Goal: Transaction & Acquisition: Purchase product/service

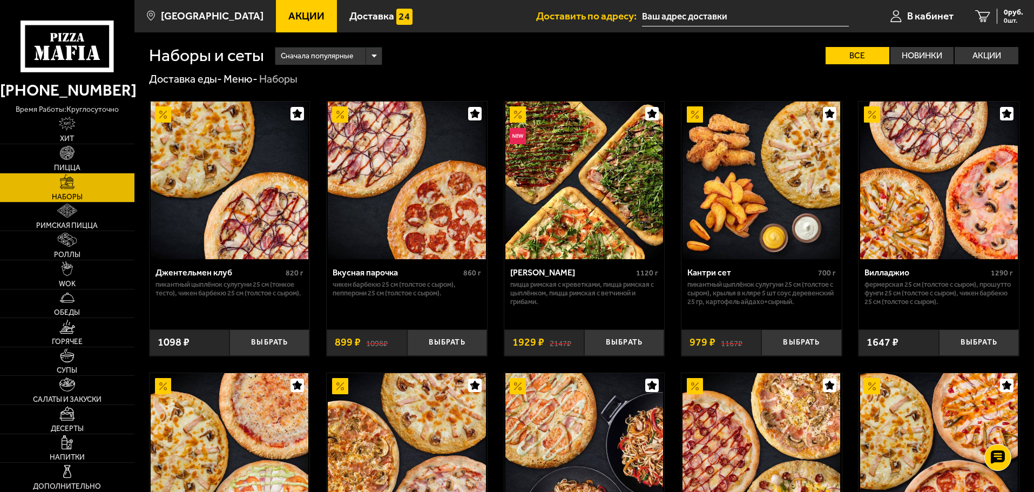
scroll to position [1350, 0]
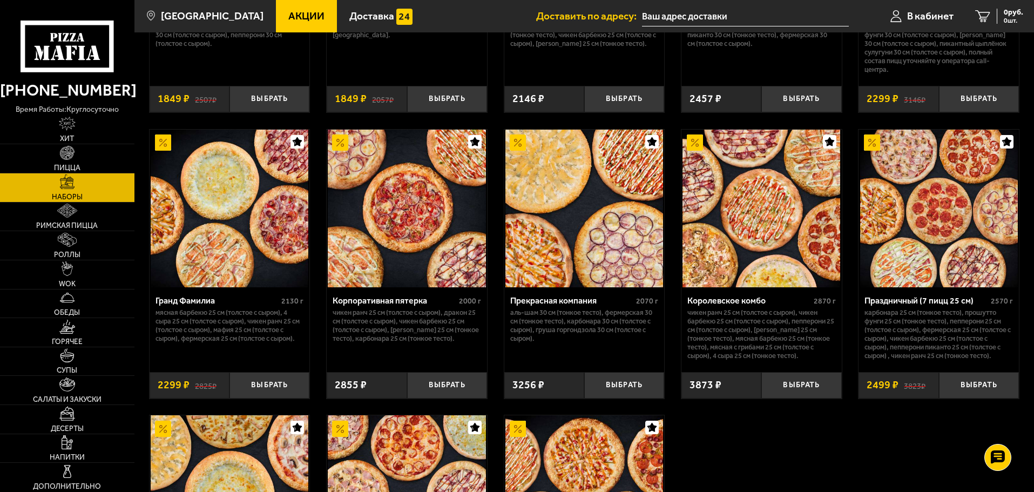
drag, startPoint x: 0, startPoint y: 0, endPoint x: 721, endPoint y: 425, distance: 836.8
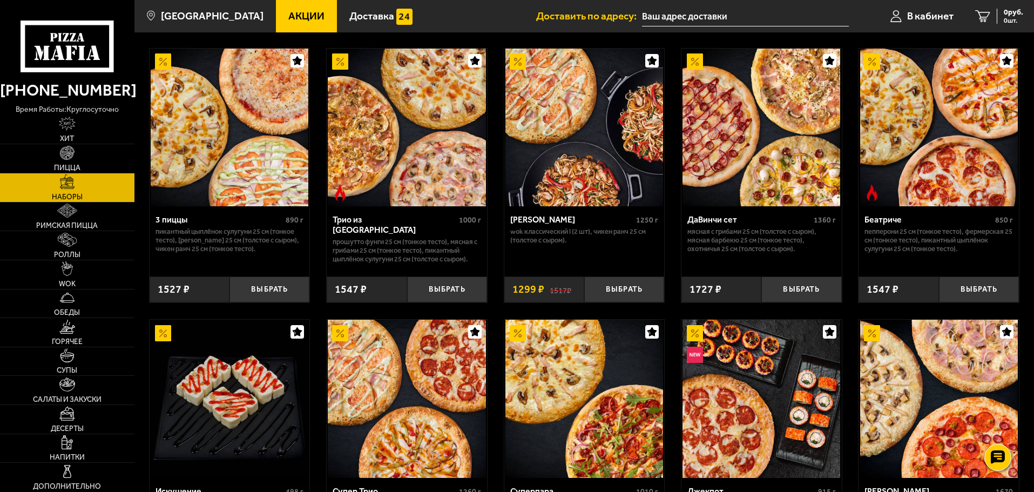
scroll to position [1670, 0]
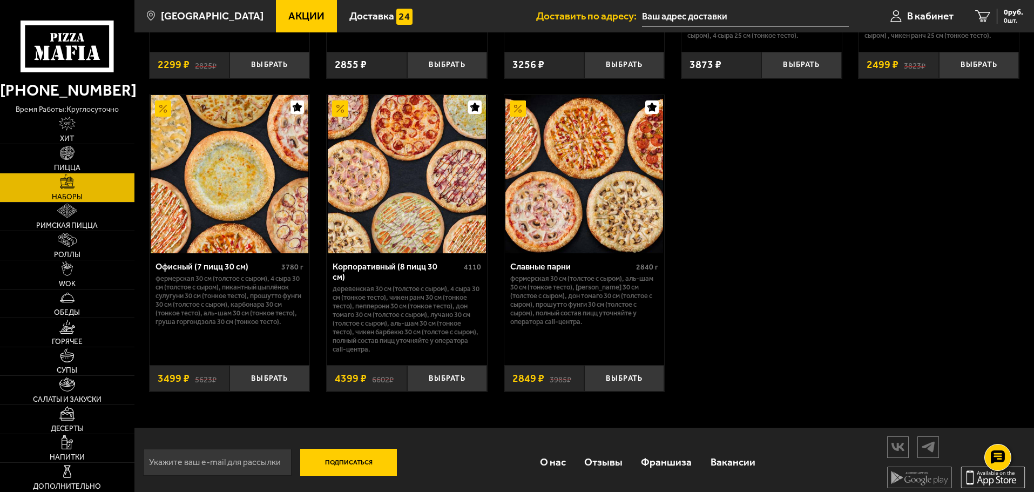
click at [979, 474] on icon at bounding box center [992, 477] width 50 height 15
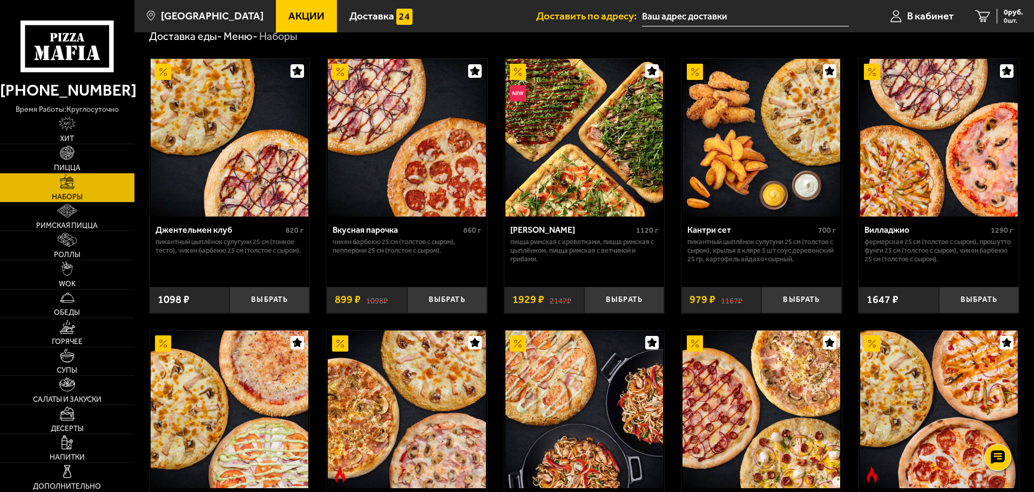
scroll to position [0, 0]
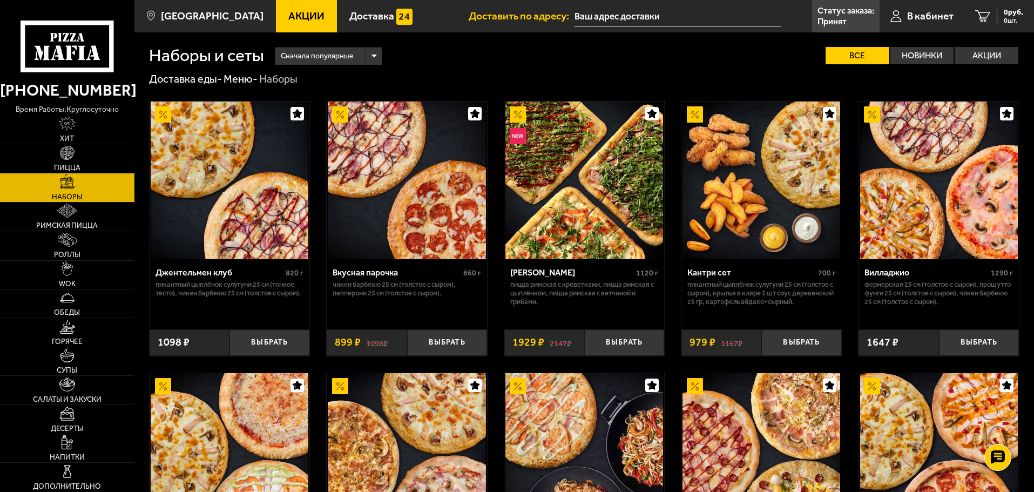
click at [56, 251] on span "Роллы" at bounding box center [67, 255] width 26 height 8
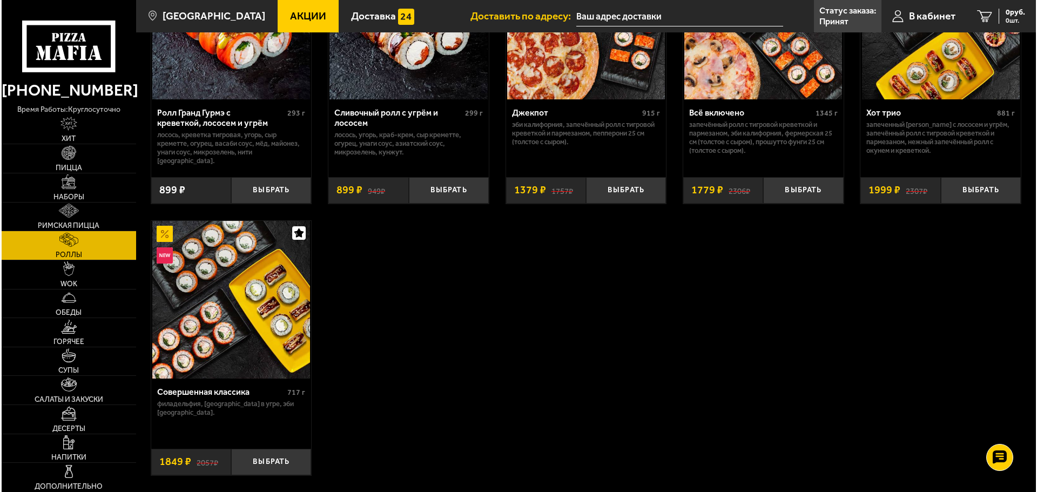
scroll to position [540, 0]
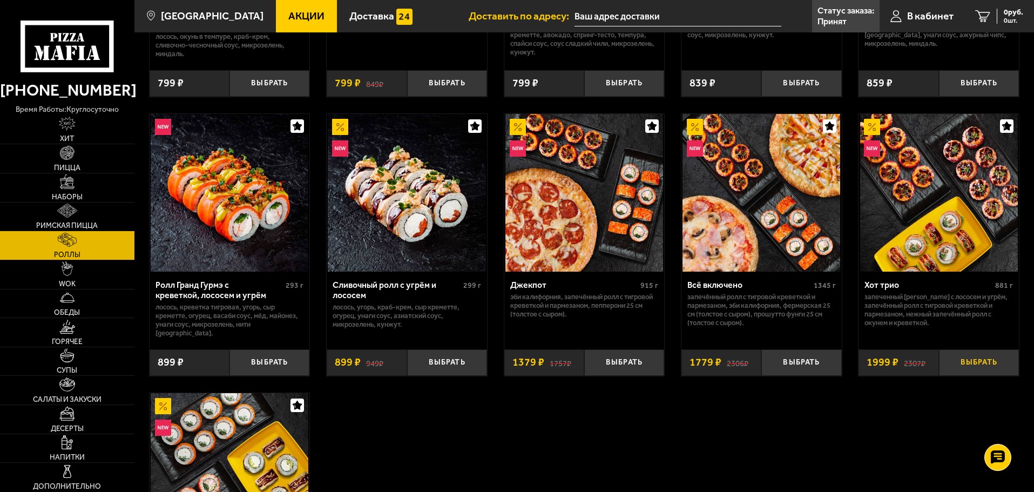
click at [982, 350] on button "Выбрать" at bounding box center [979, 362] width 80 height 26
click at [915, 12] on span "В кабинет" at bounding box center [917, 16] width 46 height 10
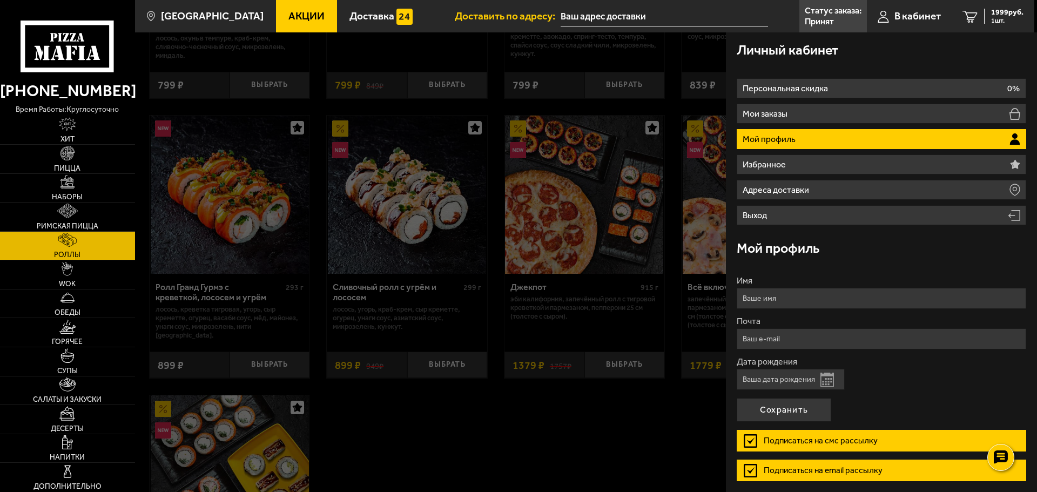
click at [799, 299] on input "Имя" at bounding box center [881, 298] width 289 height 21
type input "Егор"
click at [823, 380] on button "Открыть календарь" at bounding box center [826, 380] width 13 height 14
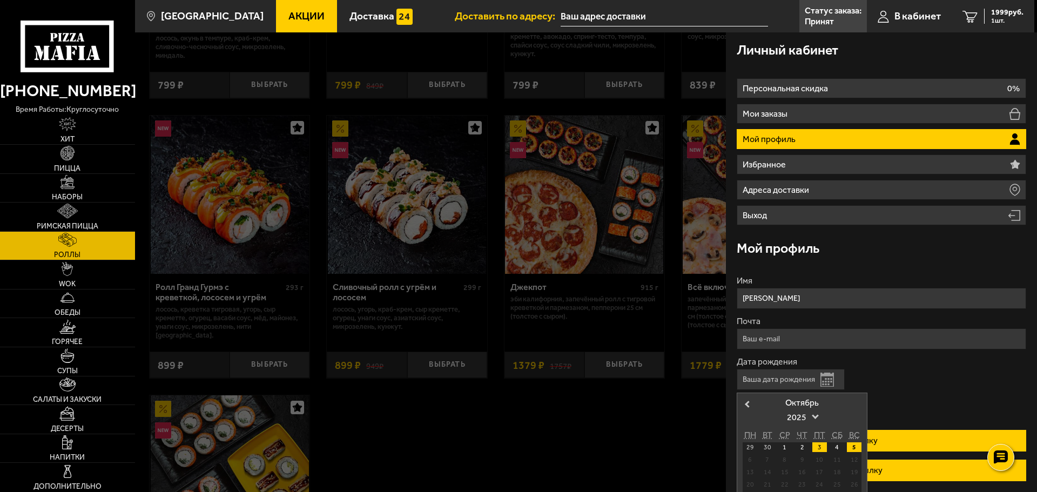
click at [819, 447] on div "3" at bounding box center [819, 447] width 15 height 10
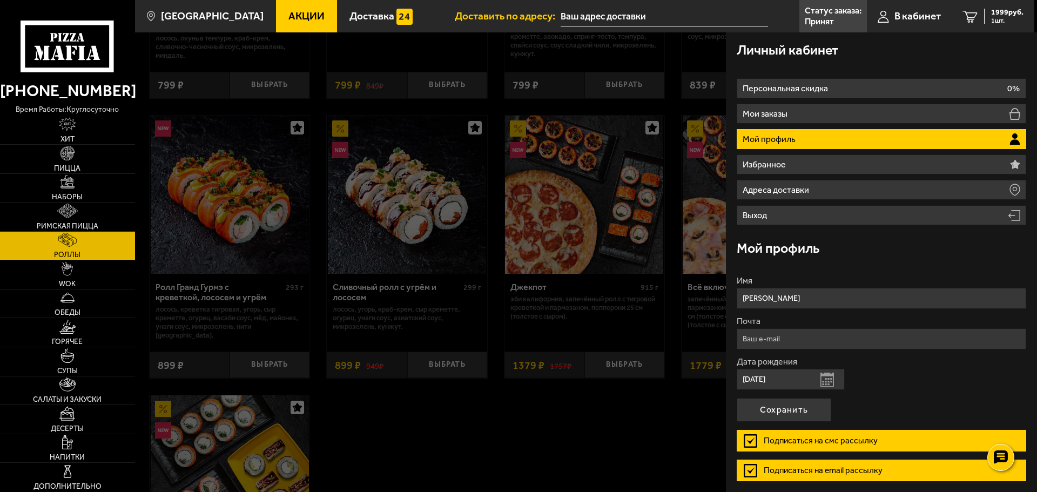
type input "03.10.2025"
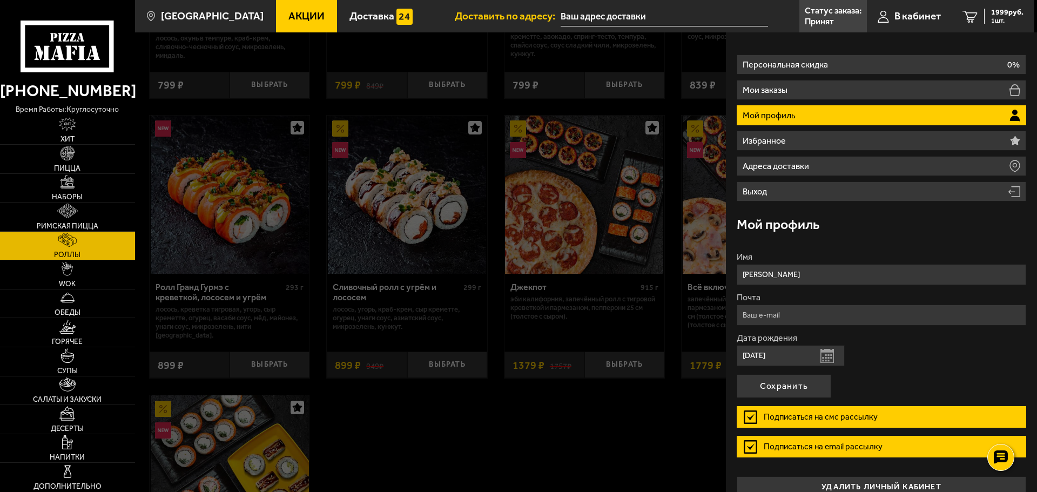
scroll to position [40, 0]
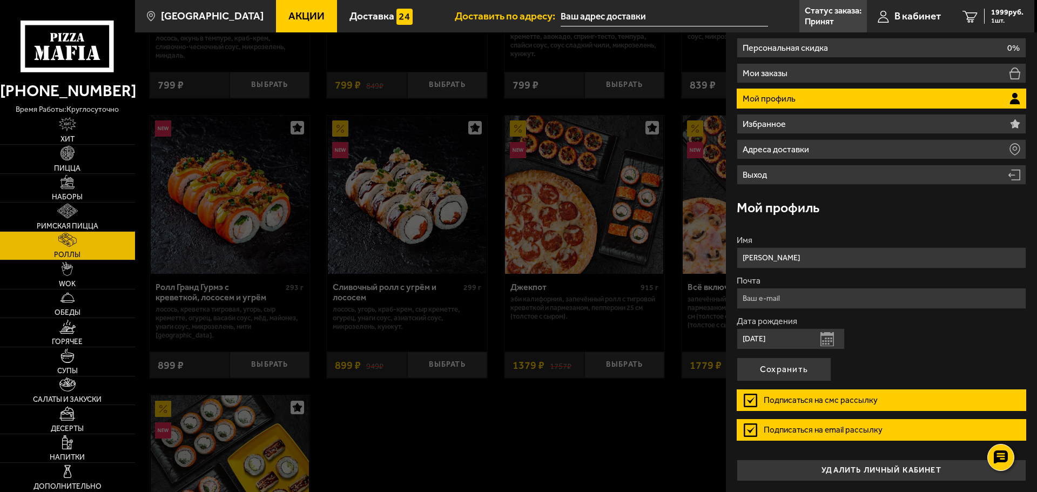
click at [748, 431] on label "Подписаться на email рассылку" at bounding box center [881, 430] width 289 height 22
click at [0, 0] on input "Подписаться на email рассылку" at bounding box center [0, 0] width 0 height 0
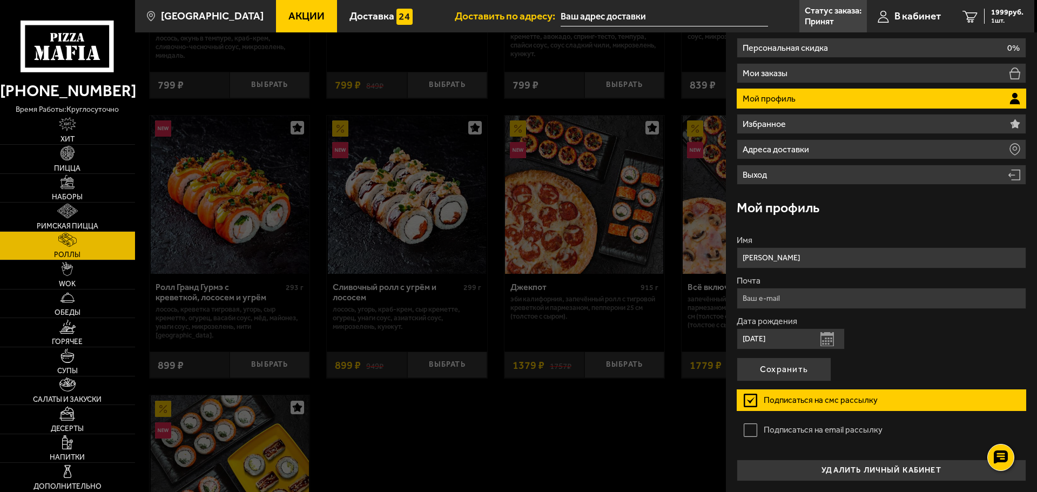
click at [821, 342] on button "Открыть календарь" at bounding box center [826, 339] width 13 height 14
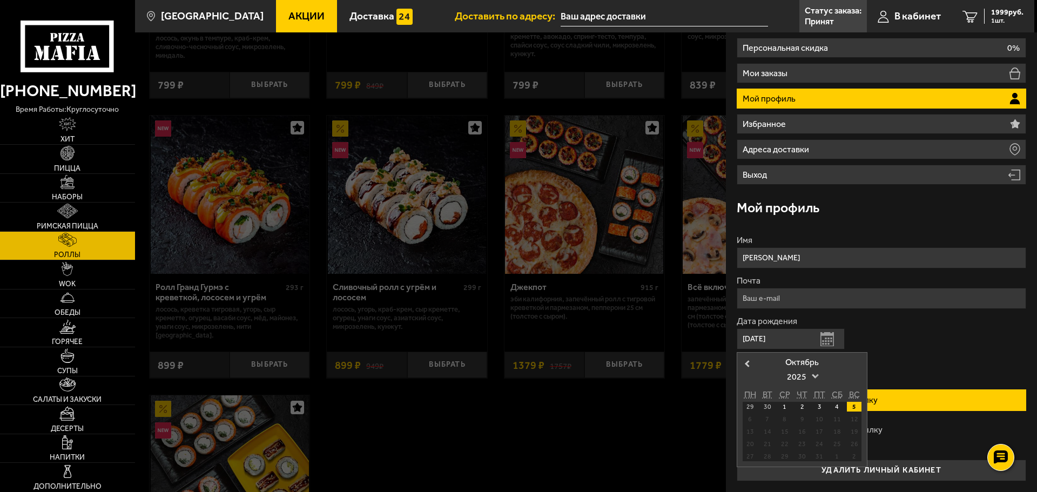
click at [813, 378] on span "2025" at bounding box center [802, 376] width 30 height 19
click at [807, 427] on div "1988" at bounding box center [802, 429] width 58 height 11
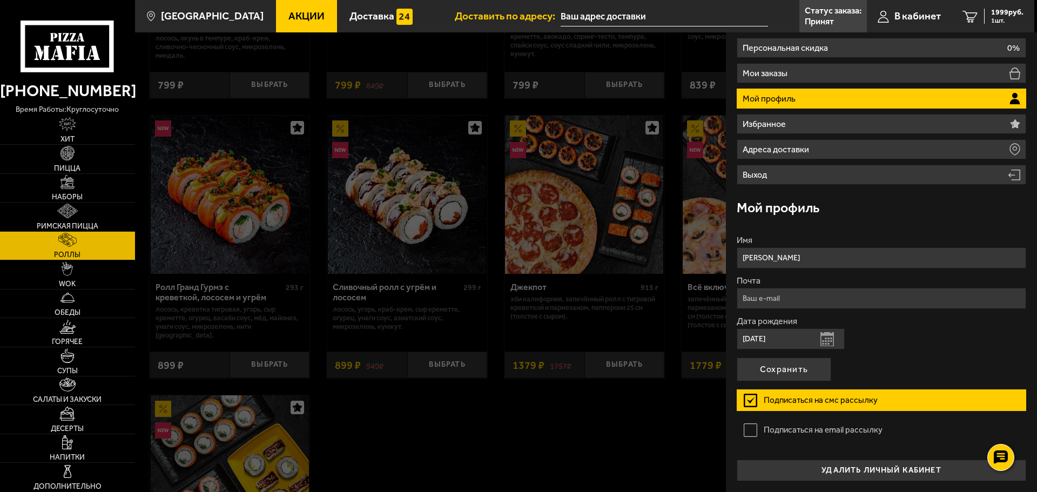
click at [900, 339] on div "Дата рождения 03.10.2025 Открыть календарь" at bounding box center [881, 333] width 289 height 32
click at [807, 291] on input "Почта" at bounding box center [881, 298] width 289 height 21
type input "[EMAIL_ADDRESS][DOMAIN_NAME]"
click at [925, 335] on div "Дата рождения 03.10.2025 Открыть календарь" at bounding box center [881, 333] width 289 height 32
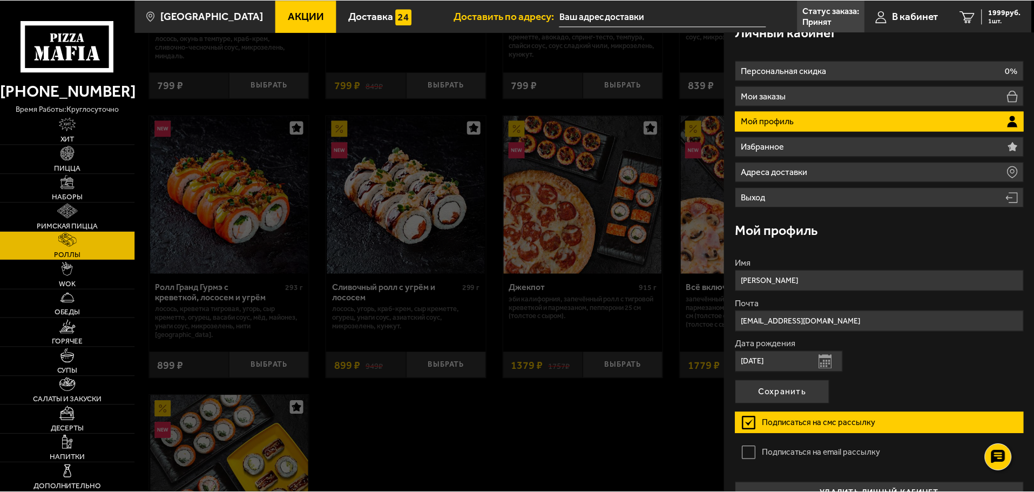
scroll to position [0, 0]
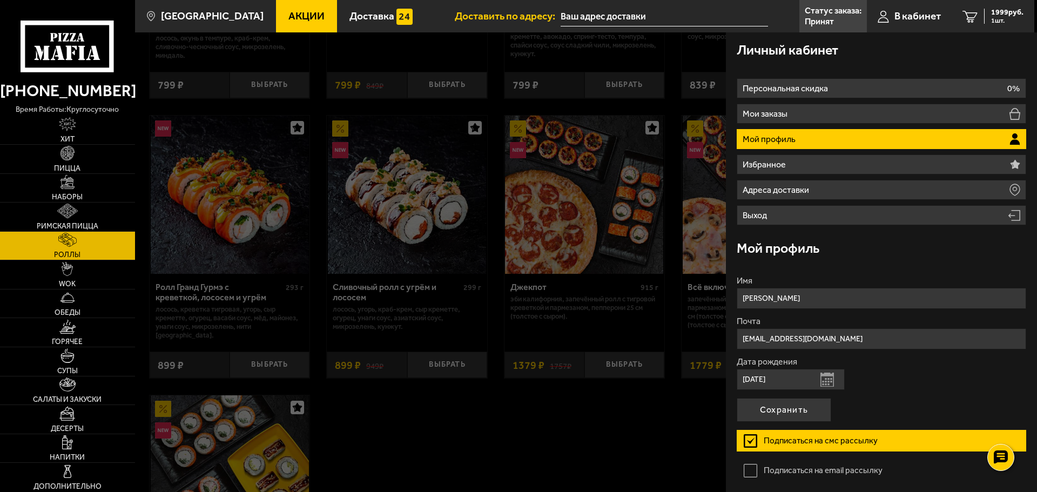
click at [762, 250] on h3 "Мой профиль" at bounding box center [778, 247] width 83 height 13
click at [850, 264] on div "Мой профиль" at bounding box center [881, 248] width 289 height 35
click at [856, 252] on div "Мой профиль" at bounding box center [881, 248] width 289 height 35
click at [791, 135] on p "Мой профиль" at bounding box center [770, 139] width 56 height 9
click at [804, 410] on button "Сохранить" at bounding box center [784, 410] width 94 height 24
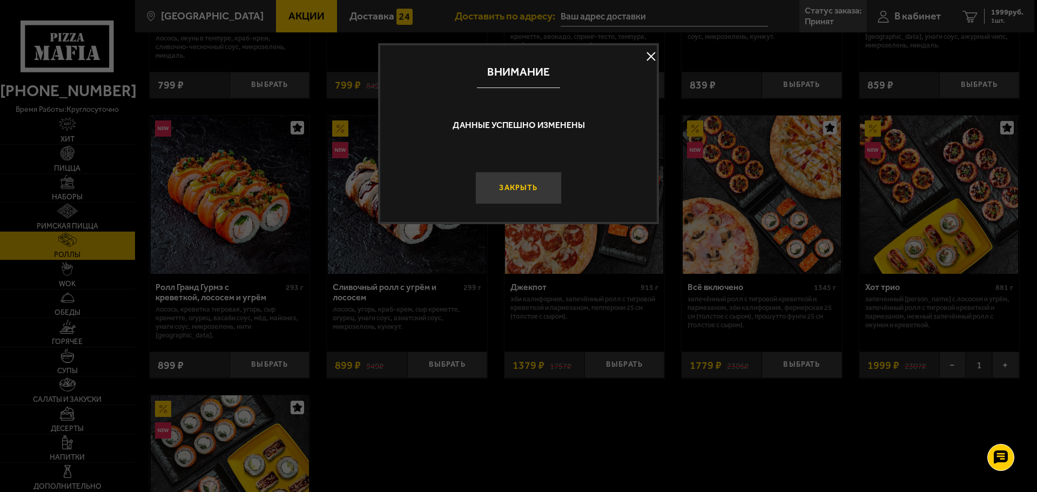
click at [524, 190] on button "Закрыть" at bounding box center [518, 188] width 86 height 32
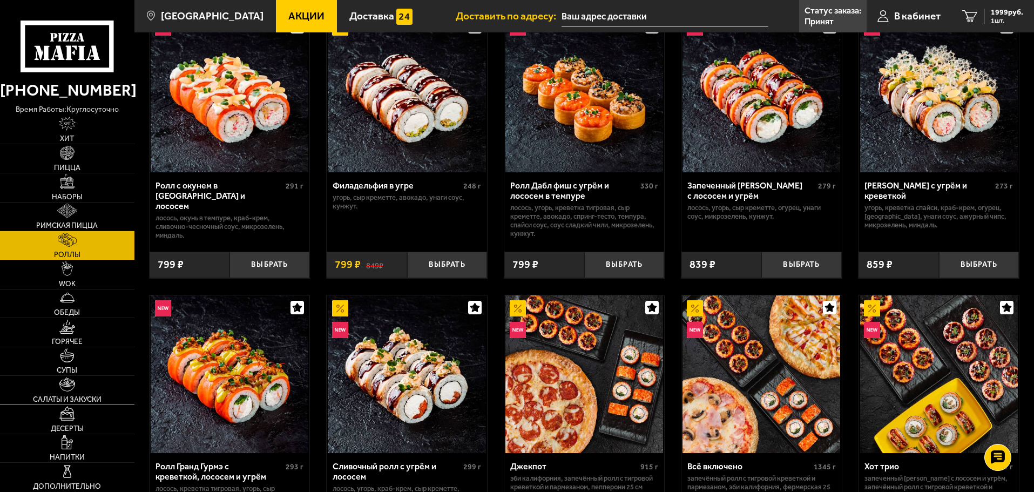
scroll to position [324, 0]
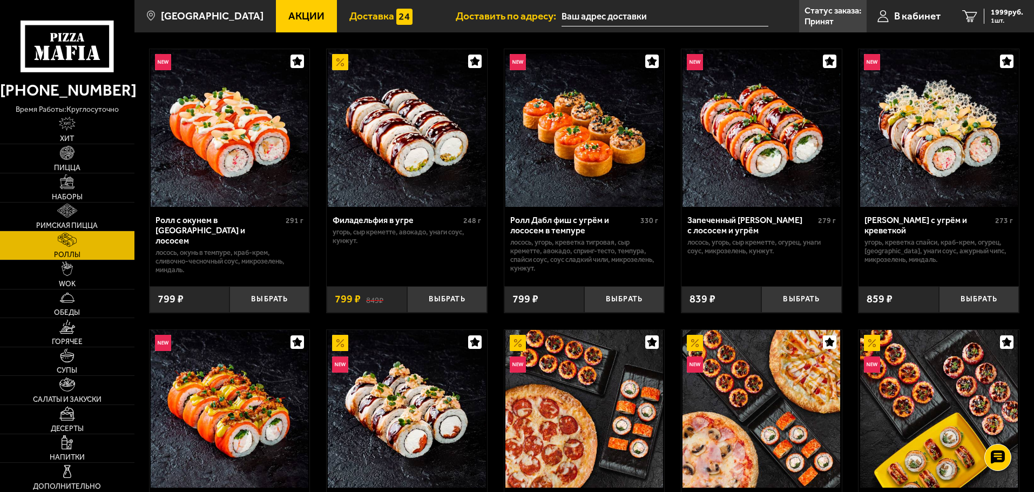
click at [352, 16] on span "Доставка" at bounding box center [371, 16] width 45 height 10
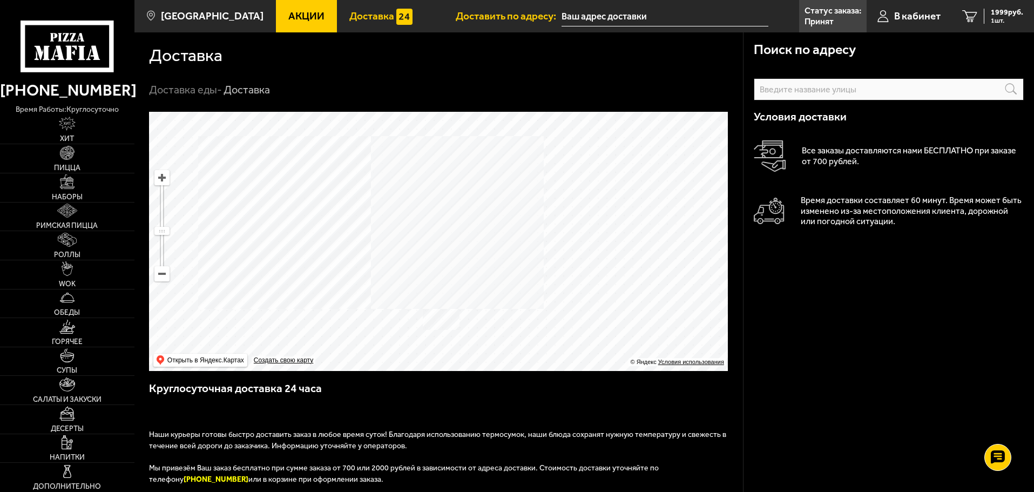
click at [295, 18] on span "Акции" at bounding box center [306, 16] width 36 height 10
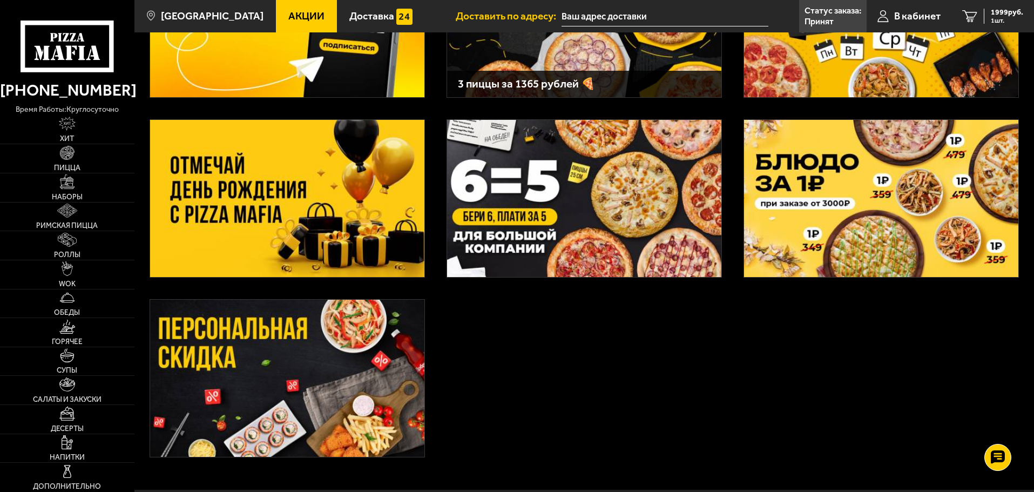
scroll to position [231, 0]
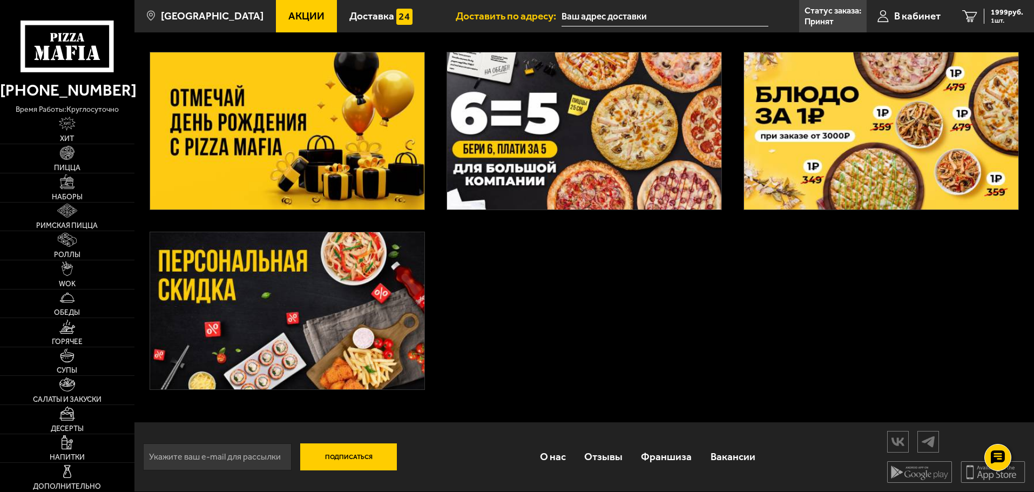
click at [322, 306] on img at bounding box center [287, 310] width 274 height 157
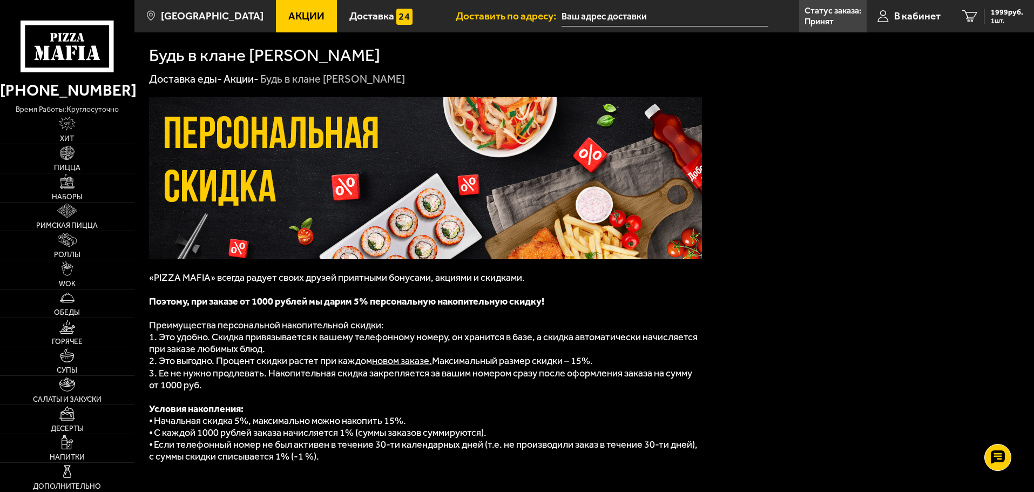
click at [287, 80] on div "Будь в клане Моретти" at bounding box center [332, 79] width 145 height 14
click at [258, 80] on link "Акции -" at bounding box center [241, 78] width 35 height 13
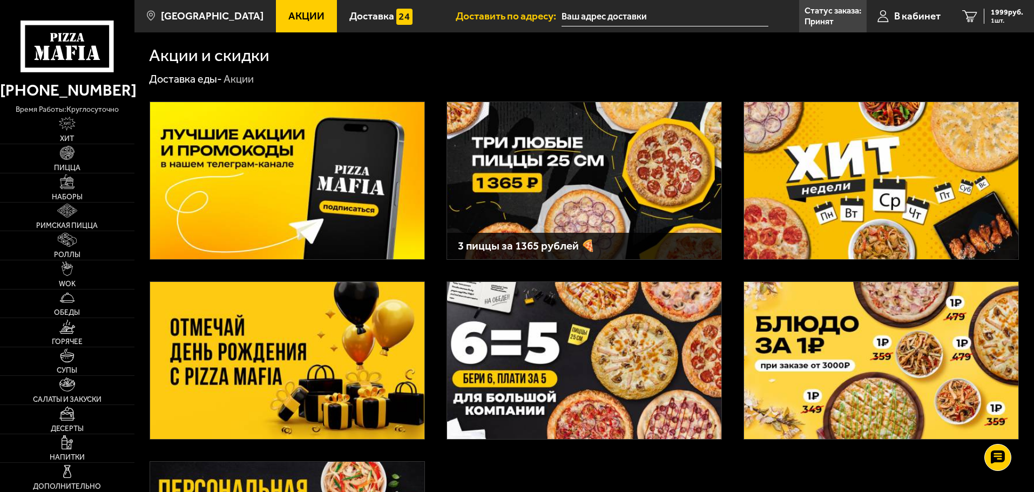
click at [217, 81] on link "Доставка еды -" at bounding box center [185, 78] width 73 height 13
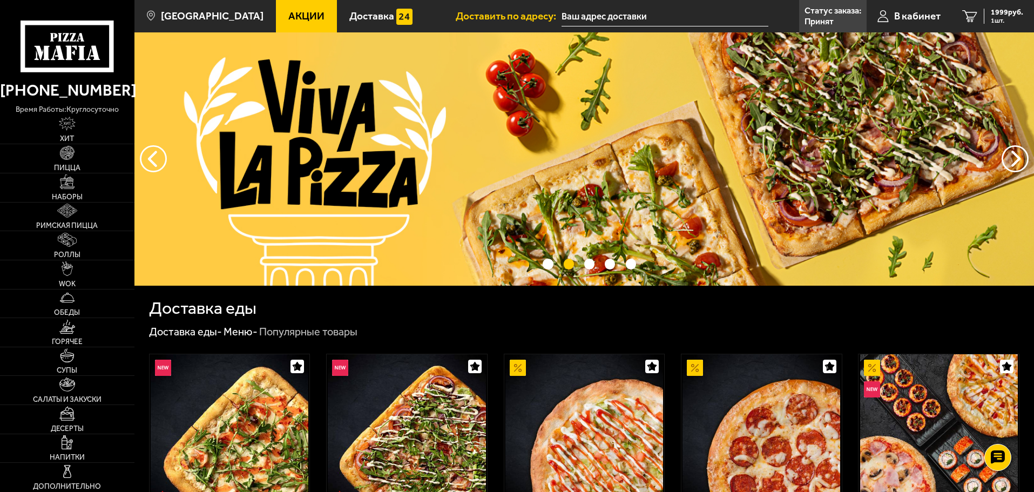
click at [286, 24] on link "Акции" at bounding box center [306, 16] width 61 height 32
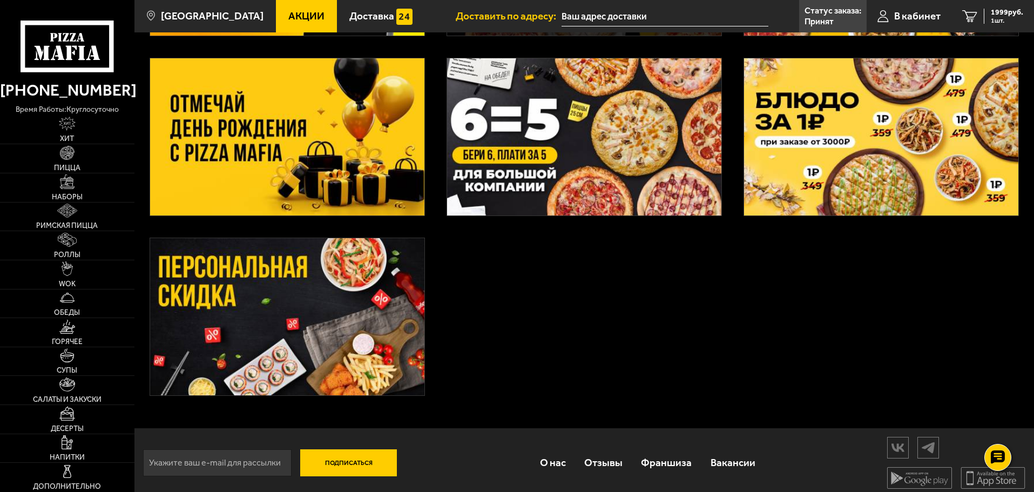
scroll to position [231, 0]
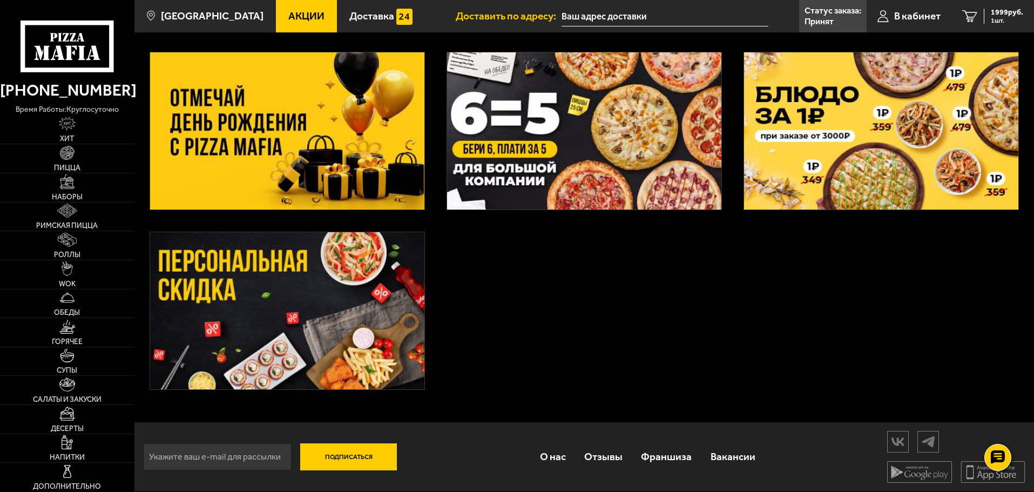
click at [267, 320] on img at bounding box center [287, 310] width 274 height 157
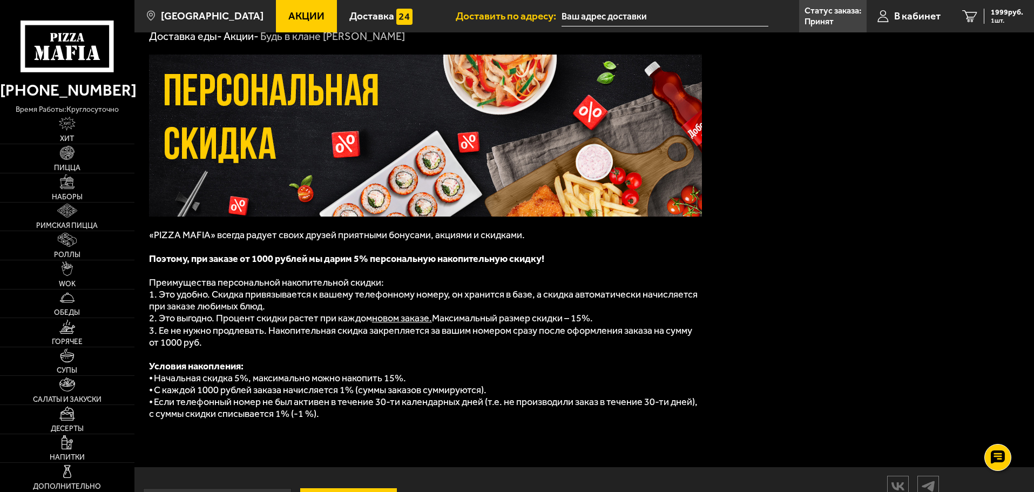
scroll to position [89, 0]
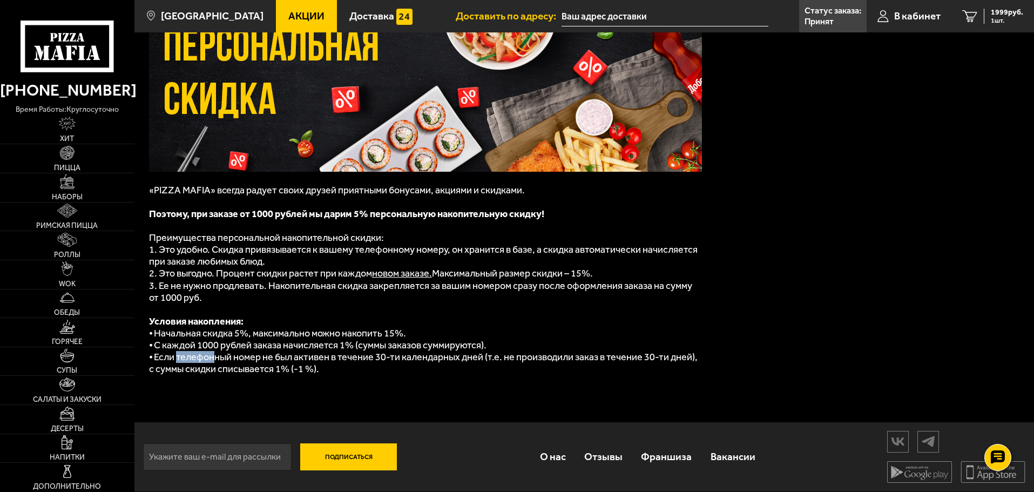
drag, startPoint x: 184, startPoint y: 354, endPoint x: 230, endPoint y: 355, distance: 46.5
click at [225, 355] on span "⦁ Если телефонный номер не был активен в течение 30-ти календарных дней (т.е. н…" at bounding box center [423, 363] width 549 height 24
drag, startPoint x: 349, startPoint y: 356, endPoint x: 357, endPoint y: 356, distance: 8.1
click at [350, 356] on span "⦁ Если телефонный номер не был активен в течение 30-ти календарных дней (т.е. н…" at bounding box center [423, 363] width 549 height 24
click at [395, 356] on span "⦁ Если телефонный номер не был активен в течение 30-ти календарных дней (т.е. н…" at bounding box center [423, 363] width 549 height 24
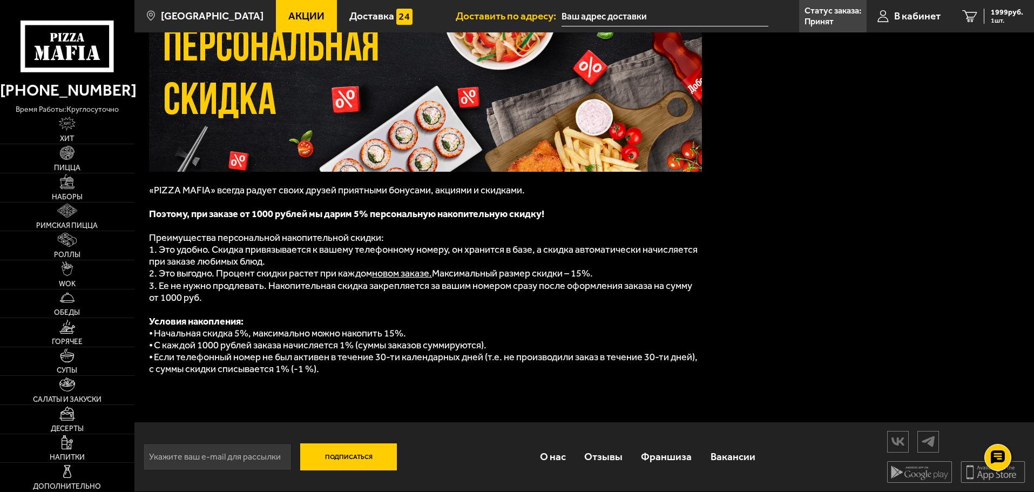
click at [339, 373] on p "⦁ Если телефонный номер не был активен в течение 30-ти календарных дней (т.е. н…" at bounding box center [425, 363] width 553 height 24
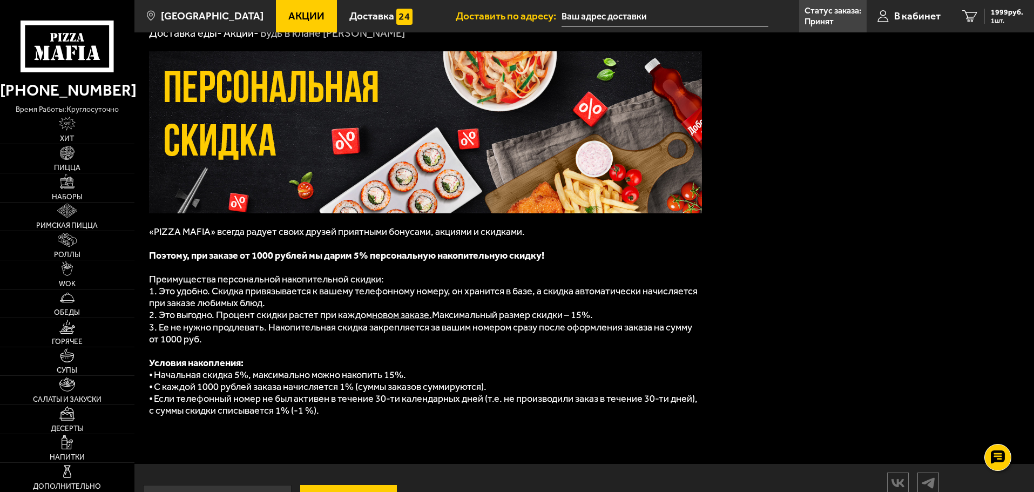
scroll to position [0, 0]
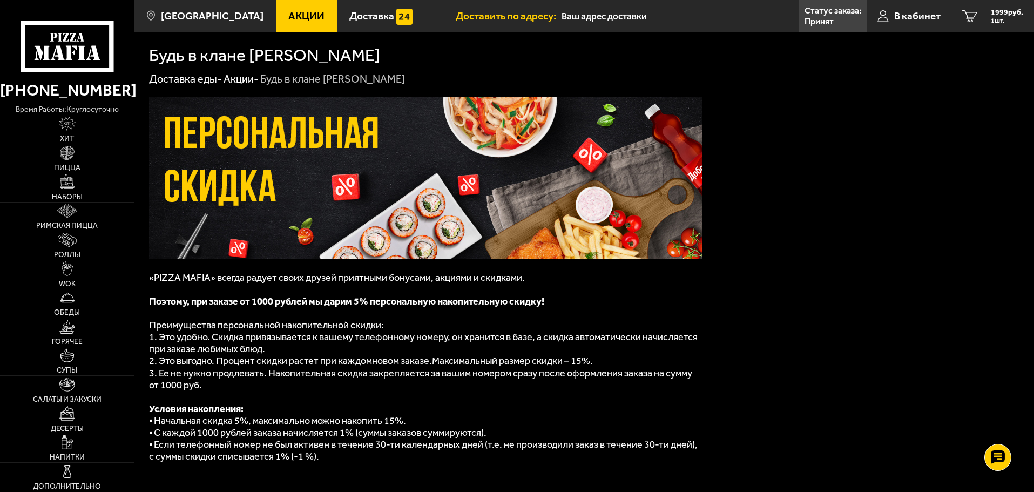
click at [305, 83] on div "Будь в клане Моретти" at bounding box center [332, 79] width 145 height 14
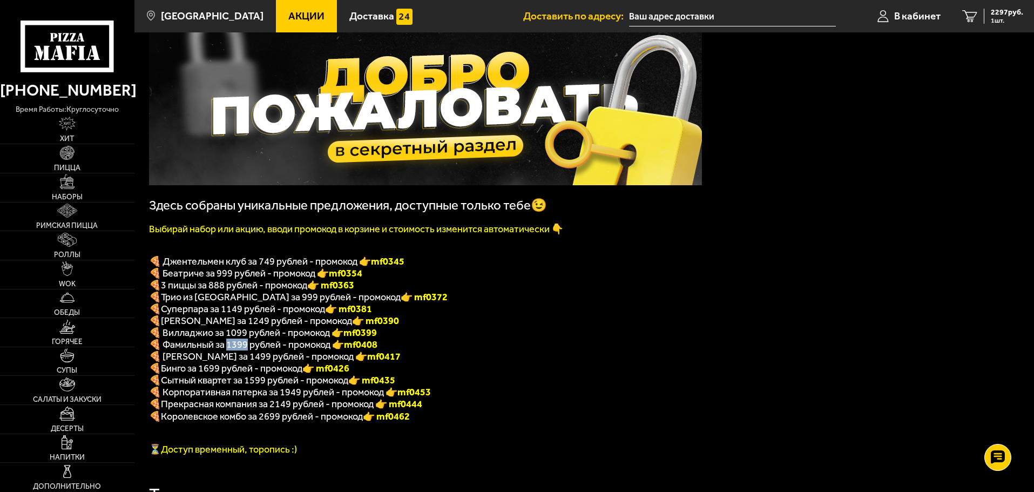
scroll to position [216, 0]
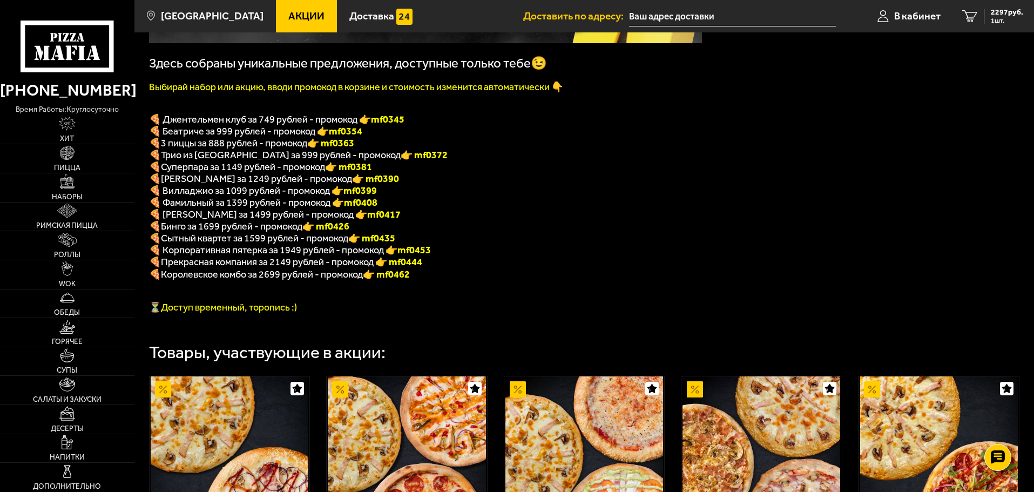
click at [528, 220] on p "🍕 Островский за 1499 рублей - промокод 👉 mf0417" at bounding box center [425, 214] width 553 height 12
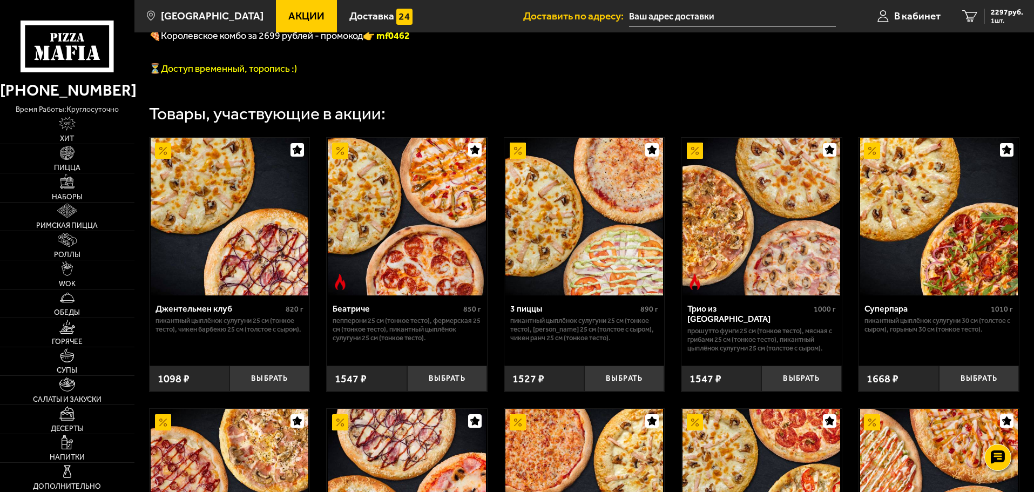
scroll to position [486, 0]
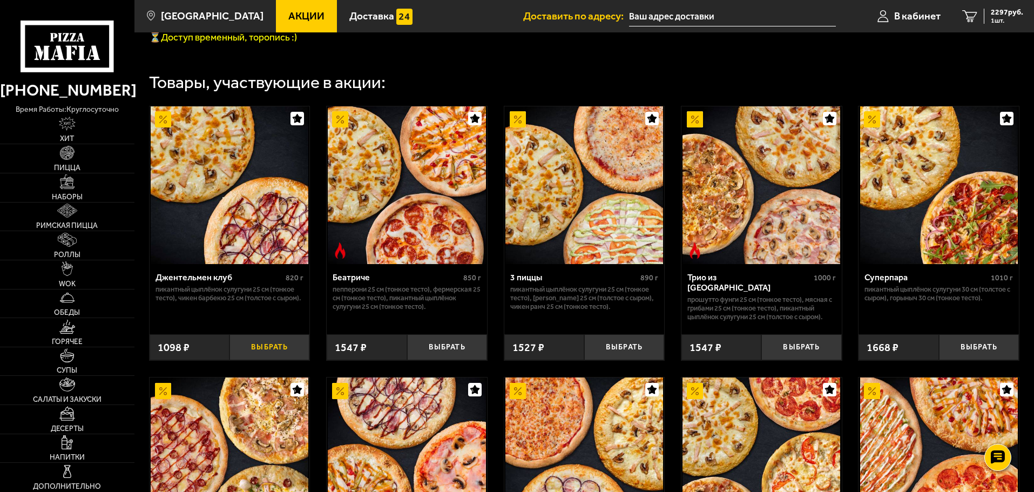
click at [262, 361] on button "Выбрать" at bounding box center [269, 347] width 80 height 26
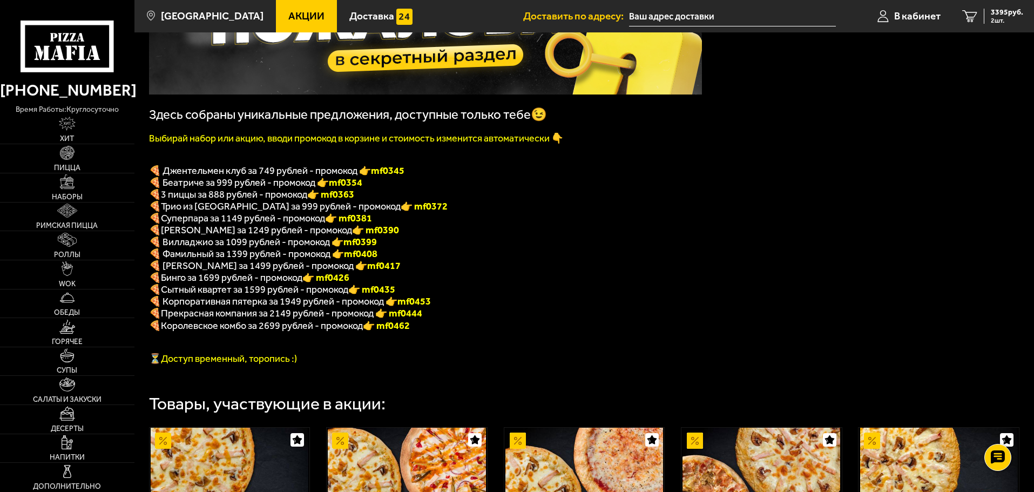
scroll to position [129, 0]
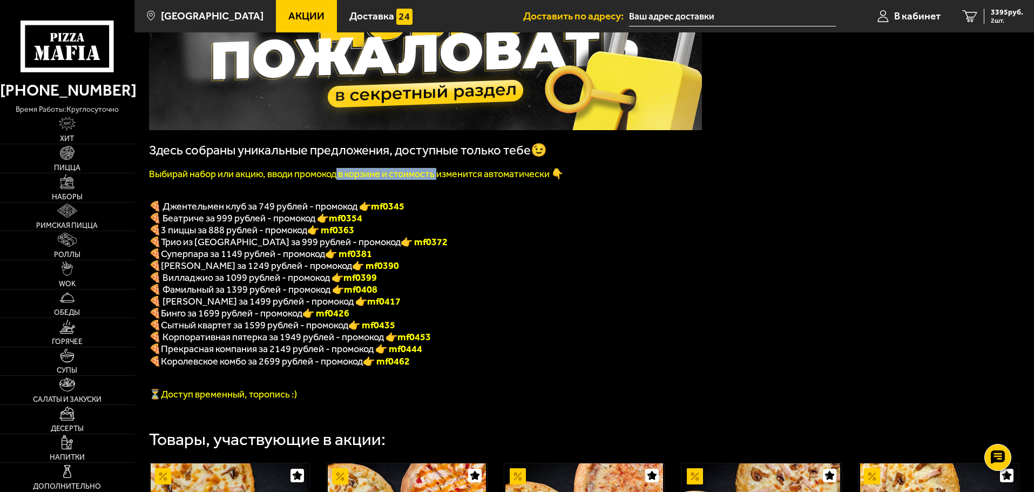
drag, startPoint x: 337, startPoint y: 177, endPoint x: 479, endPoint y: 183, distance: 142.7
click at [469, 180] on font "Выбирай набор или акцию, вводи промокод в корзине и стоимость изменится автомат…" at bounding box center [356, 174] width 414 height 12
click at [517, 180] on font "Выбирай набор или акцию, вводи промокод в корзине и стоимость изменится автомат…" at bounding box center [356, 174] width 414 height 12
click at [514, 180] on font "Выбирай набор или акцию, вводи промокод в корзине и стоимость изменится автомат…" at bounding box center [356, 174] width 414 height 12
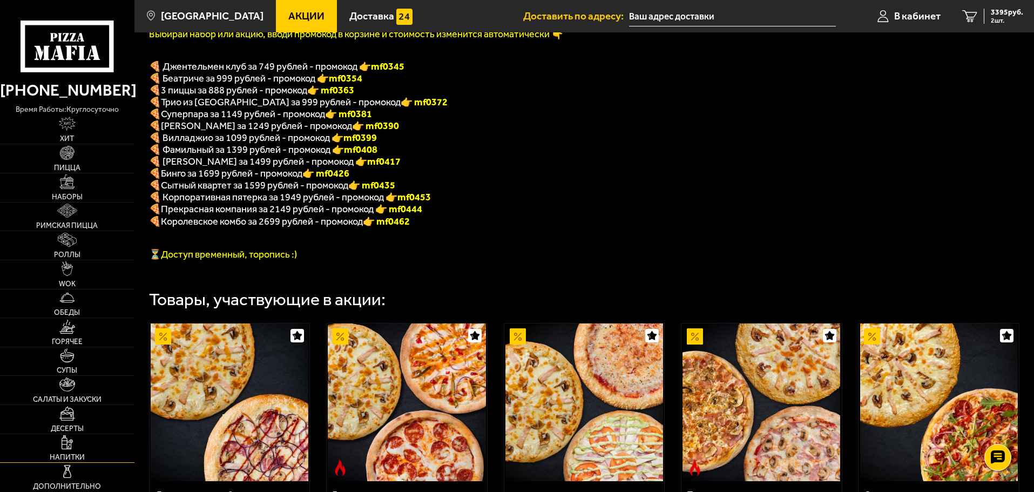
scroll to position [270, 0]
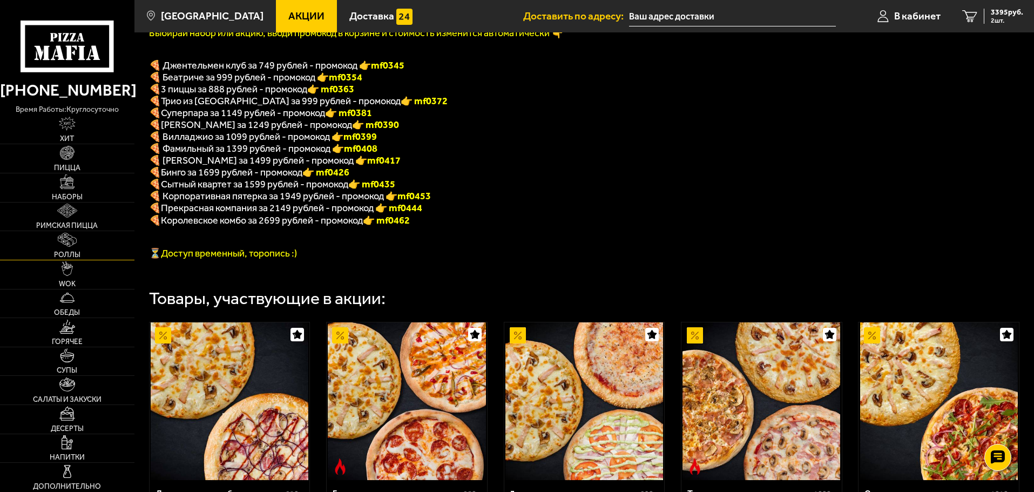
click at [75, 233] on img at bounding box center [67, 240] width 18 height 14
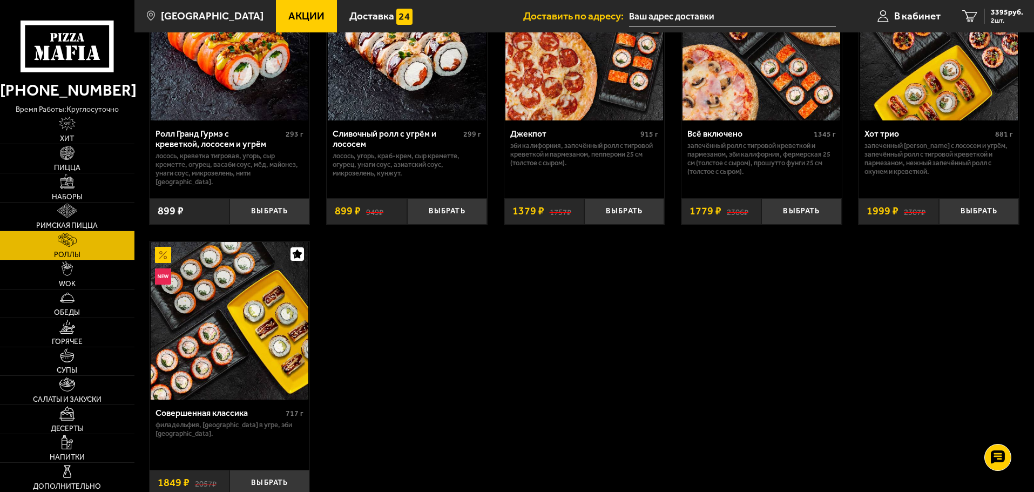
scroll to position [594, 0]
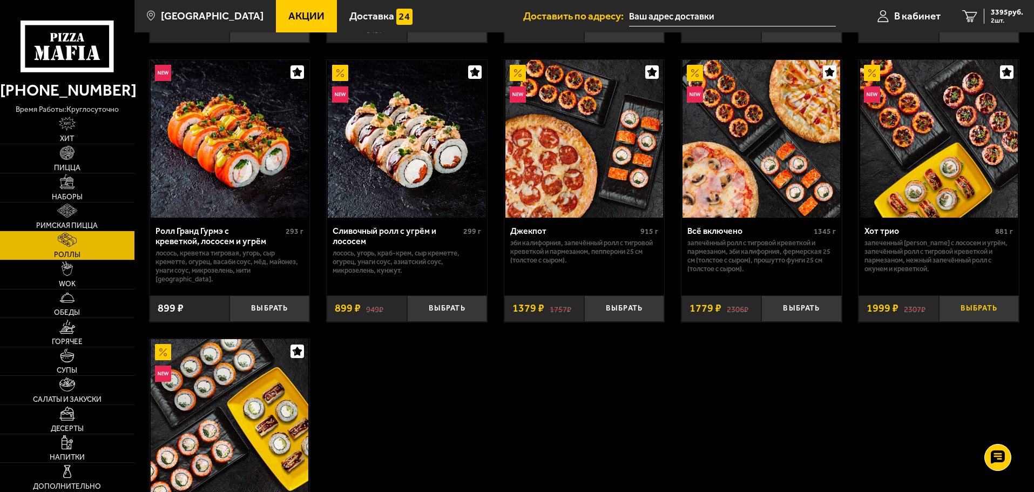
click at [970, 299] on button "Выбрать" at bounding box center [979, 308] width 80 height 26
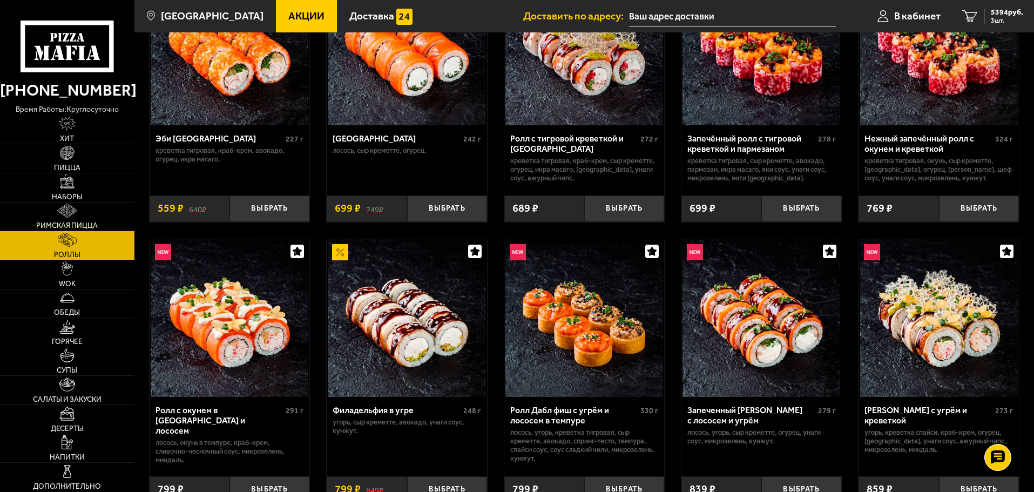
scroll to position [0, 0]
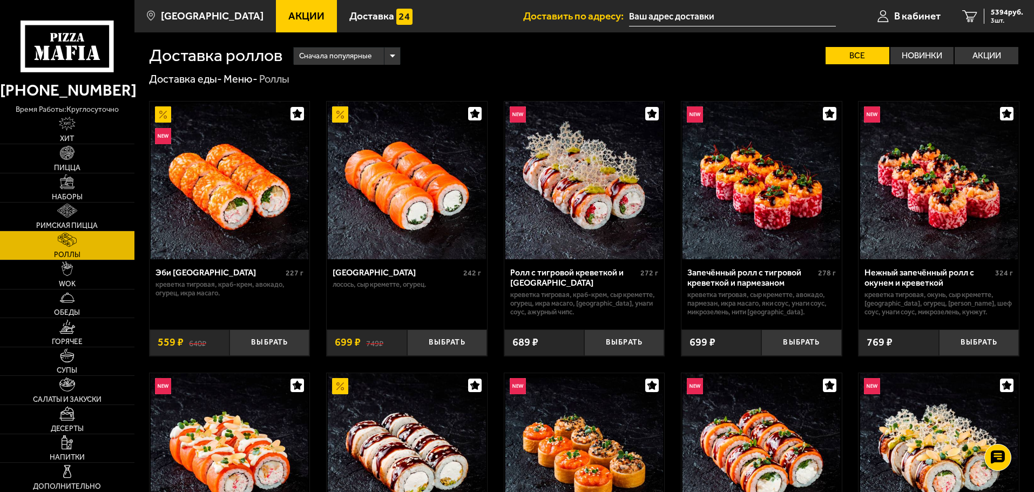
click at [668, 14] on input "text" at bounding box center [732, 16] width 207 height 20
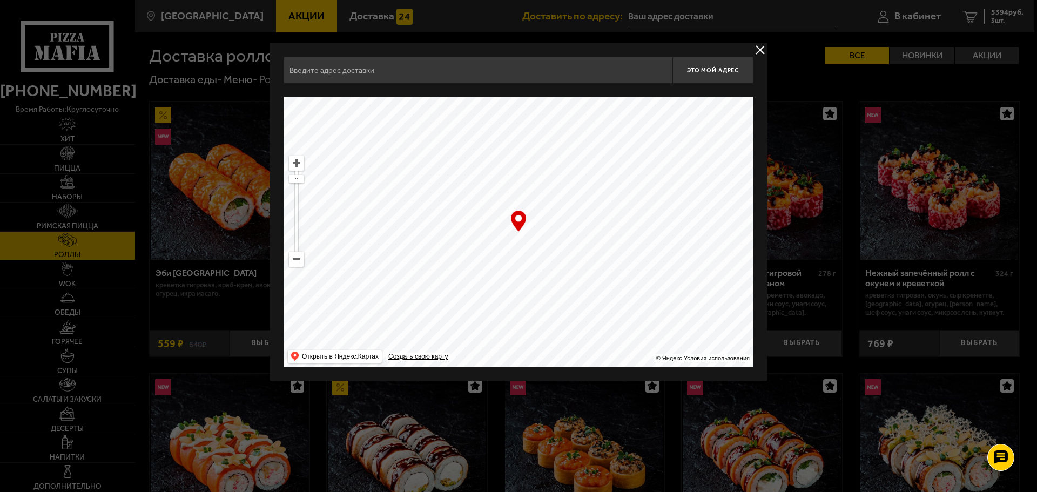
click at [561, 75] on input "text" at bounding box center [477, 70] width 389 height 27
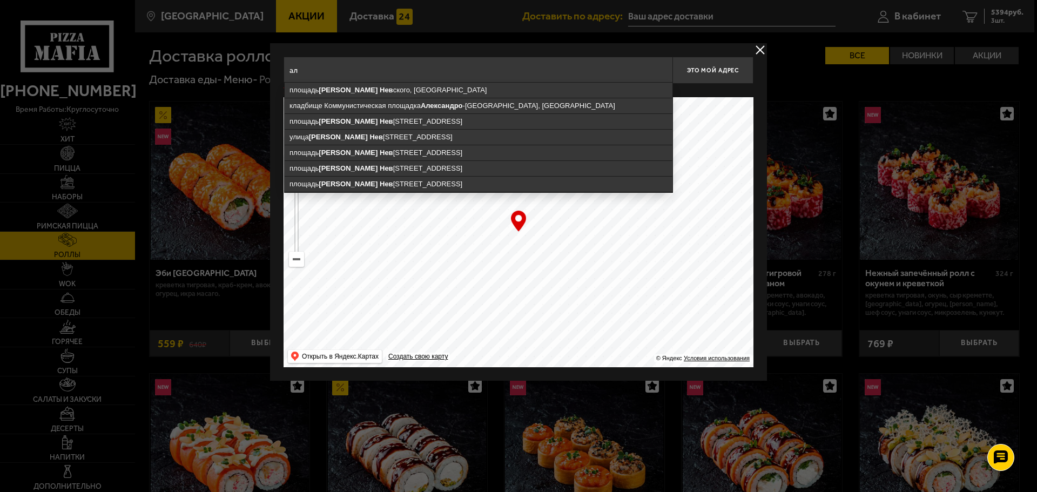
type input "а"
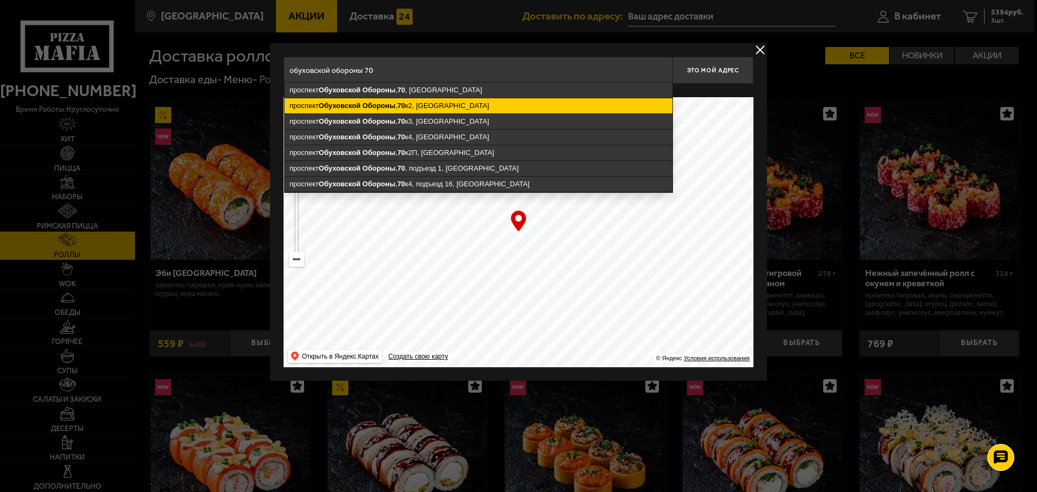
click at [452, 104] on ymaps "проспект Обуховской Обороны , 70 к2, Санкт-Петербург" at bounding box center [479, 105] width 388 height 15
type input "Санкт-Петербург, проспект Обуховской Обороны, 70к2"
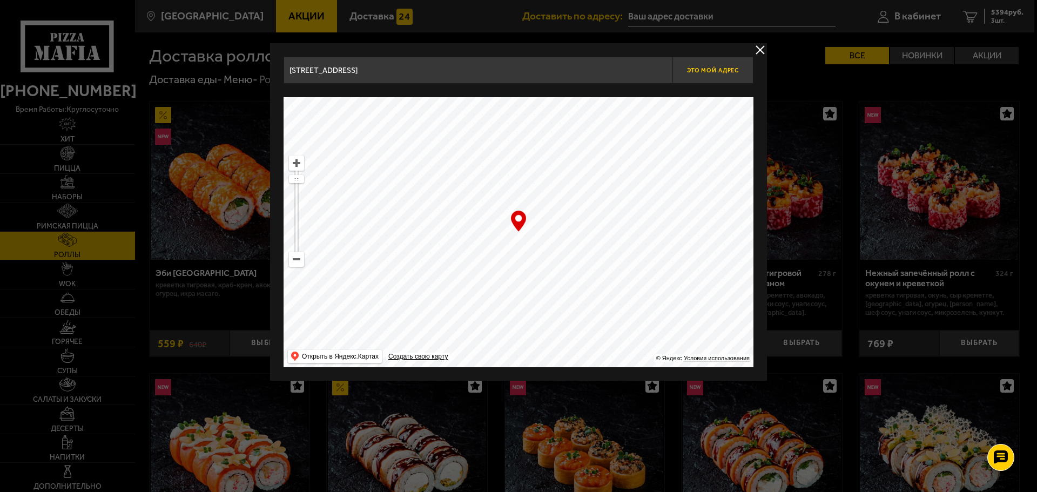
click at [698, 69] on span "Это мой адрес" at bounding box center [713, 70] width 52 height 7
click at [724, 73] on span "Это мой адрес" at bounding box center [713, 70] width 52 height 7
click at [756, 45] on button "delivery type" at bounding box center [759, 49] width 13 height 13
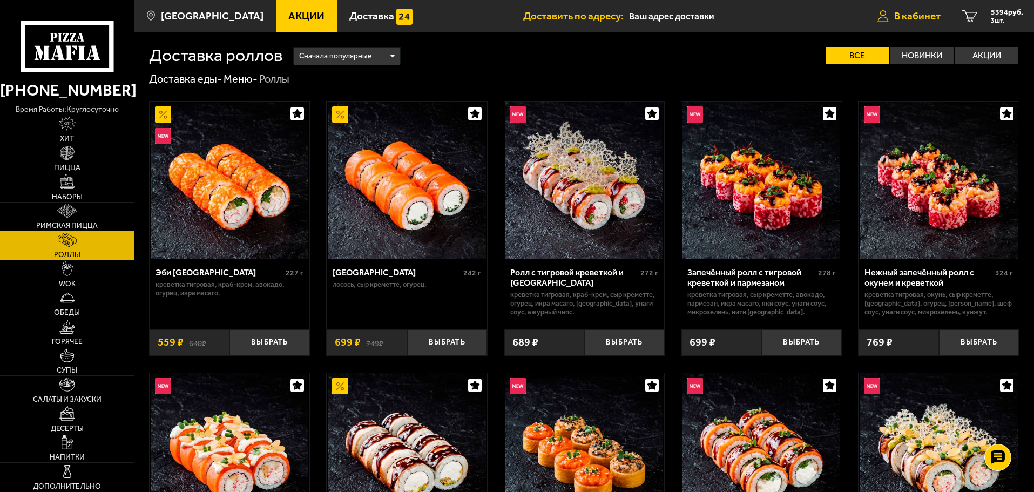
click at [909, 11] on span "В кабинет" at bounding box center [917, 16] width 46 height 10
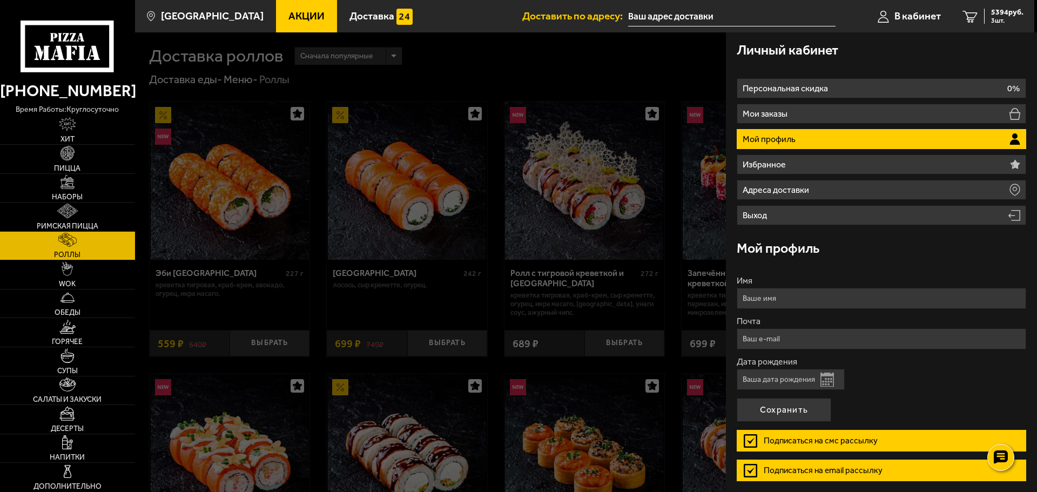
click at [967, 49] on div "Личный кабинет" at bounding box center [881, 49] width 289 height 35
click at [985, 13] on div "5394 руб. 3 шт." at bounding box center [1003, 16] width 39 height 15
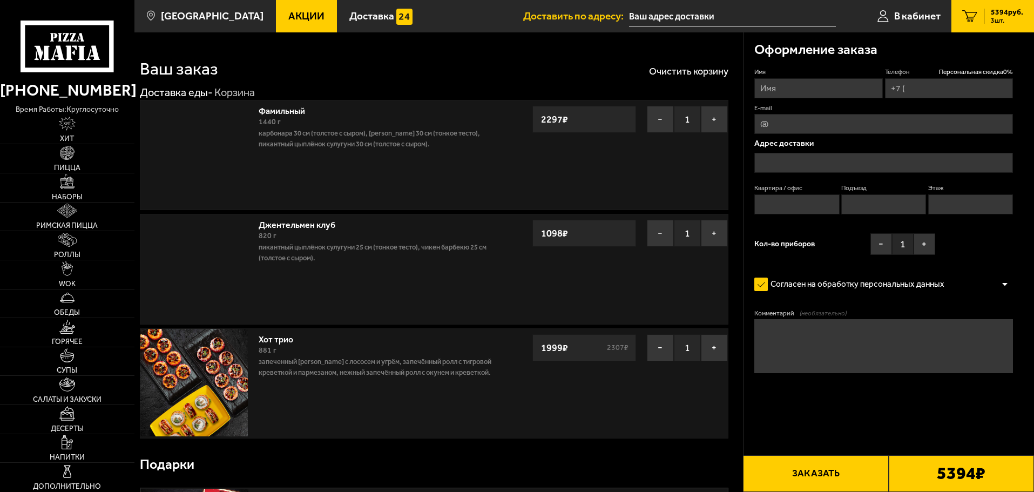
type input "[PHONE_NUMBER]"
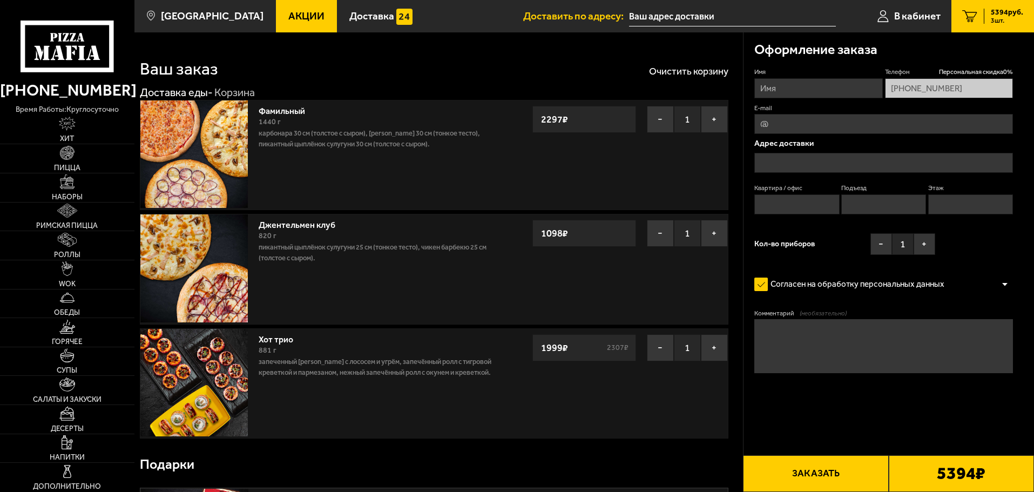
click at [461, 451] on div "Подарки" at bounding box center [434, 464] width 589 height 35
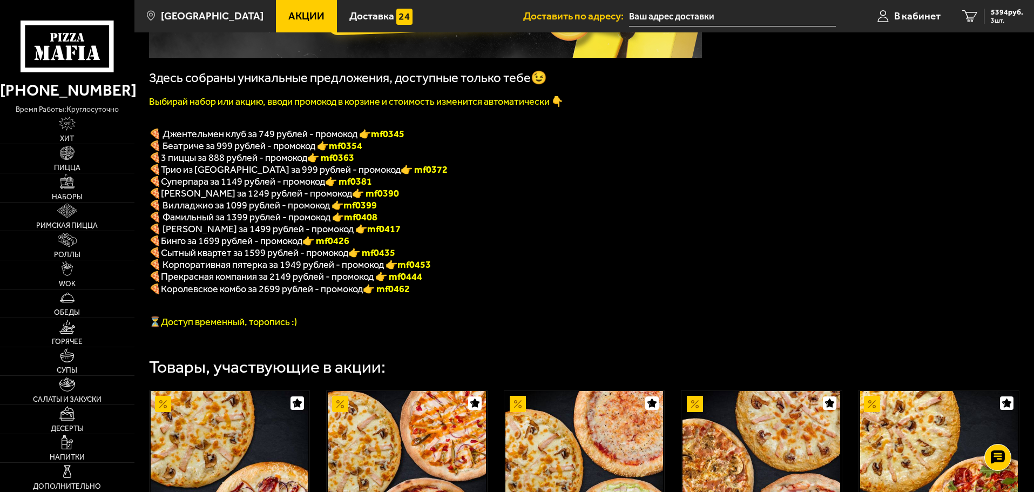
scroll to position [216, 0]
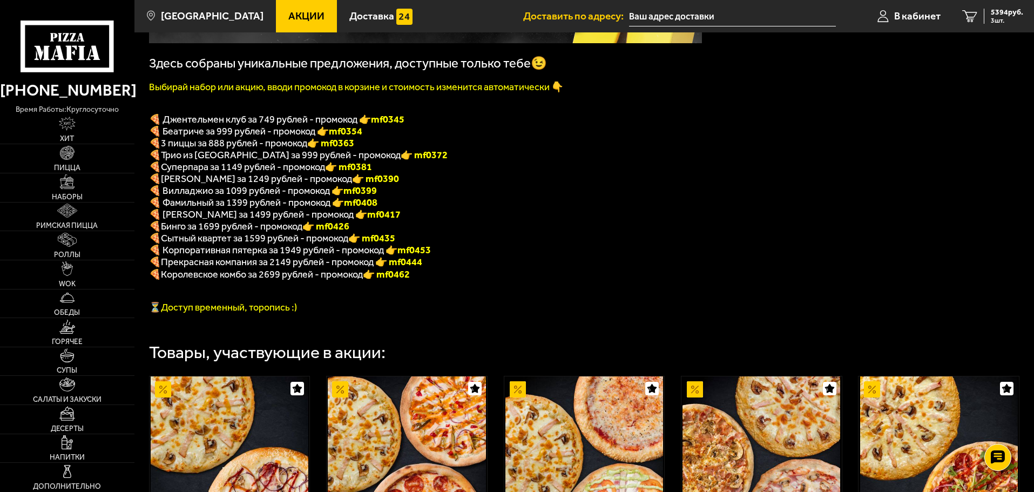
click at [616, 161] on p "🍕 Трио из Рио за 999 рублей - промокод 👉 mf0372" at bounding box center [425, 155] width 553 height 12
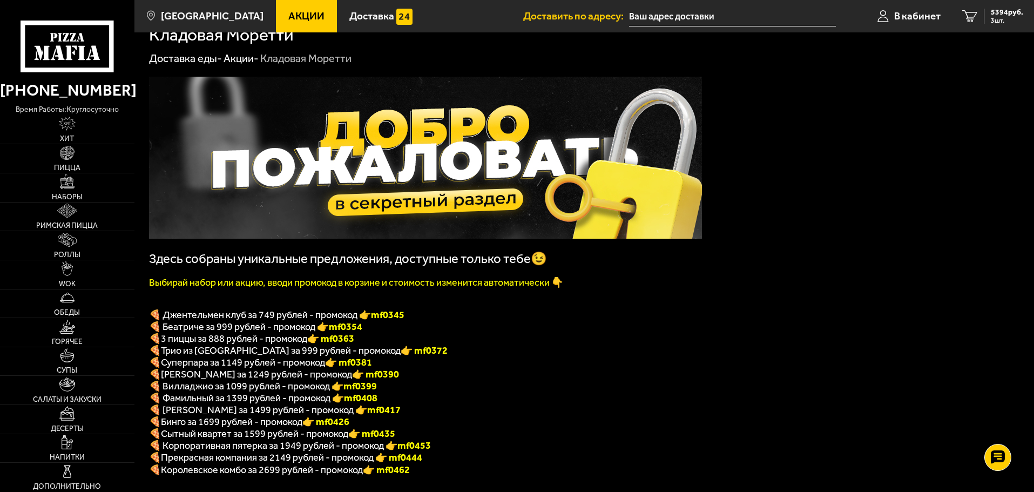
scroll to position [0, 0]
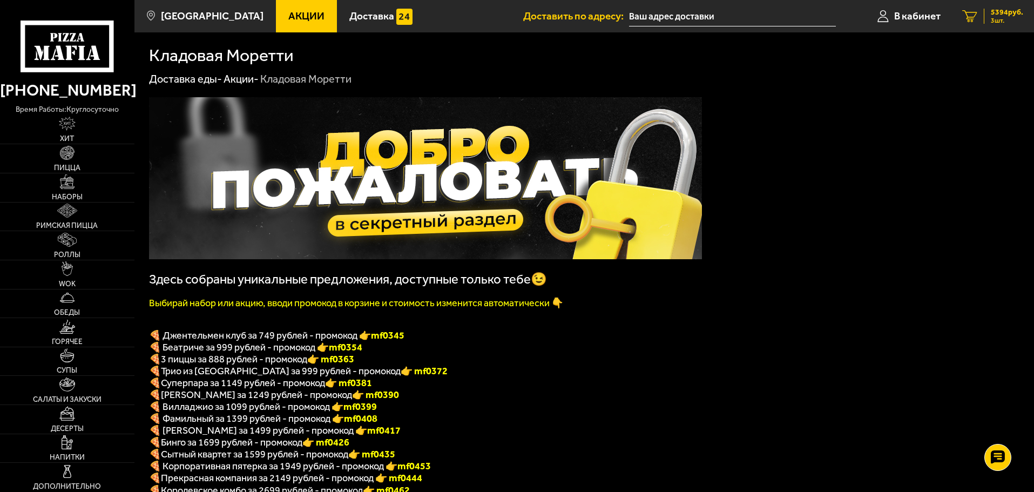
click at [1009, 12] on span "5394 руб." at bounding box center [1007, 13] width 32 height 8
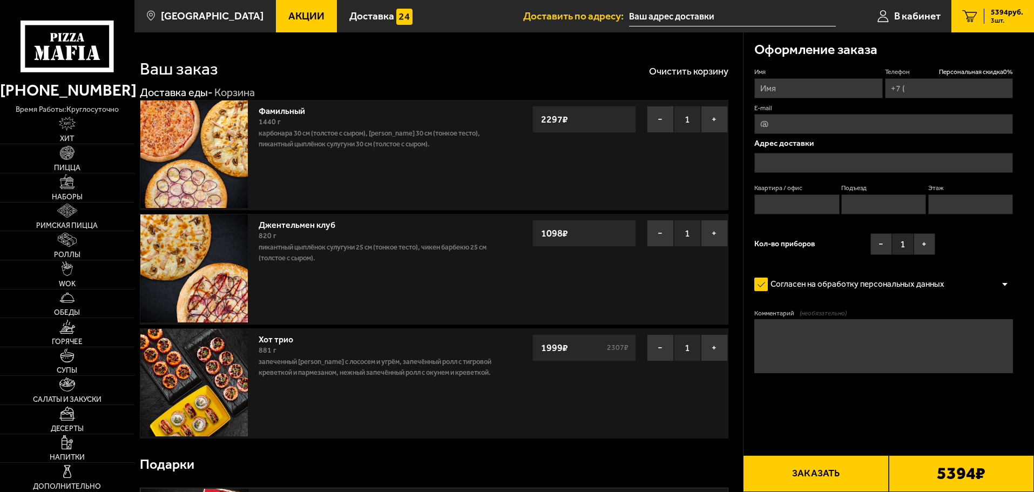
type input "+7 (905) 234-35-78"
click at [798, 92] on input "Имя" at bounding box center [818, 88] width 128 height 20
type input "[PERSON_NAME]"
click at [781, 123] on input "E-mail" at bounding box center [883, 124] width 259 height 20
type input "egorik18rus@yandex.ru"
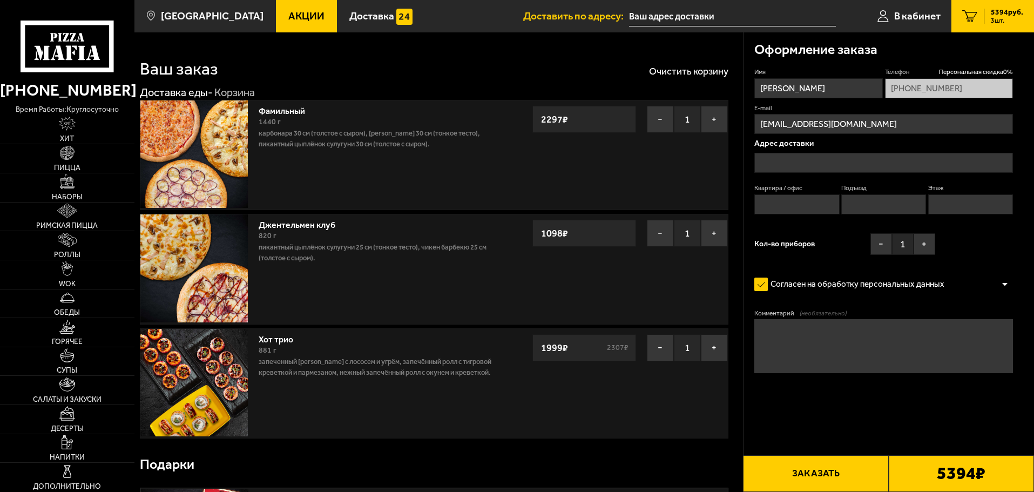
click at [796, 164] on input "text" at bounding box center [883, 163] width 259 height 20
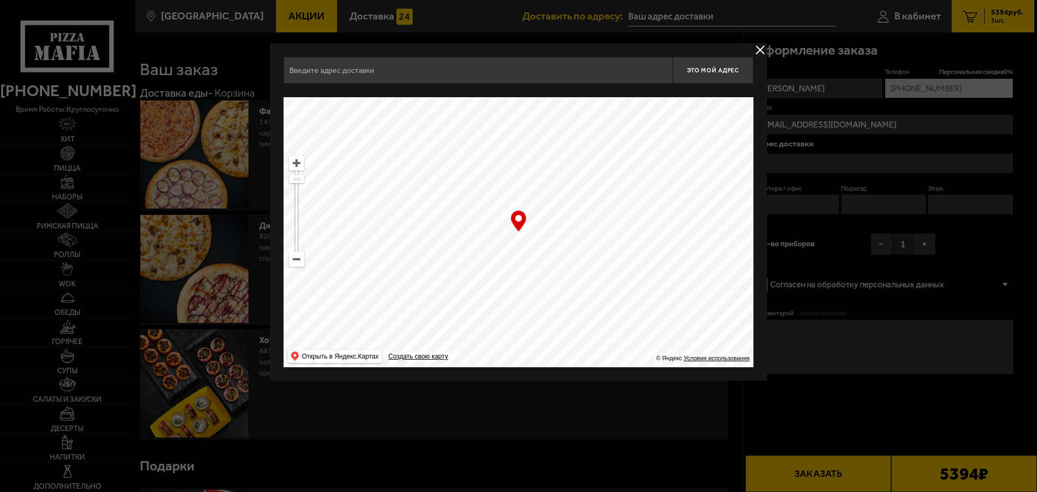
click at [342, 69] on input "text" at bounding box center [477, 70] width 389 height 27
type input "j"
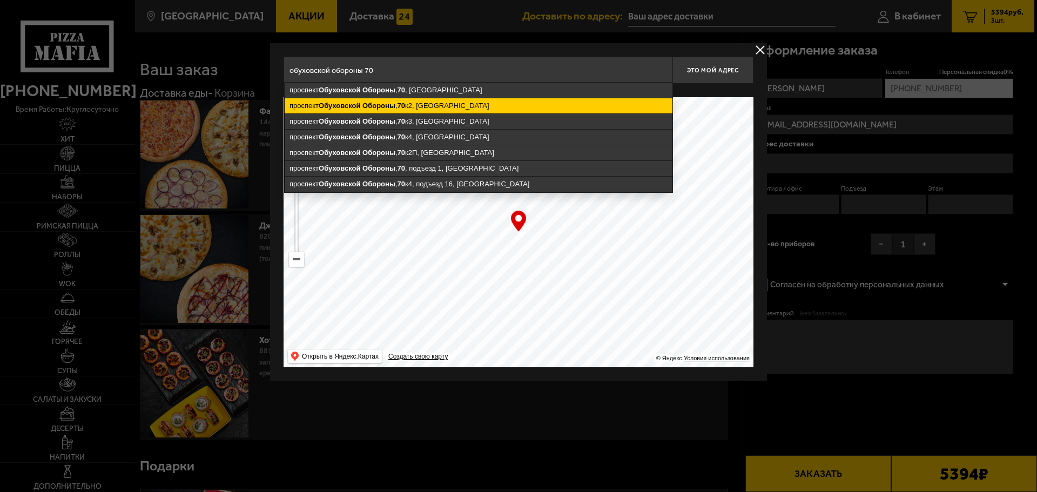
click at [374, 107] on ymaps "Обороны" at bounding box center [378, 106] width 33 height 8
type input "Санкт-Петербург, проспект Обуховской Обороны, 70к2"
type input "[STREET_ADDRESS]"
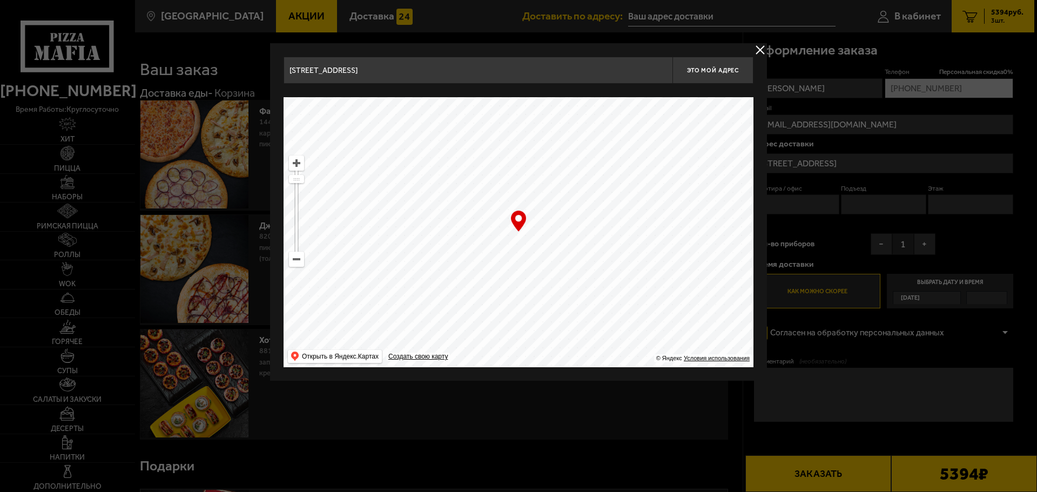
click at [761, 48] on button "delivery type" at bounding box center [759, 49] width 13 height 13
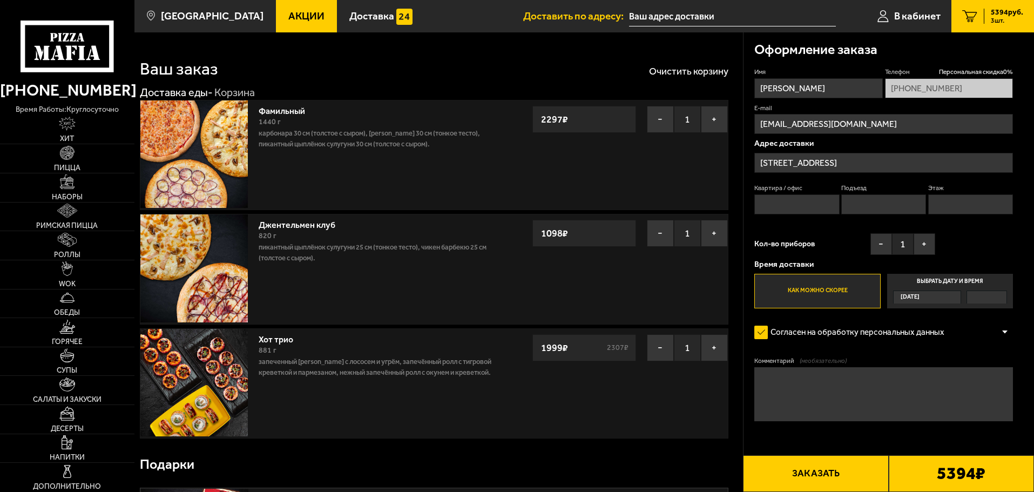
click at [770, 206] on input "Квартира / офис" at bounding box center [796, 204] width 85 height 20
type input "305"
click at [863, 209] on input "Подъезд" at bounding box center [883, 204] width 85 height 20
click at [947, 206] on input "Этаж" at bounding box center [970, 204] width 85 height 20
type input "3"
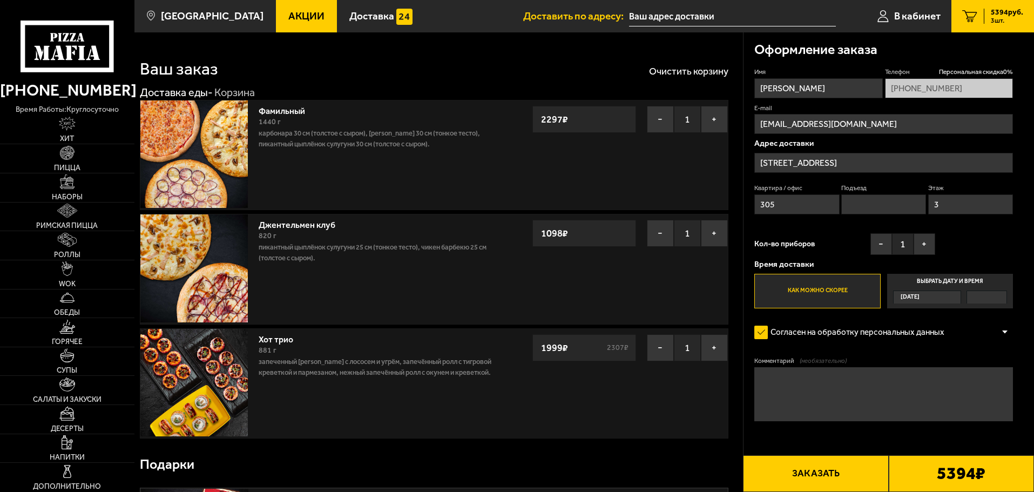
click at [977, 252] on div "Имя Егор Телефон Персональная скидка 0 % +7 (905) 234-35-78 E-mail egorik18rus@…" at bounding box center [883, 187] width 259 height 241
click at [928, 240] on button "+" at bounding box center [925, 244] width 22 height 22
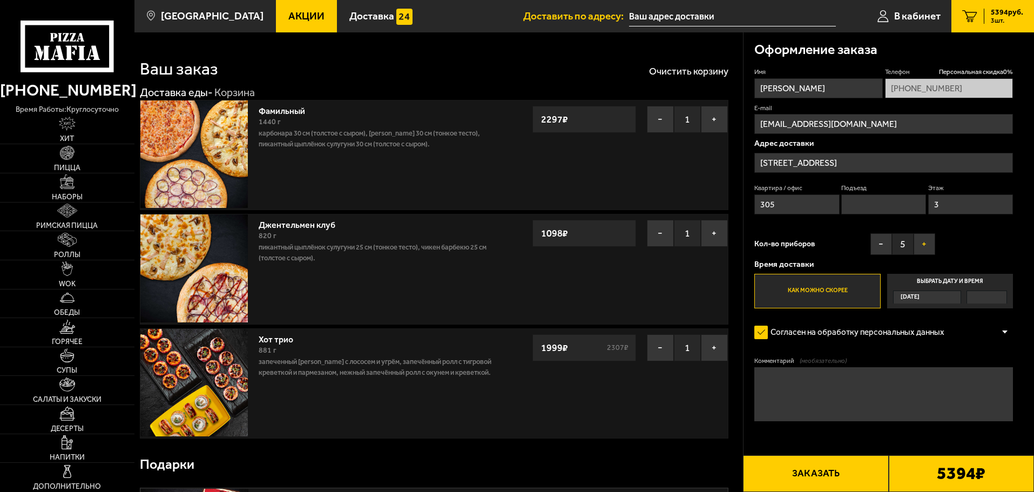
click at [928, 243] on button "+" at bounding box center [925, 244] width 22 height 22
click at [976, 250] on div "Имя Егор Телефон Персональная скидка 0 % +7 (905) 234-35-78 E-mail egorik18rus@…" at bounding box center [883, 187] width 259 height 241
click at [935, 300] on div "Сегодня" at bounding box center [922, 297] width 57 height 12
click at [0, 0] on input "Выбрать дату и время Сегодня" at bounding box center [0, 0] width 0 height 0
click at [920, 294] on span "Сегодня" at bounding box center [910, 297] width 19 height 12
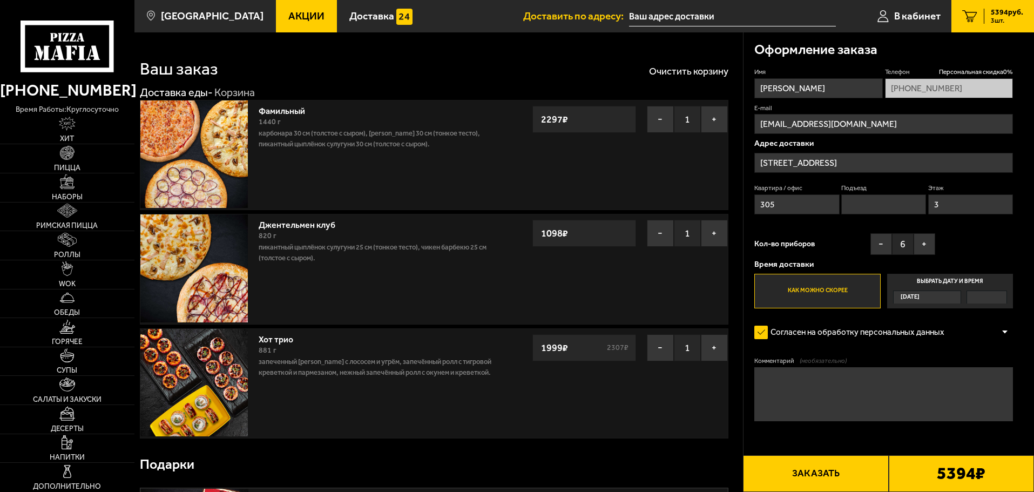
click at [0, 0] on input "Выбрать дату и время Сегодня" at bounding box center [0, 0] width 0 height 0
drag, startPoint x: 918, startPoint y: 296, endPoint x: 908, endPoint y: 299, distance: 11.1
click at [909, 299] on span "Сегодня" at bounding box center [910, 297] width 19 height 12
click at [0, 0] on input "Выбрать дату и время Сегодня" at bounding box center [0, 0] width 0 height 0
click at [928, 302] on div "Сегодня" at bounding box center [922, 297] width 57 height 12
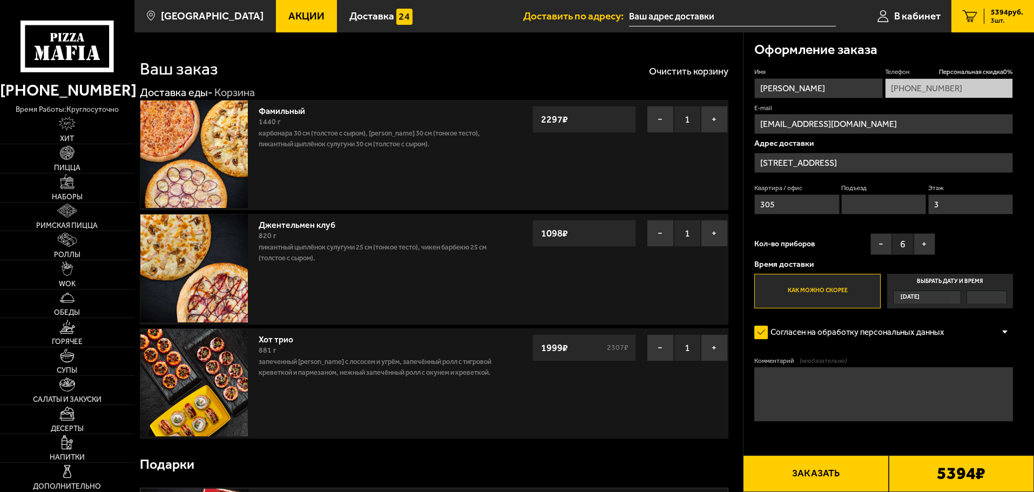
click at [0, 0] on input "Выбрать дату и время Сегодня" at bounding box center [0, 0] width 0 height 0
drag, startPoint x: 978, startPoint y: 282, endPoint x: 1005, endPoint y: 293, distance: 28.6
click at [989, 286] on label "Выбрать дату и время Сегодня" at bounding box center [950, 291] width 126 height 35
click at [0, 0] on input "Выбрать дату и время Сегодня" at bounding box center [0, 0] width 0 height 0
click at [987, 295] on div at bounding box center [986, 297] width 39 height 12
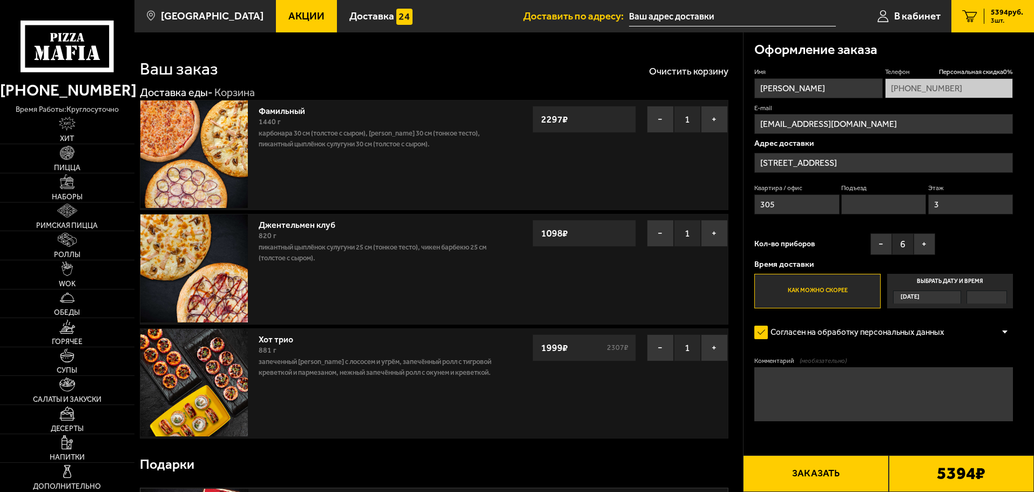
click at [0, 0] on input "Выбрать дату и время Сегодня" at bounding box center [0, 0] width 0 height 0
click at [987, 296] on div at bounding box center [986, 297] width 39 height 12
click at [0, 0] on input "Выбрать дату и время Сегодня" at bounding box center [0, 0] width 0 height 0
click at [987, 296] on div at bounding box center [986, 297] width 39 height 12
click at [0, 0] on input "Выбрать дату и время Сегодня" at bounding box center [0, 0] width 0 height 0
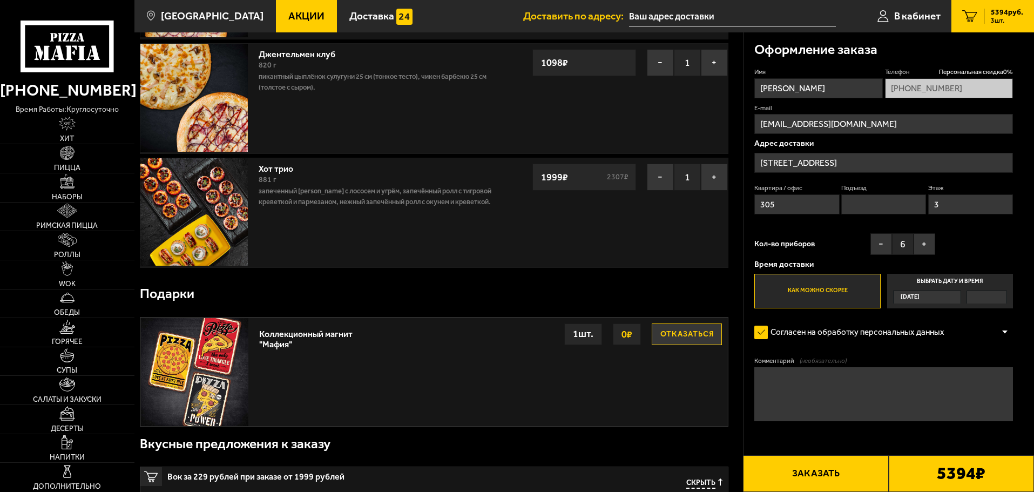
scroll to position [216, 0]
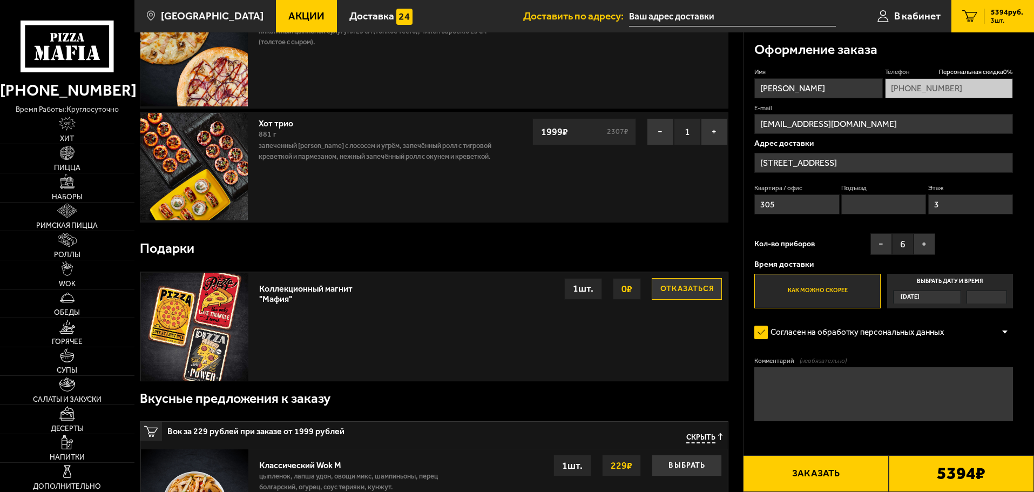
click at [967, 278] on label "Выбрать дату и время Сегодня" at bounding box center [950, 291] width 126 height 35
click at [0, 0] on input "Выбрать дату и время Сегодня" at bounding box center [0, 0] width 0 height 0
click at [956, 279] on label "Выбрать дату и время Сегодня" at bounding box center [950, 291] width 126 height 35
click at [0, 0] on input "Выбрать дату и время Сегодня" at bounding box center [0, 0] width 0 height 0
click at [956, 280] on label "Выбрать дату и время Сегодня" at bounding box center [950, 291] width 126 height 35
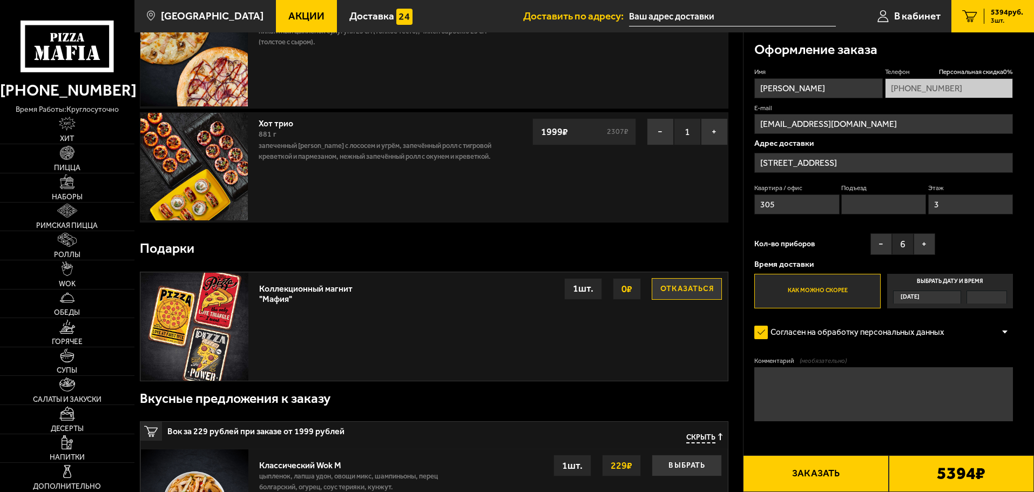
click at [0, 0] on input "Выбрать дату и время Сегодня" at bounding box center [0, 0] width 0 height 0
click at [956, 280] on label "Выбрать дату и время Сегодня" at bounding box center [950, 291] width 126 height 35
click at [0, 0] on input "Выбрать дату и время Сегодня" at bounding box center [0, 0] width 0 height 0
click at [956, 280] on label "Выбрать дату и время Сегодня" at bounding box center [950, 291] width 126 height 35
click at [0, 0] on input "Выбрать дату и время Сегодня" at bounding box center [0, 0] width 0 height 0
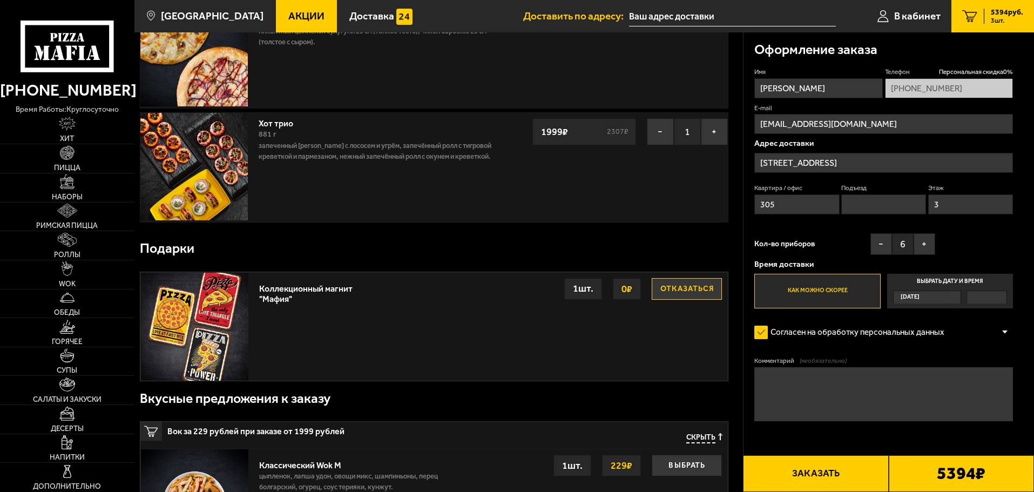
click at [802, 250] on div "Кол-во приборов − 6 +" at bounding box center [844, 246] width 181 height 27
click at [800, 247] on span "Кол-во приборов" at bounding box center [784, 244] width 60 height 8
click at [806, 263] on p "Время доставки" at bounding box center [883, 264] width 259 height 8
click at [816, 288] on label "Как можно скорее" at bounding box center [817, 291] width 126 height 35
click at [0, 0] on input "Как можно скорее" at bounding box center [0, 0] width 0 height 0
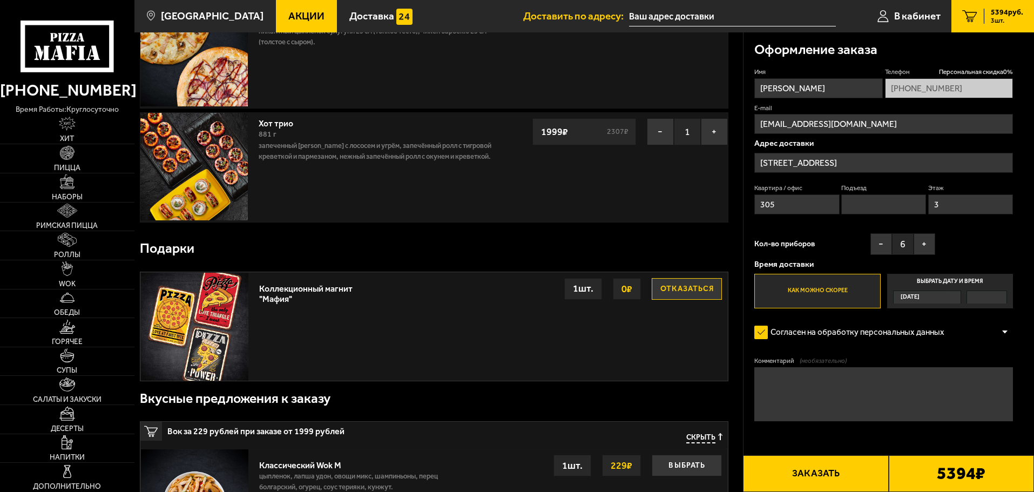
click at [942, 281] on label "Выбрать дату и время Сегодня" at bounding box center [950, 291] width 126 height 35
click at [0, 0] on input "Выбрать дату и время Сегодня" at bounding box center [0, 0] width 0 height 0
click at [942, 281] on label "Выбрать дату и время Сегодня" at bounding box center [950, 291] width 126 height 35
click at [0, 0] on input "Выбрать дату и время Сегодня" at bounding box center [0, 0] width 0 height 0
drag, startPoint x: 942, startPoint y: 281, endPoint x: 929, endPoint y: 281, distance: 13.0
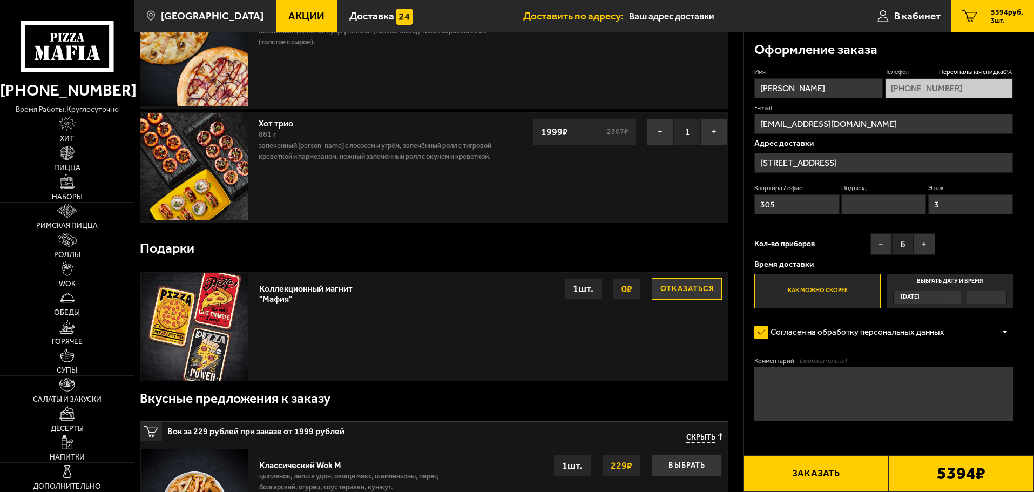
click at [941, 281] on label "Выбрать дату и время Сегодня" at bounding box center [950, 291] width 126 height 35
click at [0, 0] on input "Выбрать дату и время Сегодня" at bounding box center [0, 0] width 0 height 0
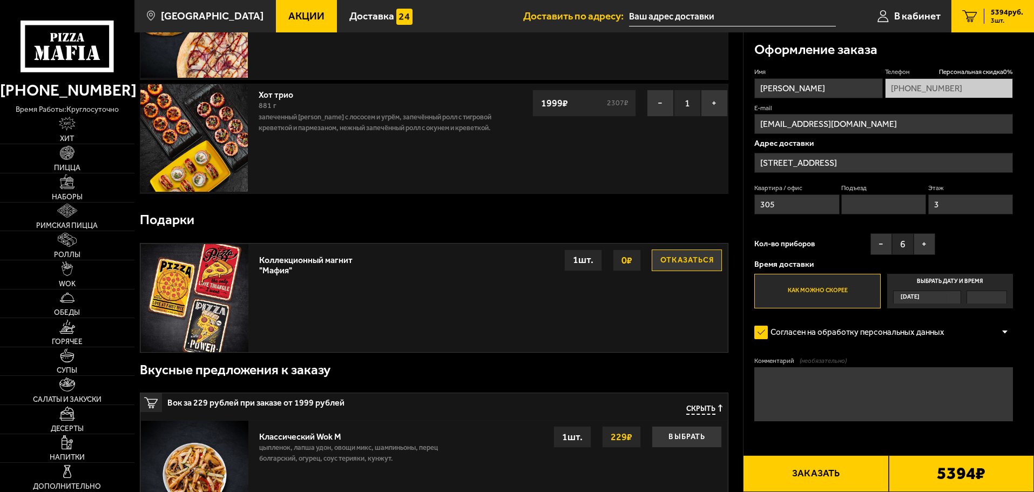
scroll to position [270, 0]
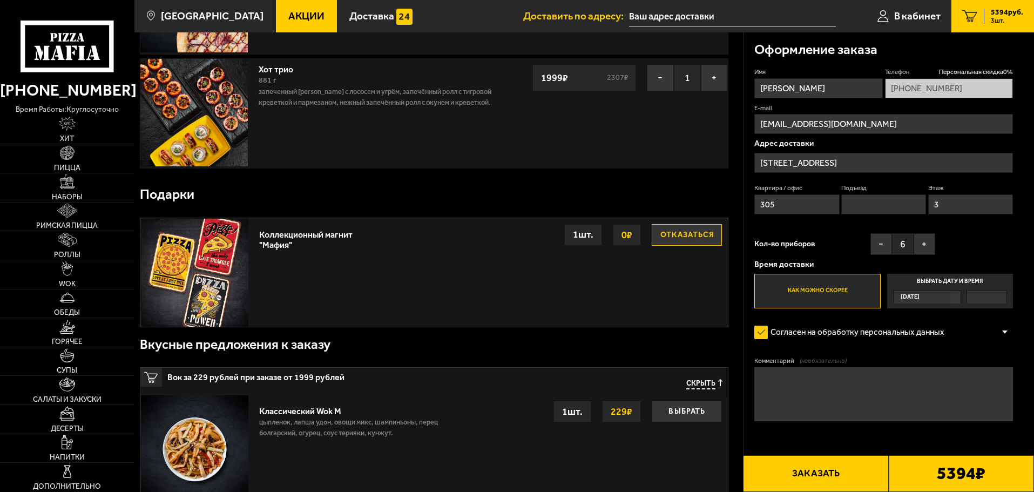
click at [951, 475] on b "5394 ₽" at bounding box center [961, 473] width 49 height 17
click at [959, 205] on input "3" at bounding box center [970, 204] width 85 height 20
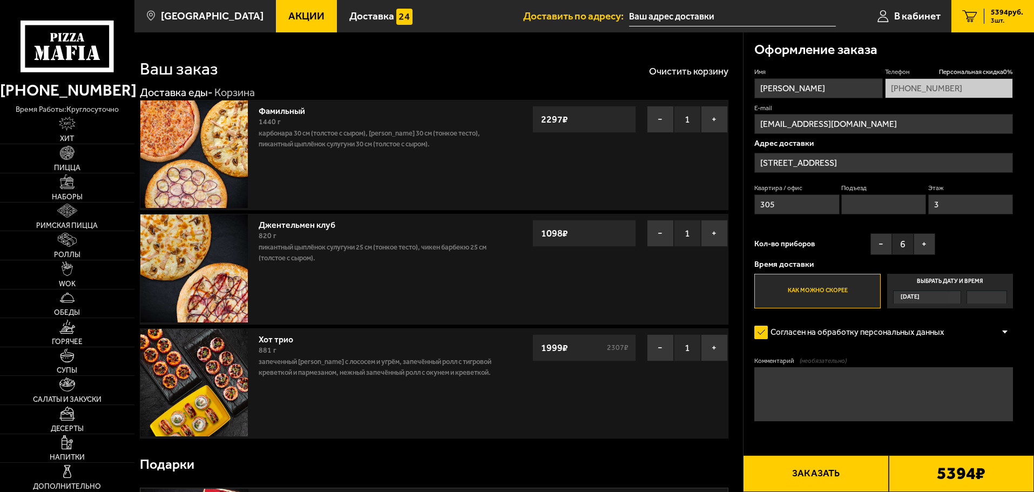
click at [960, 282] on label "Выбрать дату и время Сегодня" at bounding box center [950, 291] width 126 height 35
click at [0, 0] on input "Выбрать дату и время Сегодня" at bounding box center [0, 0] width 0 height 0
click at [923, 286] on label "Выбрать дату и время Сегодня" at bounding box center [950, 291] width 126 height 35
click at [0, 0] on input "Выбрать дату и время Сегодня" at bounding box center [0, 0] width 0 height 0
drag, startPoint x: 923, startPoint y: 286, endPoint x: 931, endPoint y: 294, distance: 11.5
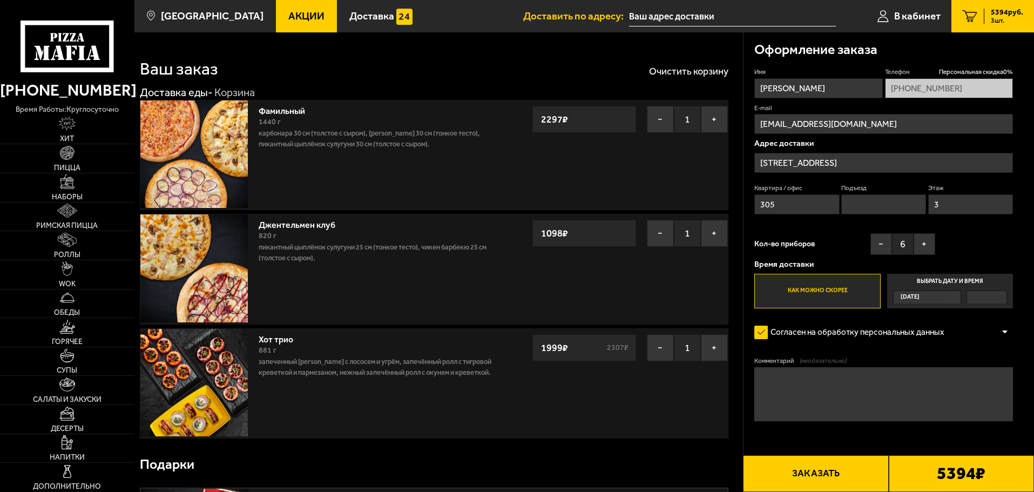
click at [923, 286] on label "Выбрать дату и время Сегодня" at bounding box center [950, 291] width 126 height 35
click at [0, 0] on input "Выбрать дату и время Сегодня" at bounding box center [0, 0] width 0 height 0
click at [933, 295] on div "Сегодня" at bounding box center [922, 297] width 57 height 12
click at [0, 0] on input "Выбрать дату и время Сегодня" at bounding box center [0, 0] width 0 height 0
click at [936, 299] on div "Сегодня" at bounding box center [922, 297] width 57 height 12
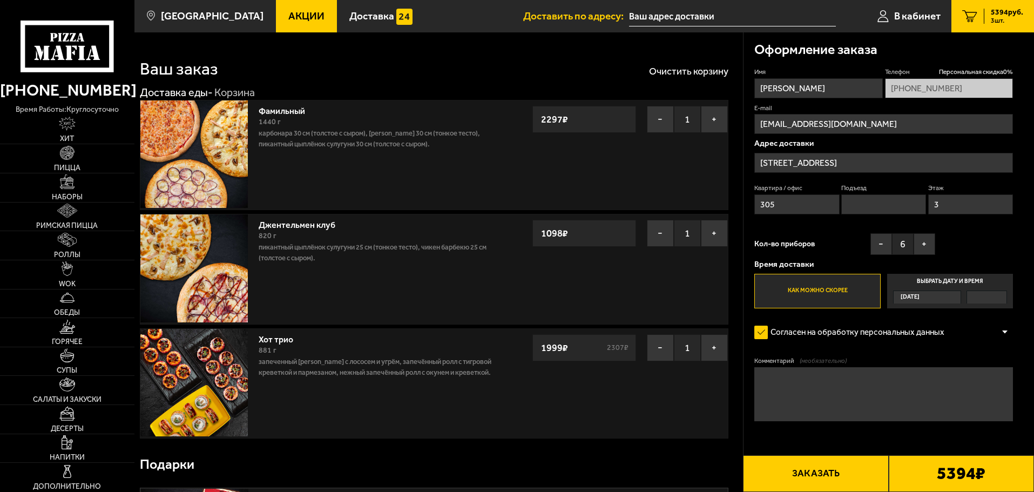
click at [0, 0] on input "Выбрать дату и время Сегодня" at bounding box center [0, 0] width 0 height 0
drag, startPoint x: 912, startPoint y: 299, endPoint x: 900, endPoint y: 299, distance: 12.4
click at [900, 299] on div "Сегодня" at bounding box center [922, 297] width 57 height 12
click at [0, 0] on input "Выбрать дату и время Сегодня" at bounding box center [0, 0] width 0 height 0
drag, startPoint x: 927, startPoint y: 294, endPoint x: 945, endPoint y: 294, distance: 17.8
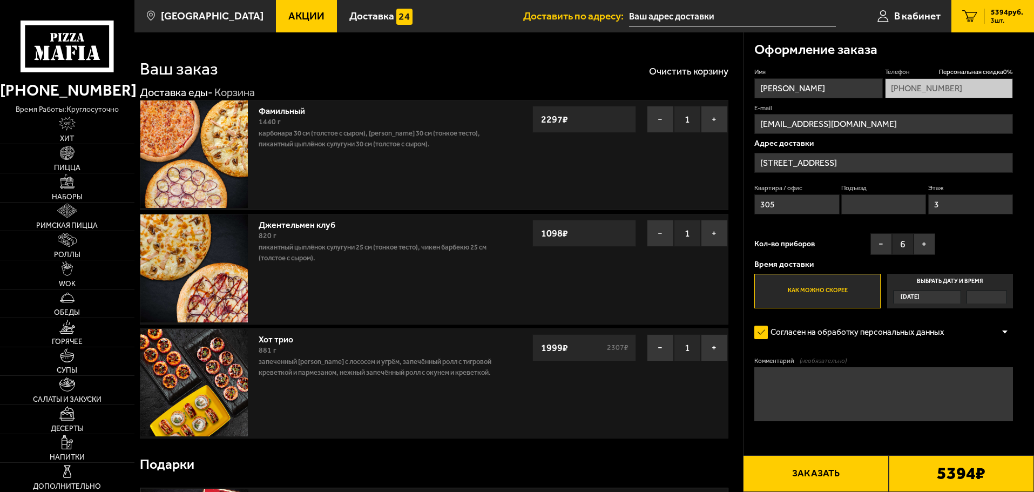
click at [945, 294] on div "Сегодня" at bounding box center [922, 297] width 57 height 12
click at [0, 0] on input "Выбрать дату и время Сегодня" at bounding box center [0, 0] width 0 height 0
click at [948, 294] on div "Сегодня" at bounding box center [922, 297] width 57 height 12
click at [0, 0] on input "Выбрать дату и время Сегодня" at bounding box center [0, 0] width 0 height 0
click at [948, 294] on div "Сегодня" at bounding box center [922, 297] width 57 height 12
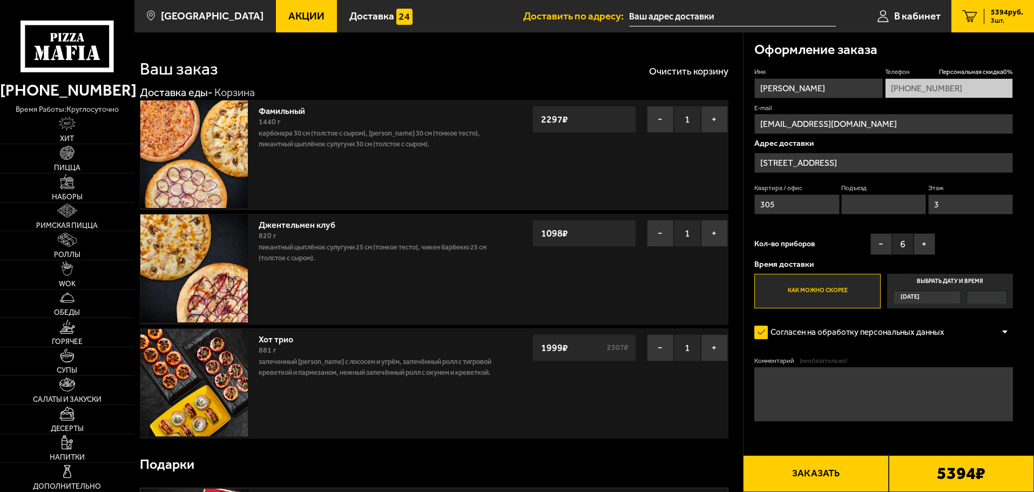
click at [0, 0] on input "Выбрать дату и время Сегодня" at bounding box center [0, 0] width 0 height 0
click at [948, 294] on div "Сегодня" at bounding box center [922, 297] width 57 height 12
click at [0, 0] on input "Выбрать дату и время Сегодня" at bounding box center [0, 0] width 0 height 0
click at [948, 294] on div "Сегодня" at bounding box center [922, 297] width 57 height 12
click at [0, 0] on input "Выбрать дату и время Сегодня" at bounding box center [0, 0] width 0 height 0
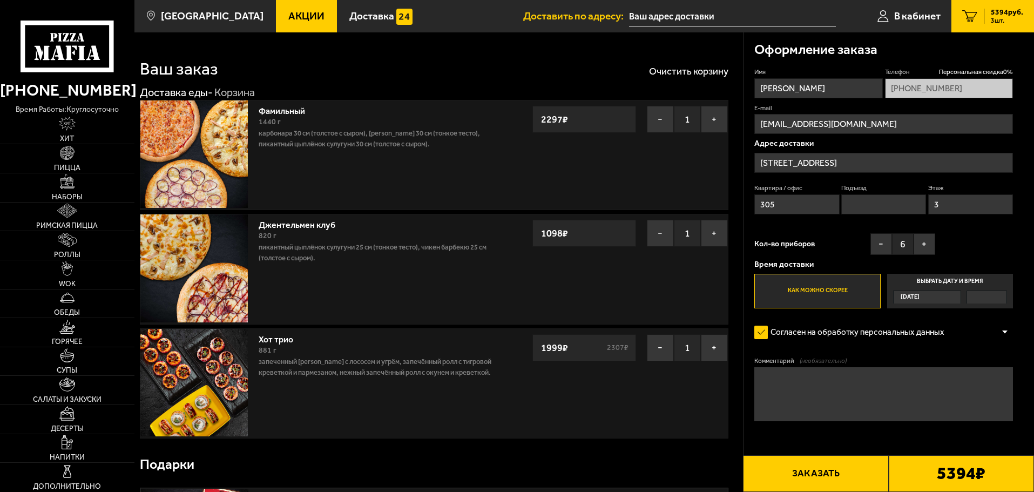
click at [948, 294] on div "Сегодня" at bounding box center [922, 297] width 57 height 12
click at [0, 0] on input "Выбрать дату и время Сегодня" at bounding box center [0, 0] width 0 height 0
click at [948, 294] on div "Сегодня" at bounding box center [922, 297] width 57 height 12
click at [0, 0] on input "Выбрать дату и время Сегодня" at bounding box center [0, 0] width 0 height 0
click at [948, 294] on div "Сегодня" at bounding box center [922, 297] width 57 height 12
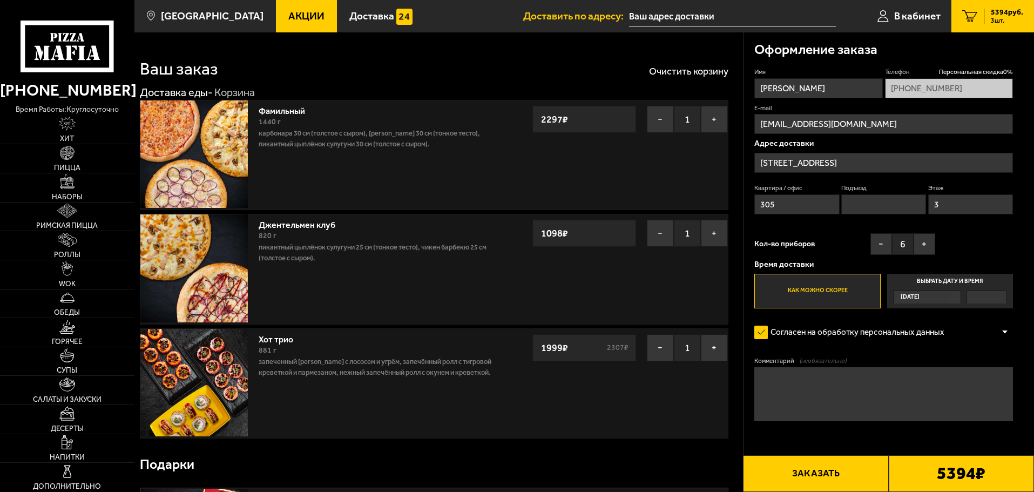
click at [0, 0] on input "Выбрать дату и время Сегодня" at bounding box center [0, 0] width 0 height 0
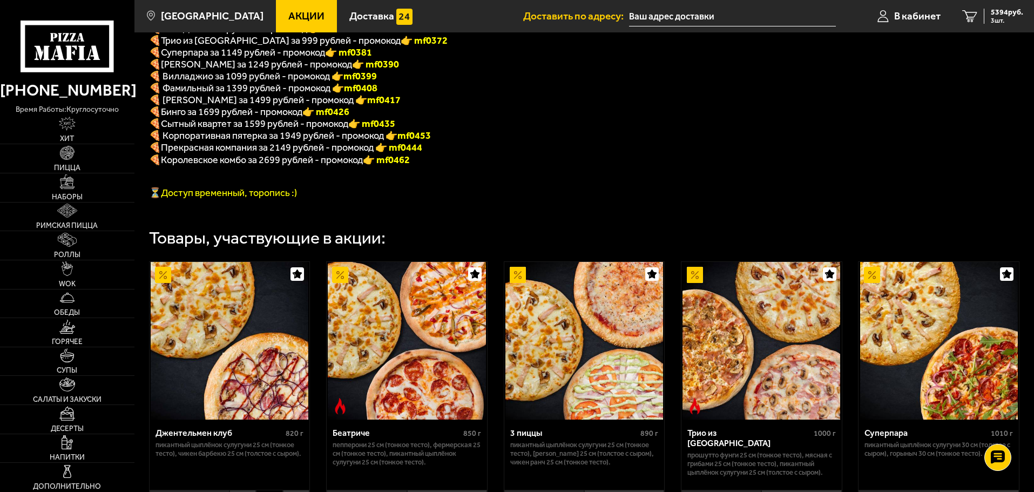
scroll to position [108, 0]
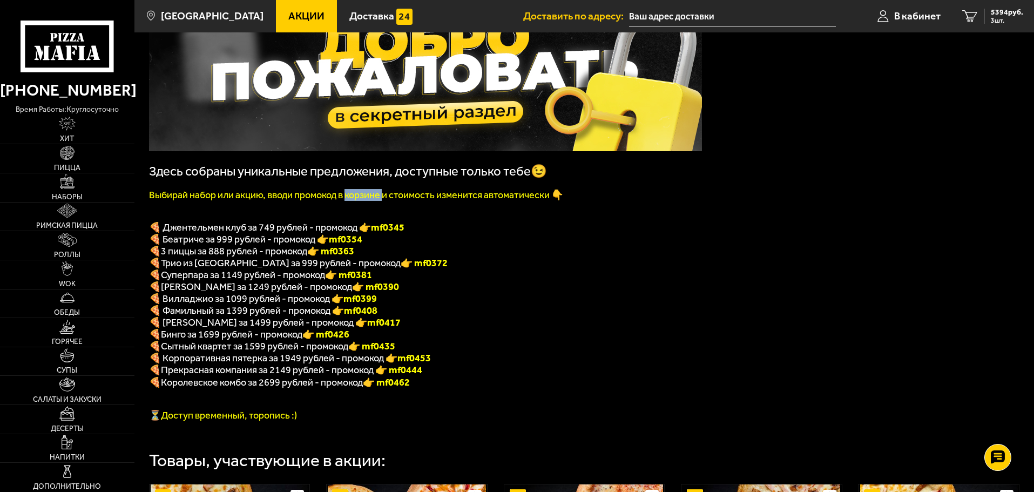
drag, startPoint x: 369, startPoint y: 199, endPoint x: 387, endPoint y: 197, distance: 17.4
click at [386, 197] on font "Выбирай набор или акцию, вводи промокод в корзине и стоимость изменится автомат…" at bounding box center [356, 195] width 414 height 12
drag, startPoint x: 424, startPoint y: 199, endPoint x: 476, endPoint y: 199, distance: 51.8
click at [464, 199] on font "Выбирай набор или акцию, вводи промокод в корзине и стоимость изменится автомат…" at bounding box center [356, 195] width 414 height 12
drag, startPoint x: 530, startPoint y: 198, endPoint x: 538, endPoint y: 197, distance: 8.2
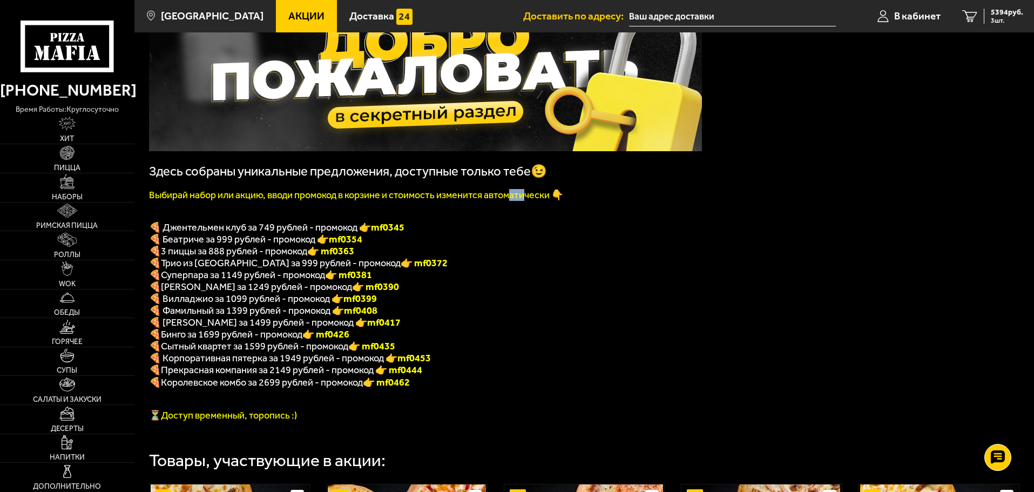
click at [538, 197] on font "Выбирай набор или акцию, вводи промокод в корзине и стоимость изменится автомат…" at bounding box center [356, 195] width 414 height 12
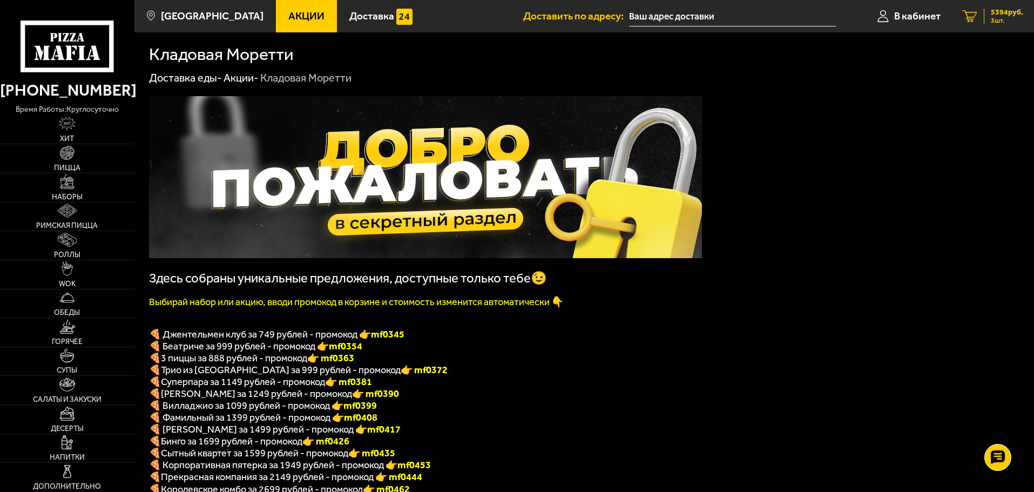
scroll to position [0, 0]
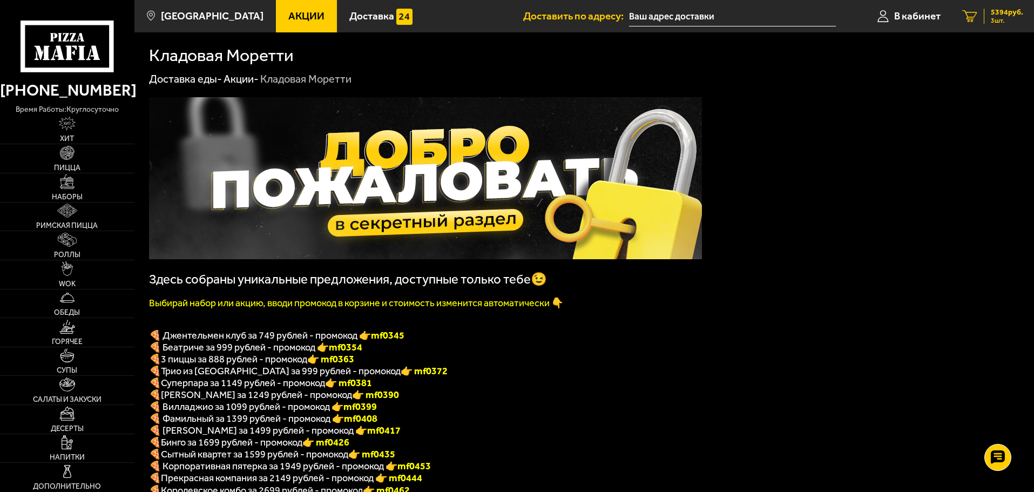
click at [1003, 15] on span "5394 руб." at bounding box center [1007, 13] width 32 height 8
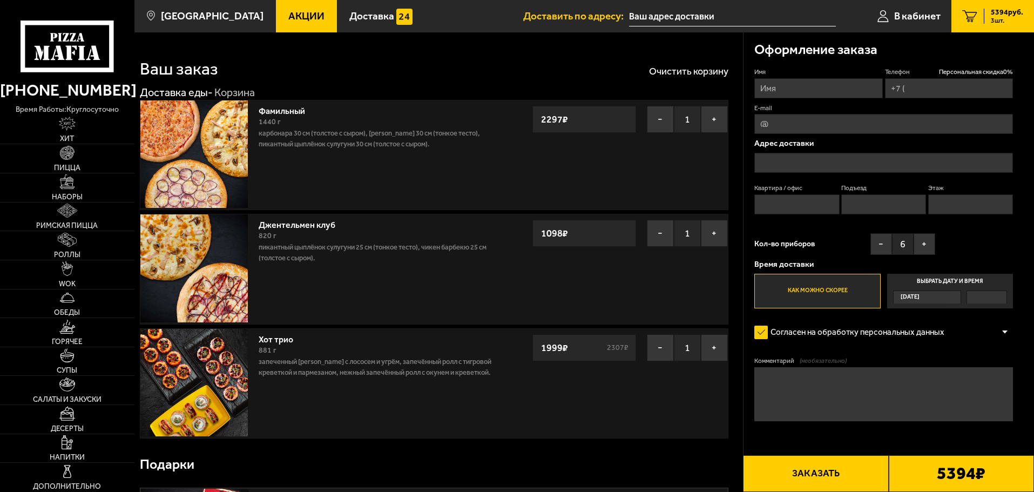
type input "+7 (905) 234-35-78"
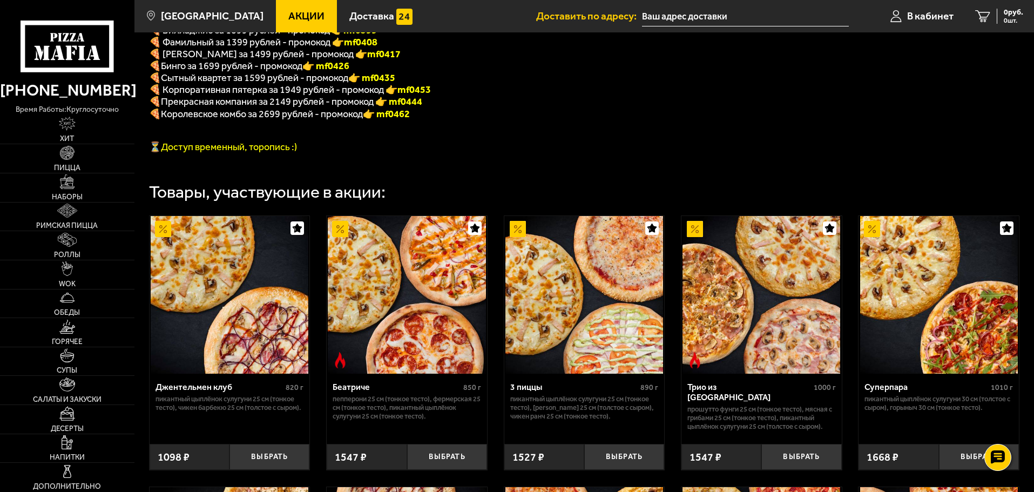
scroll to position [378, 0]
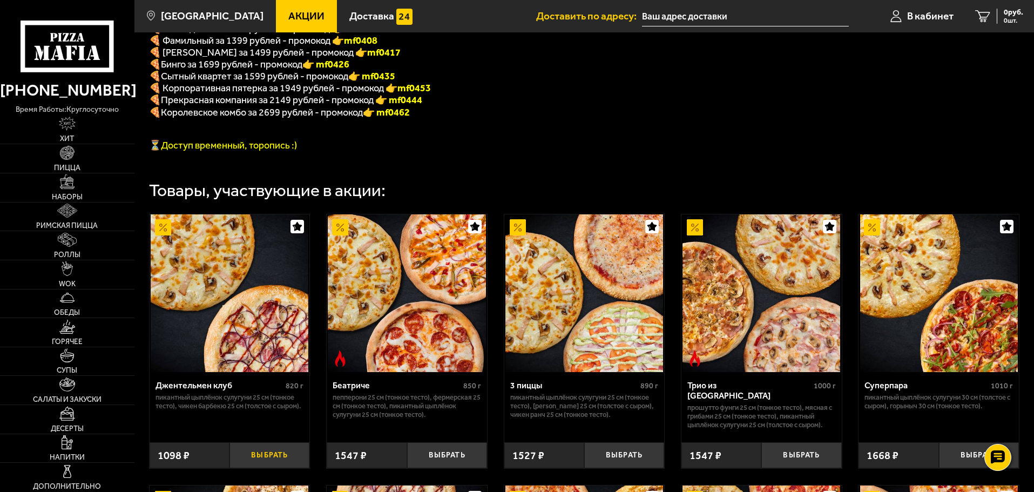
click at [284, 468] on button "Выбрать" at bounding box center [269, 455] width 80 height 26
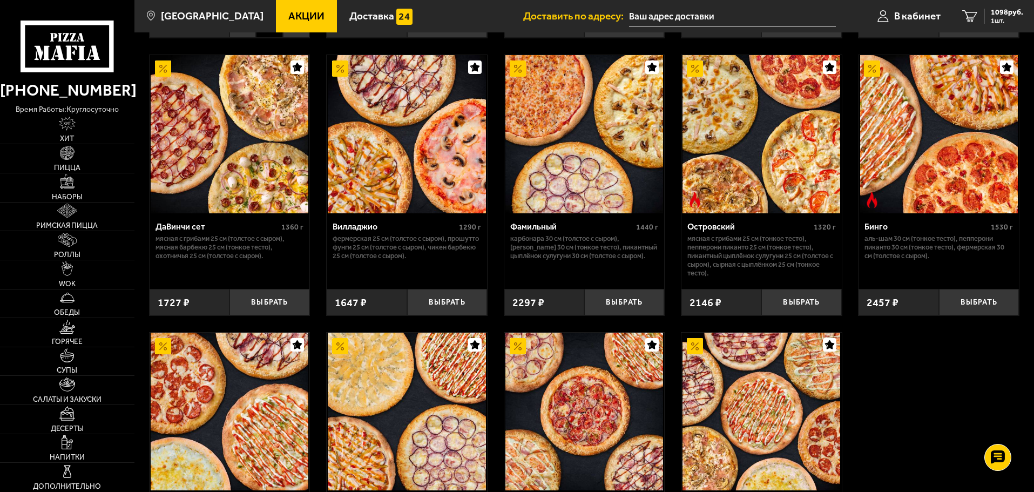
scroll to position [810, 0]
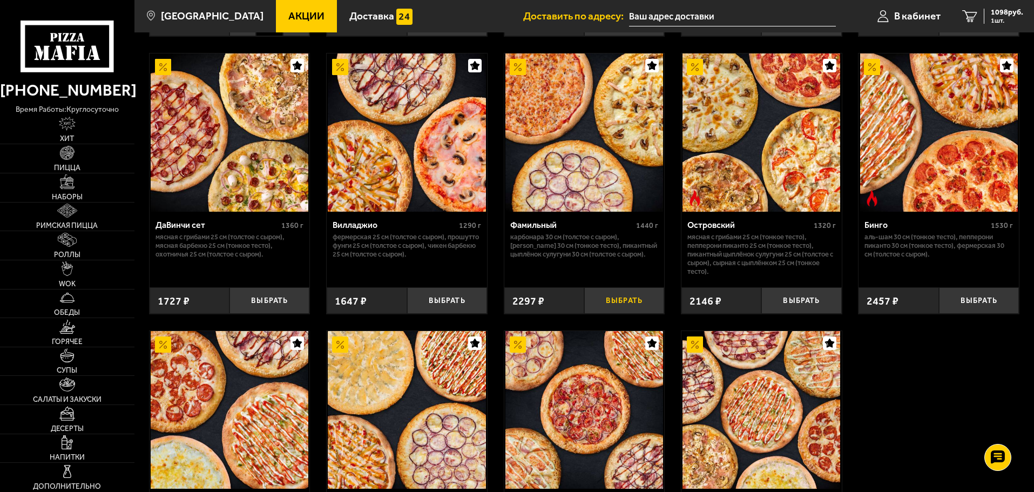
click at [616, 312] on button "Выбрать" at bounding box center [624, 300] width 80 height 26
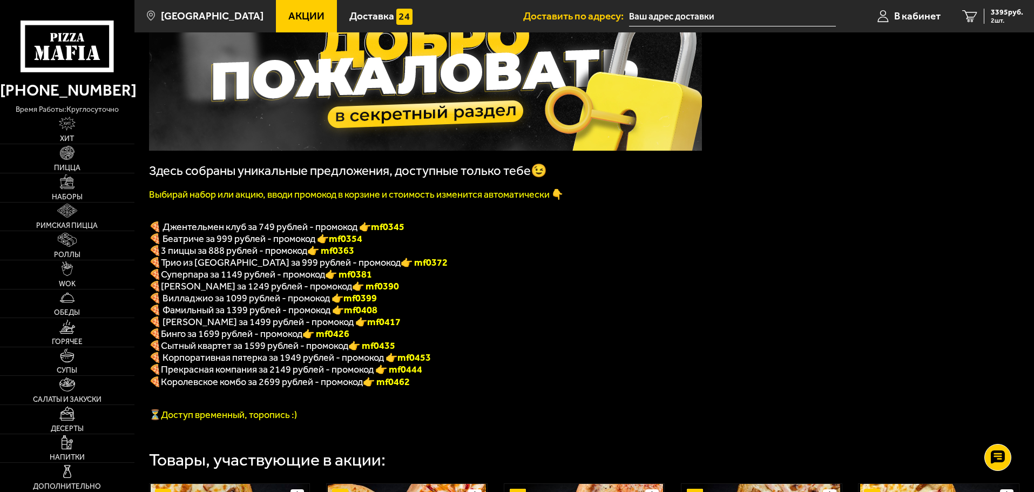
scroll to position [0, 0]
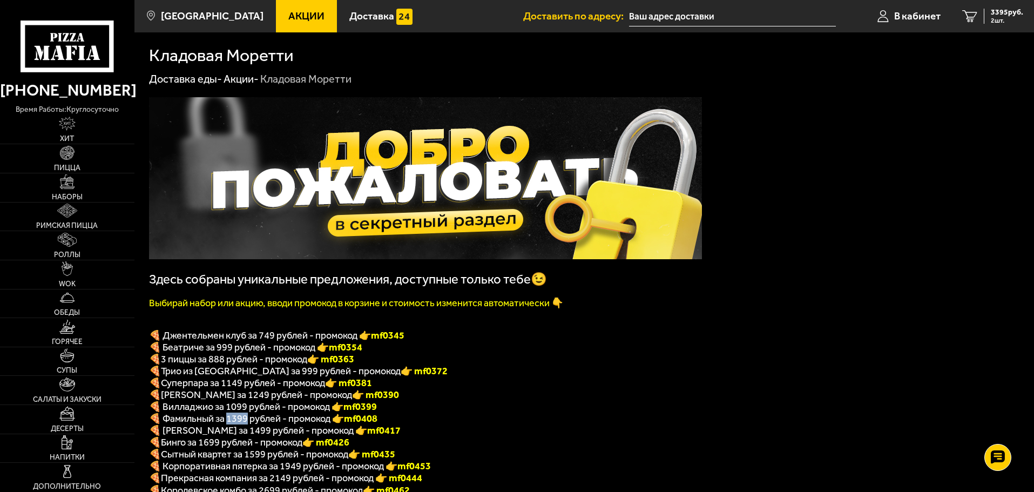
drag, startPoint x: 231, startPoint y: 425, endPoint x: 248, endPoint y: 428, distance: 17.4
click at [248, 424] on span "🍕 Фамильный за 1399 рублей - промокод 👉 mf0408" at bounding box center [263, 419] width 228 height 12
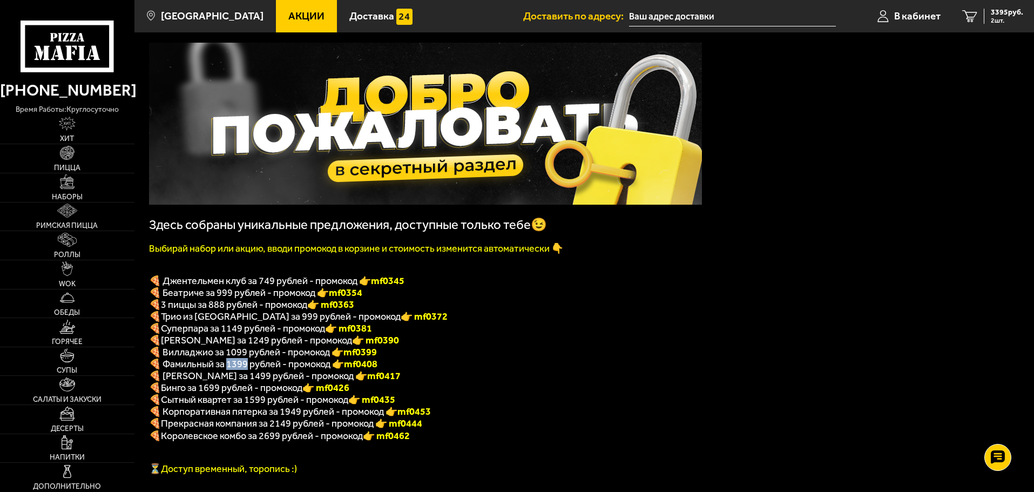
scroll to position [54, 0]
drag, startPoint x: 413, startPoint y: 285, endPoint x: 380, endPoint y: 289, distance: 33.2
click at [380, 287] on p "🍕 Джентельмен клуб за 749 рублей - промокод 👉 mf0345" at bounding box center [425, 281] width 553 height 12
copy b "mf0345"
drag, startPoint x: 475, startPoint y: 347, endPoint x: 451, endPoint y: 347, distance: 23.8
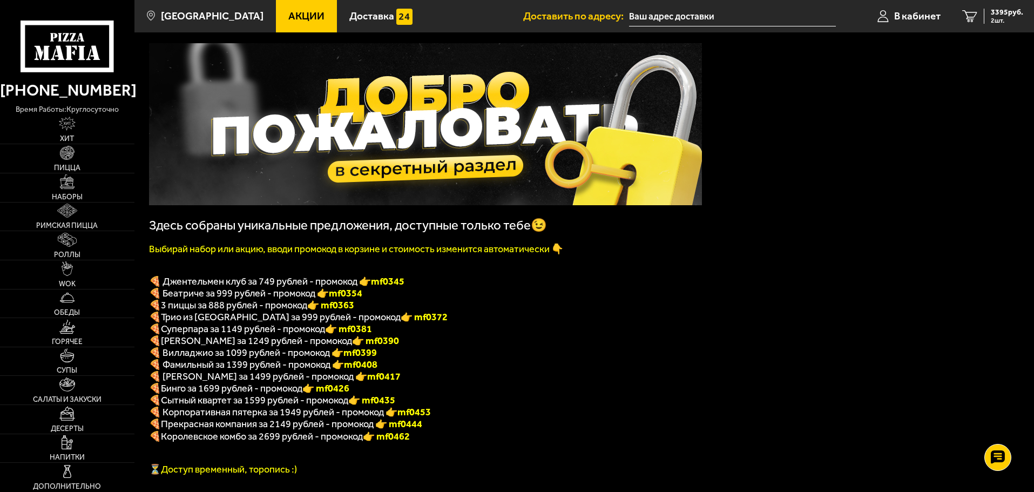
click at [473, 347] on p "🍕 ДаВинчи за 1249 рублей - промокод 👉 mf0390" at bounding box center [425, 341] width 553 height 12
drag, startPoint x: 385, startPoint y: 373, endPoint x: 353, endPoint y: 372, distance: 32.4
click at [353, 370] on p "🍕 Фамильный за 1399 рублей - промокод 👉 mf0408" at bounding box center [425, 365] width 553 height 12
copy b "mf0408"
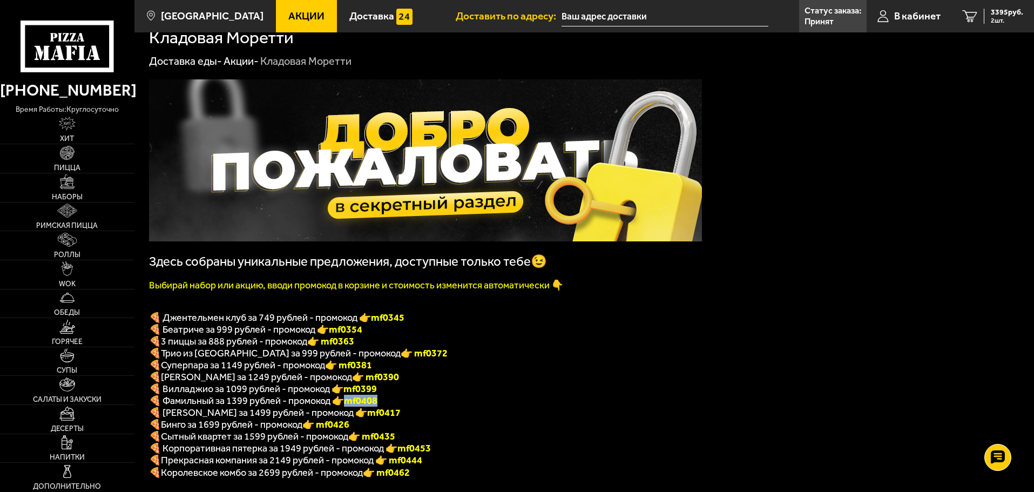
scroll to position [0, 0]
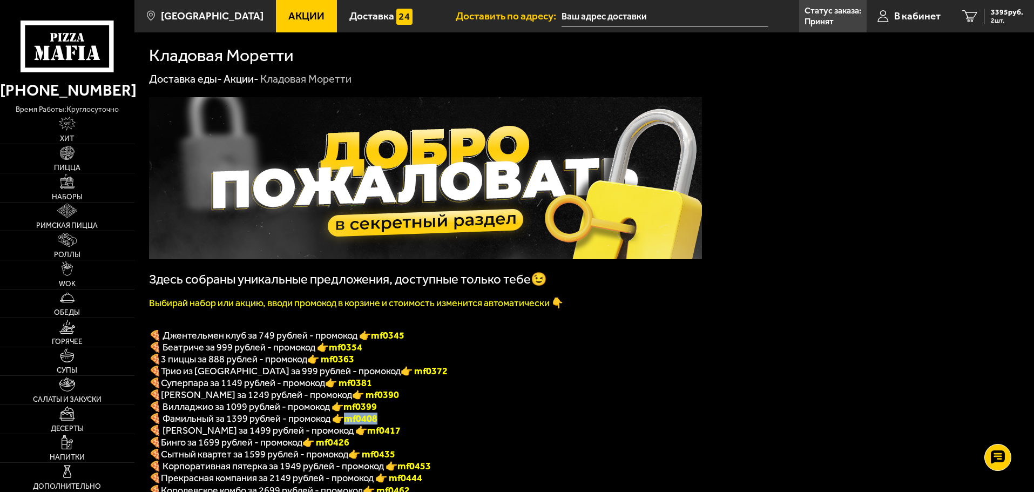
copy b "mf0408"
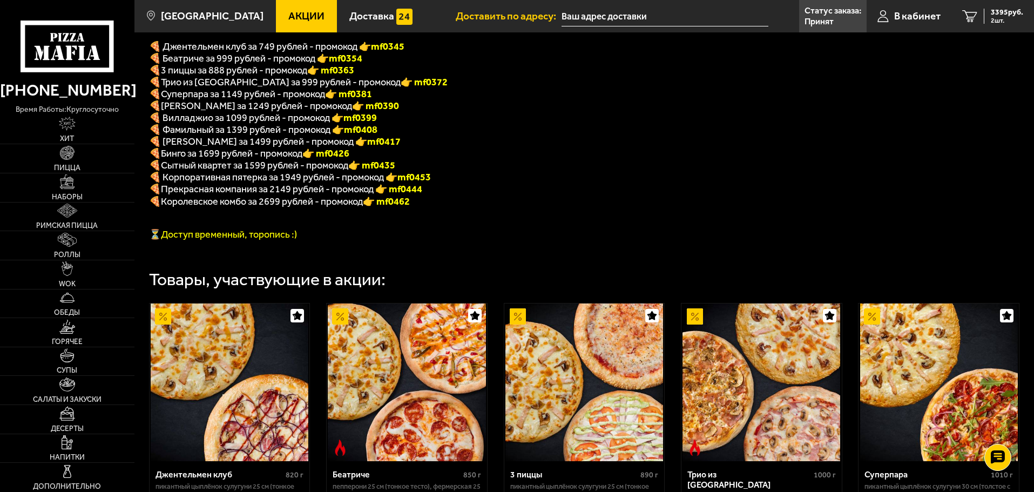
scroll to position [54, 0]
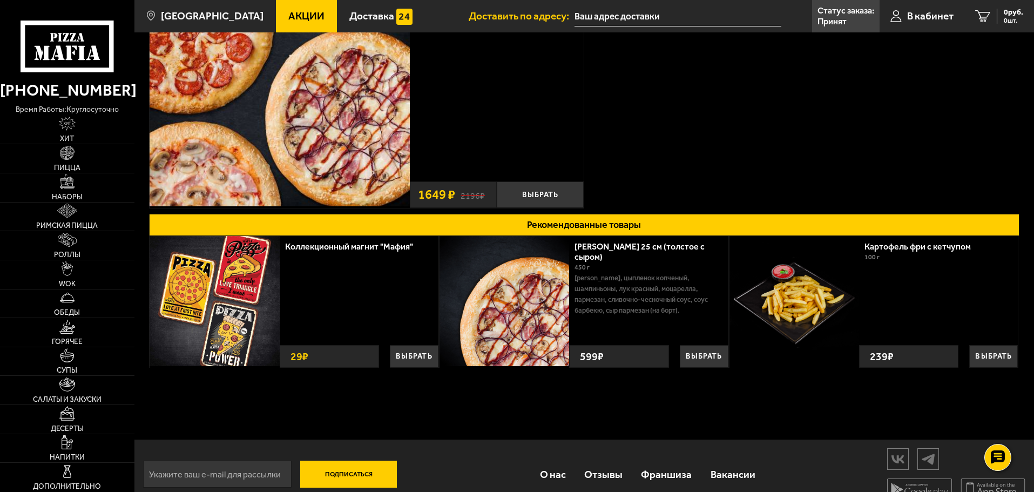
scroll to position [162, 0]
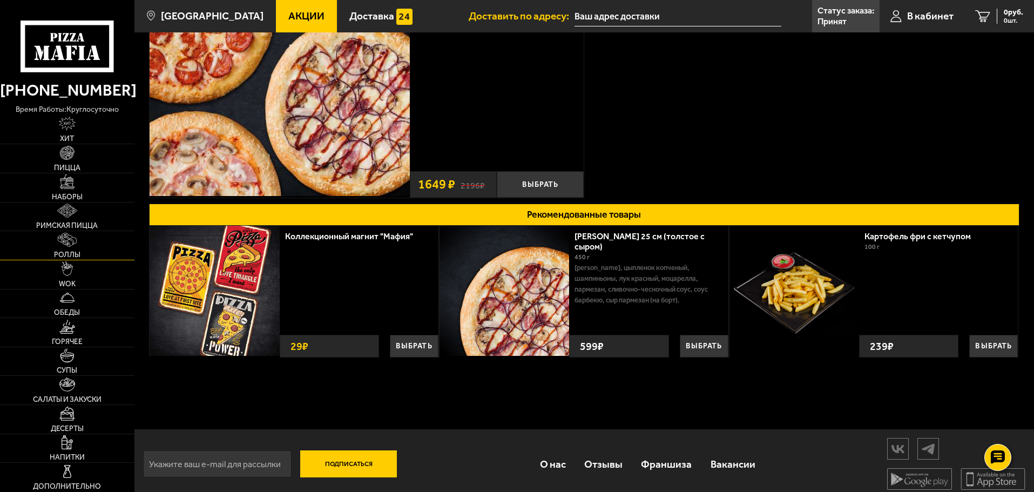
click at [75, 253] on span "Роллы" at bounding box center [67, 255] width 26 height 8
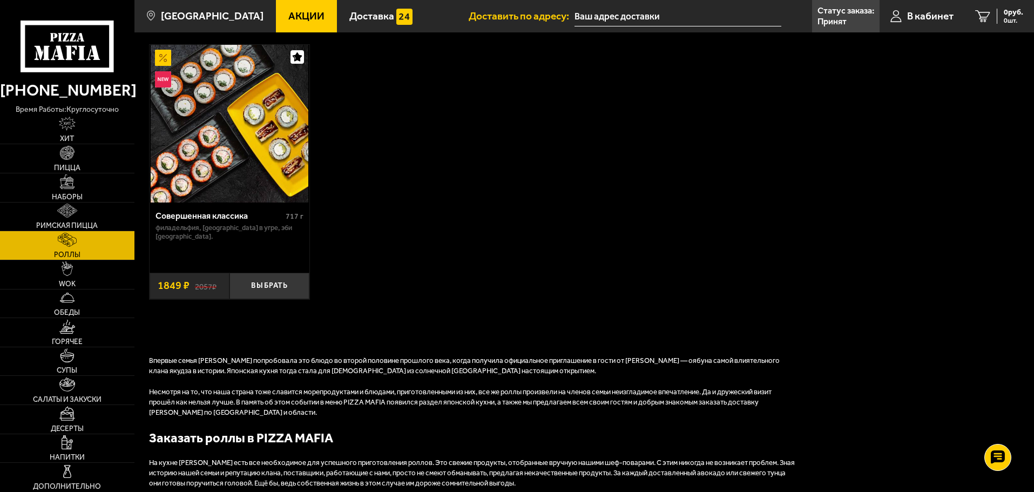
scroll to position [756, 0]
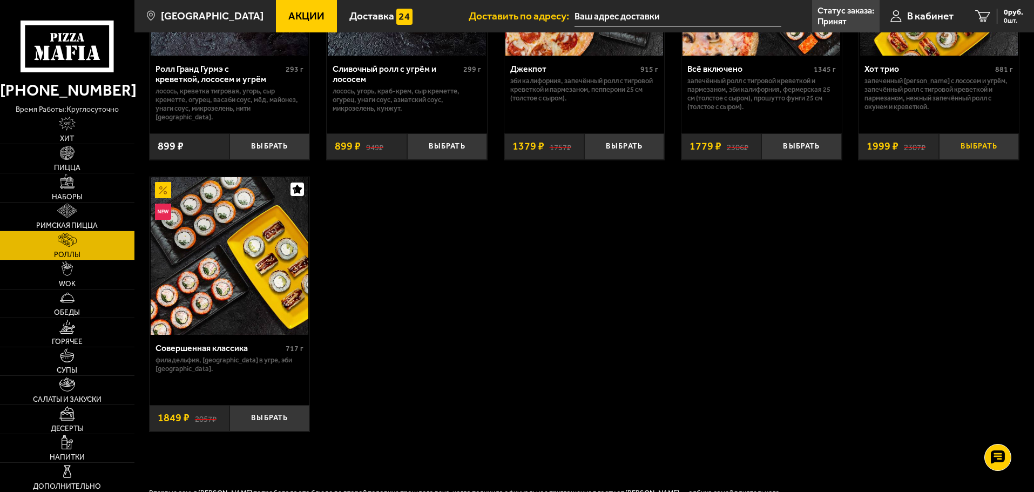
click at [997, 139] on button "Выбрать" at bounding box center [979, 146] width 80 height 26
click at [1000, 16] on span "5394 руб." at bounding box center [1007, 13] width 32 height 8
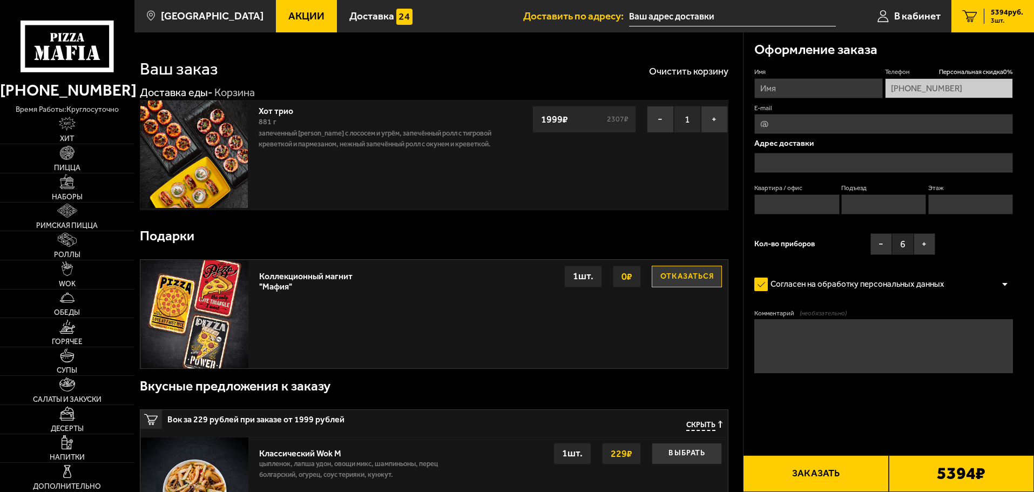
click at [805, 127] on input "E-mail" at bounding box center [883, 124] width 259 height 20
click at [778, 208] on input "Квартира / офис" at bounding box center [796, 204] width 85 height 20
click at [810, 119] on input "E-mail" at bounding box center [883, 124] width 259 height 20
click at [504, 55] on div "Ваш заказ Очистить корзину" at bounding box center [434, 62] width 589 height 32
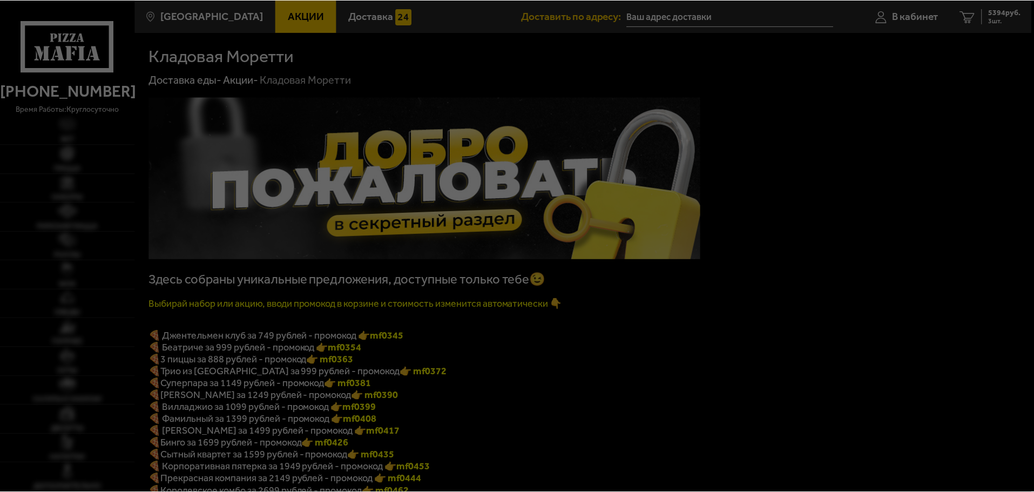
scroll to position [54, 0]
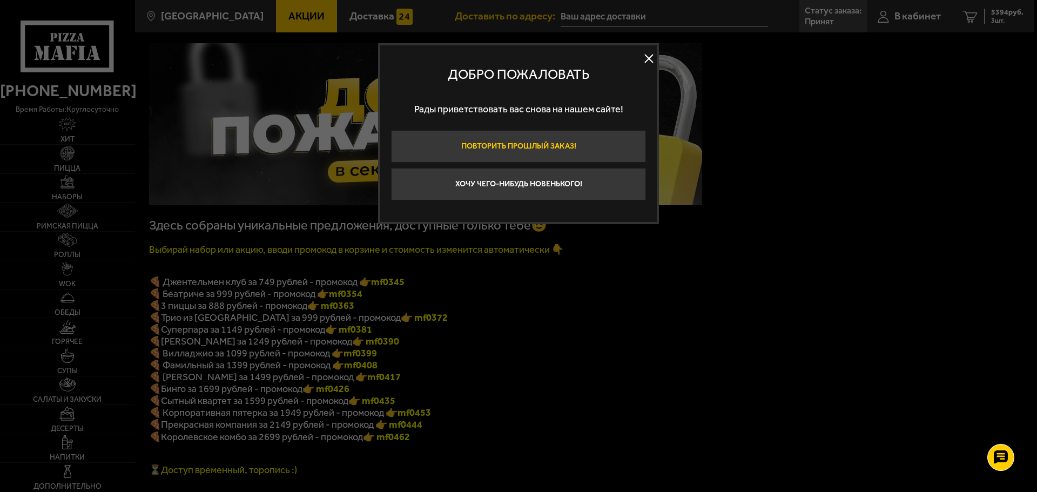
click at [604, 150] on button "Повторить прошлый заказ!" at bounding box center [518, 146] width 255 height 32
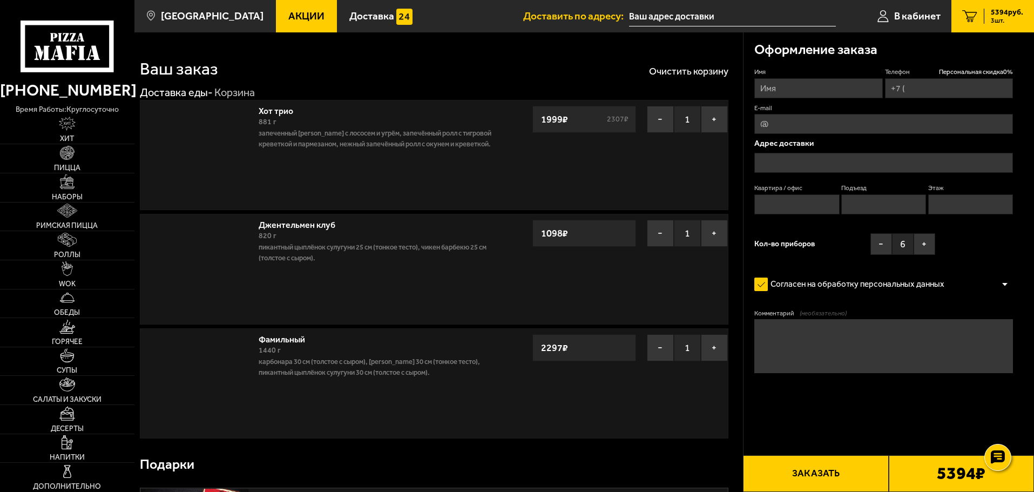
type input "[PHONE_NUMBER]"
type input "[STREET_ADDRESS]"
type input "305"
type input "1"
type input "3"
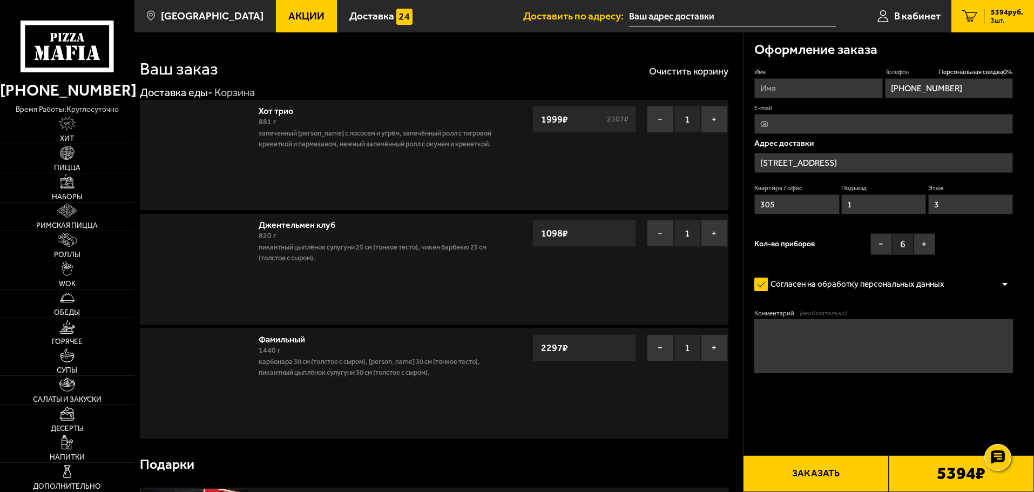
type input "[STREET_ADDRESS]"
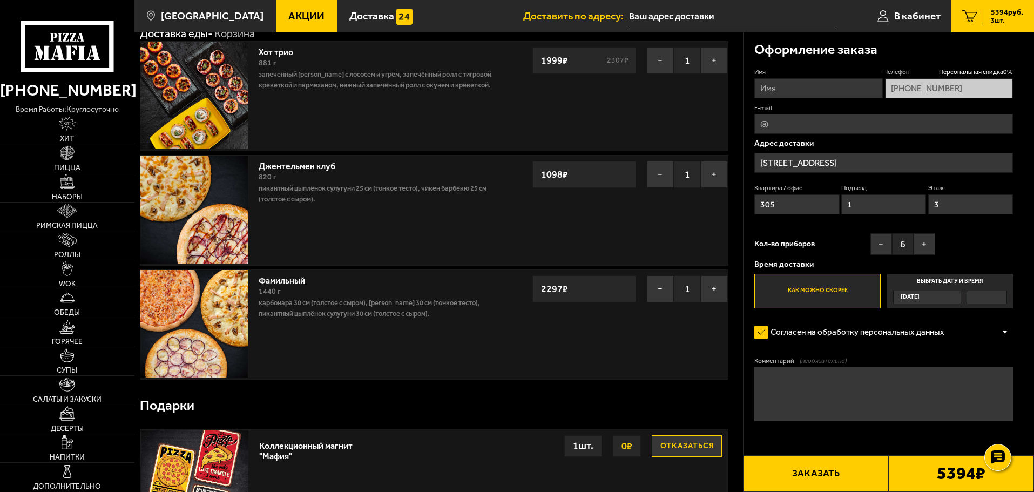
scroll to position [270, 0]
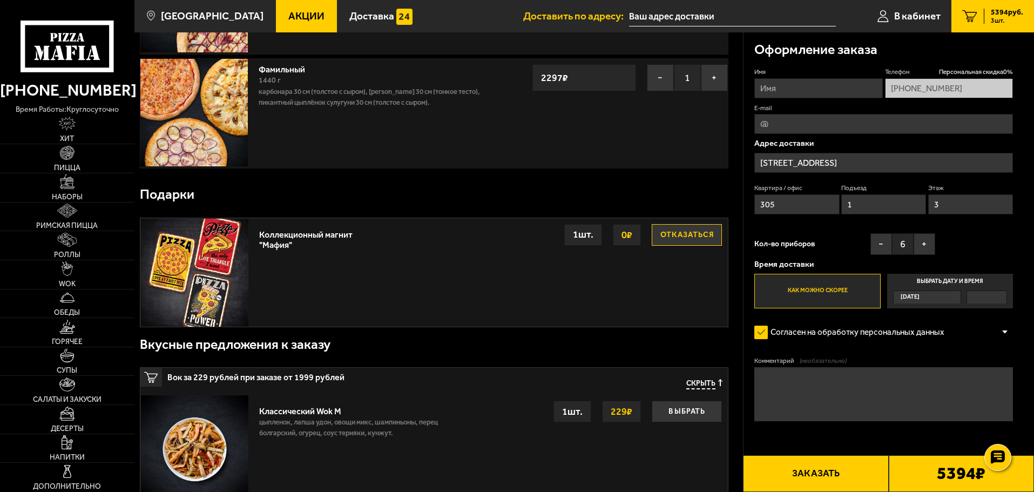
click at [948, 282] on label "Выбрать дату и время Сегодня" at bounding box center [950, 291] width 126 height 35
click at [0, 0] on input "Выбрать дату и время Сегодня" at bounding box center [0, 0] width 0 height 0
click at [982, 296] on div at bounding box center [986, 297] width 39 height 12
click at [0, 0] on input "Выбрать дату и время Сегодня" at bounding box center [0, 0] width 0 height 0
click at [982, 296] on div at bounding box center [986, 297] width 39 height 12
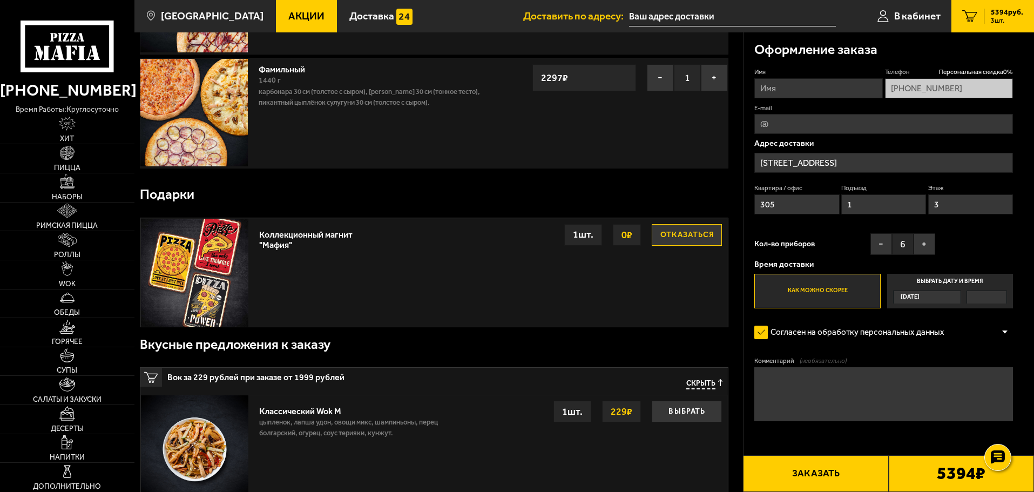
click at [0, 0] on input "Выбрать дату и время Сегодня" at bounding box center [0, 0] width 0 height 0
drag, startPoint x: 982, startPoint y: 296, endPoint x: 970, endPoint y: 300, distance: 12.5
click at [983, 298] on div at bounding box center [986, 297] width 39 height 12
click at [0, 0] on input "Выбрать дату и время Сегодня" at bounding box center [0, 0] width 0 height 0
click at [940, 299] on div "Сегодня" at bounding box center [922, 297] width 57 height 12
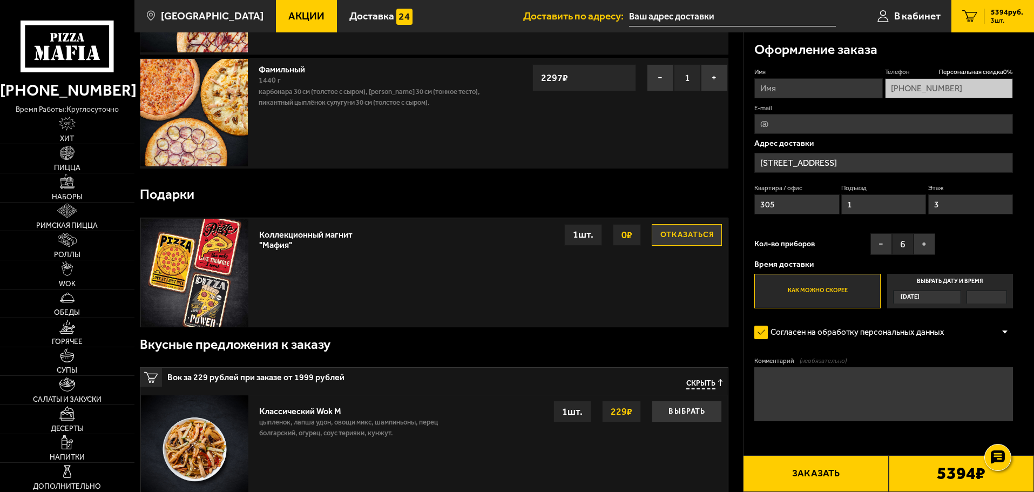
click at [0, 0] on input "Выбрать дату и время Сегодня" at bounding box center [0, 0] width 0 height 0
click at [939, 299] on div "Сегодня" at bounding box center [922, 297] width 57 height 12
click at [0, 0] on input "Выбрать дату и время Сегодня" at bounding box center [0, 0] width 0 height 0
drag, startPoint x: 939, startPoint y: 299, endPoint x: 930, endPoint y: 299, distance: 9.2
click at [936, 299] on div "Сегодня" at bounding box center [922, 297] width 57 height 12
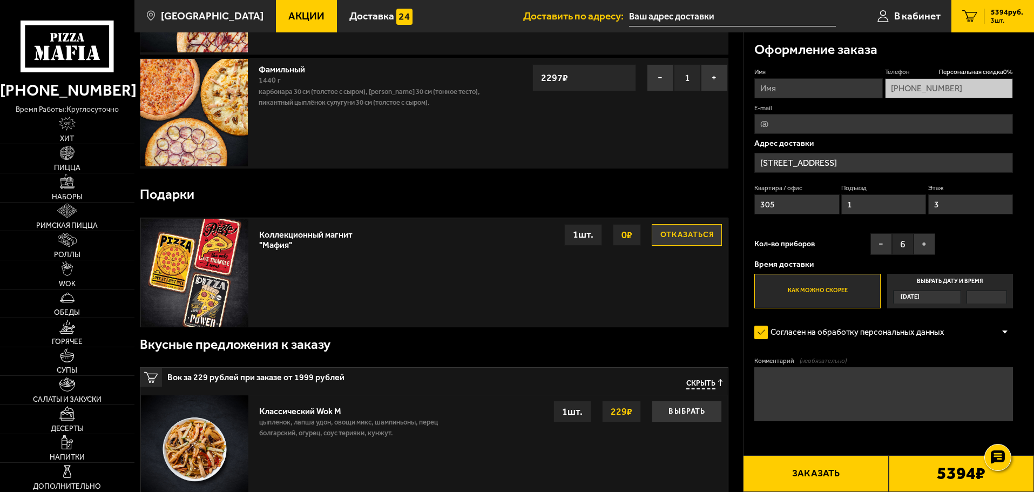
click at [0, 0] on input "Выбрать дату и время Сегодня" at bounding box center [0, 0] width 0 height 0
click at [918, 298] on span "Сегодня" at bounding box center [910, 297] width 19 height 12
click at [0, 0] on input "Выбрать дату и время Сегодня" at bounding box center [0, 0] width 0 height 0
click at [915, 298] on span "Сегодня" at bounding box center [910, 297] width 19 height 12
click at [0, 0] on input "Выбрать дату и время Сегодня" at bounding box center [0, 0] width 0 height 0
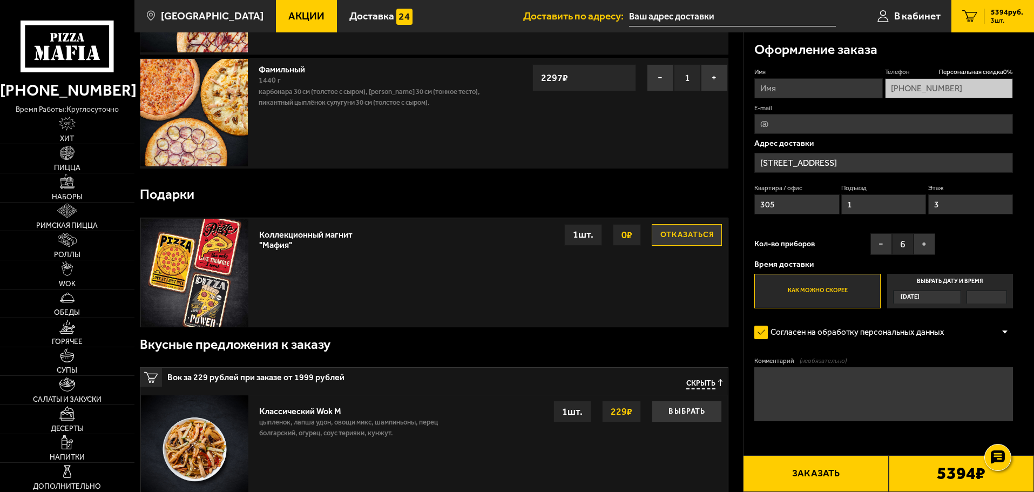
click at [911, 297] on span "Сегодня" at bounding box center [910, 297] width 19 height 12
click at [0, 0] on input "Выбрать дату и время Сегодня" at bounding box center [0, 0] width 0 height 0
click at [911, 297] on span "Сегодня" at bounding box center [910, 297] width 19 height 12
click at [0, 0] on input "Выбрать дату и время Сегодня" at bounding box center [0, 0] width 0 height 0
click at [911, 297] on span "Сегодня" at bounding box center [910, 297] width 19 height 12
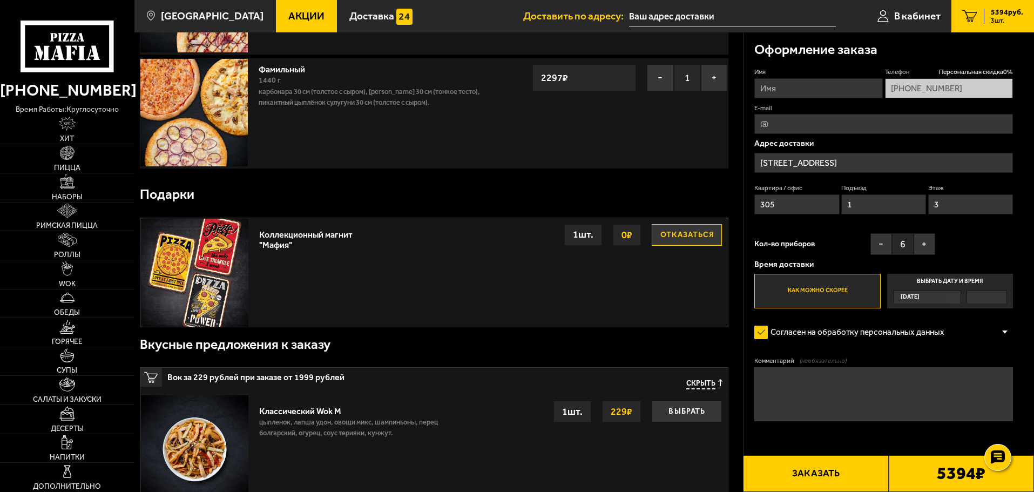
click at [0, 0] on input "Выбрать дату и время Сегодня" at bounding box center [0, 0] width 0 height 0
drag, startPoint x: 911, startPoint y: 297, endPoint x: 691, endPoint y: 274, distance: 222.0
click at [910, 300] on span "Сегодня" at bounding box center [910, 297] width 19 height 12
click at [0, 0] on input "Выбрать дату и время Сегодня" at bounding box center [0, 0] width 0 height 0
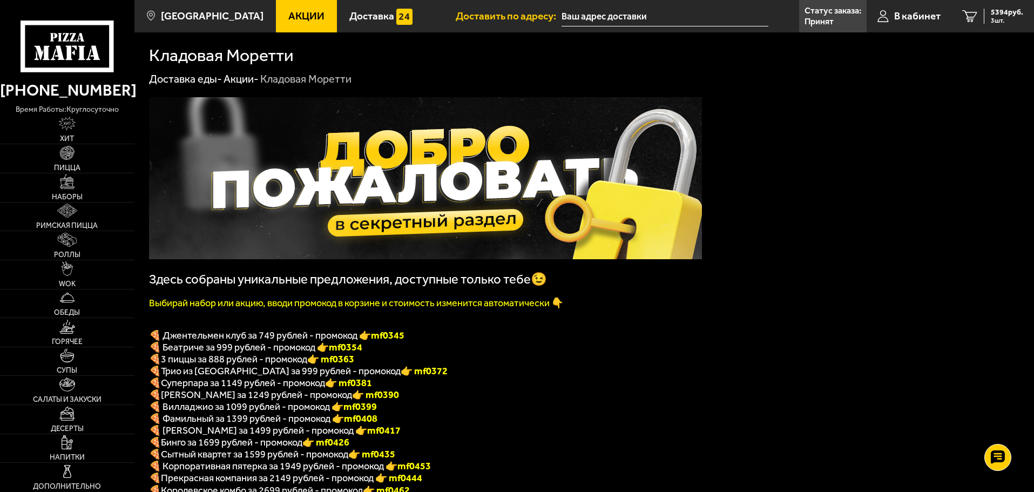
click at [352, 309] on font "Выбирай набор или акцию, вводи промокод в корзине и стоимость изменится автомат…" at bounding box center [356, 303] width 414 height 12
click at [391, 340] on b "mf0345" at bounding box center [387, 335] width 33 height 12
click at [354, 352] on b "mf0354" at bounding box center [345, 347] width 33 height 12
click at [346, 365] on font "👉 mf0363" at bounding box center [330, 359] width 47 height 12
click at [296, 400] on span "[PERSON_NAME] за 1249 рублей - промокод" at bounding box center [256, 395] width 191 height 12
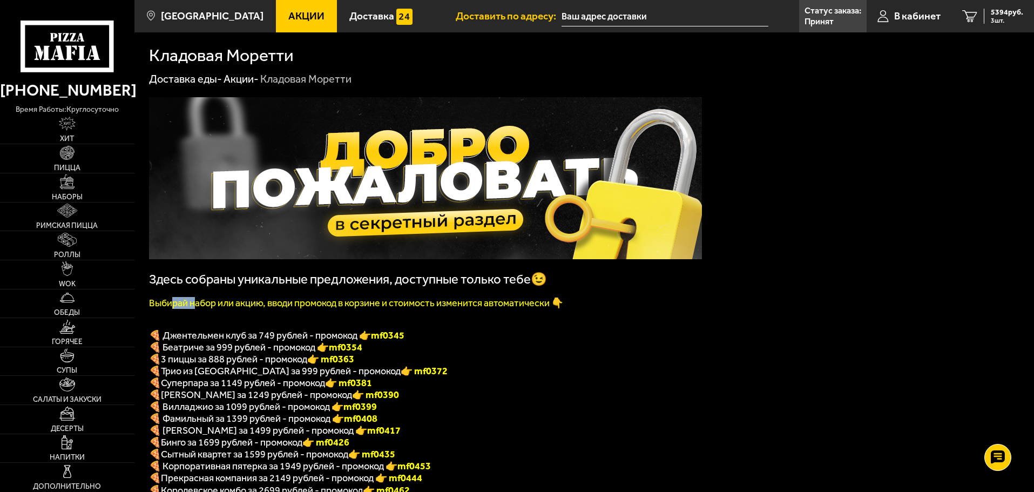
drag, startPoint x: 171, startPoint y: 306, endPoint x: 205, endPoint y: 312, distance: 35.1
click at [205, 309] on font "Выбирай набор или акцию, вводи промокод в корзине и стоимость изменится автомат…" at bounding box center [356, 303] width 414 height 12
click at [249, 309] on font "Выбирай набор или акцию, вводи промокод в корзине и стоимость изменится автомат…" at bounding box center [356, 303] width 414 height 12
drag, startPoint x: 305, startPoint y: 308, endPoint x: 345, endPoint y: 306, distance: 40.6
click at [329, 307] on font "Выбирай набор или акцию, вводи промокод в корзине и стоимость изменится автомат…" at bounding box center [356, 303] width 414 height 12
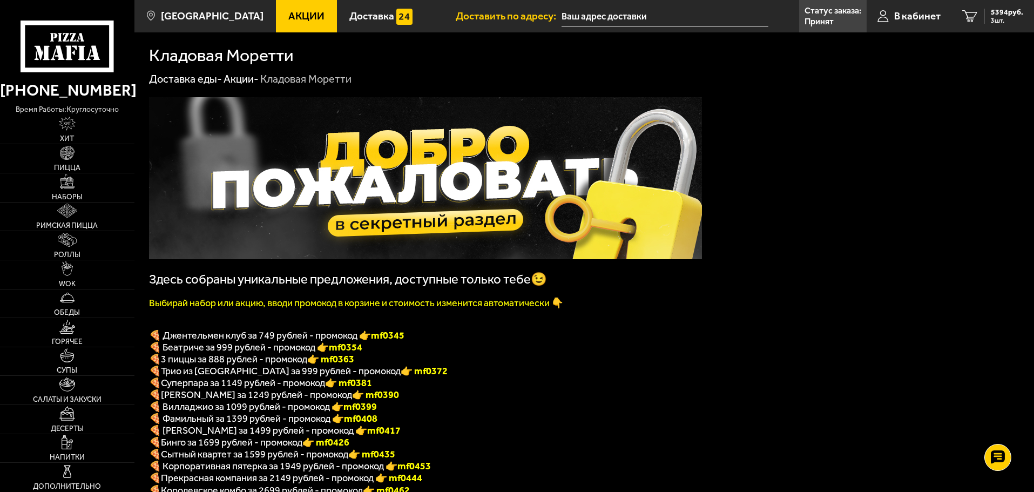
click at [370, 305] on font "Выбирай набор или акцию, вводи промокод в корзине и стоимость изменится автомат…" at bounding box center [356, 303] width 414 height 12
drag, startPoint x: 400, startPoint y: 307, endPoint x: 447, endPoint y: 307, distance: 47.0
click at [444, 307] on font "Выбирай набор или акцию, вводи промокод в корзине и стоимость изменится автомат…" at bounding box center [356, 303] width 414 height 12
click at [482, 307] on font "Выбирай набор или акцию, вводи промокод в корзине и стоимость изменится автомат…" at bounding box center [356, 303] width 414 height 12
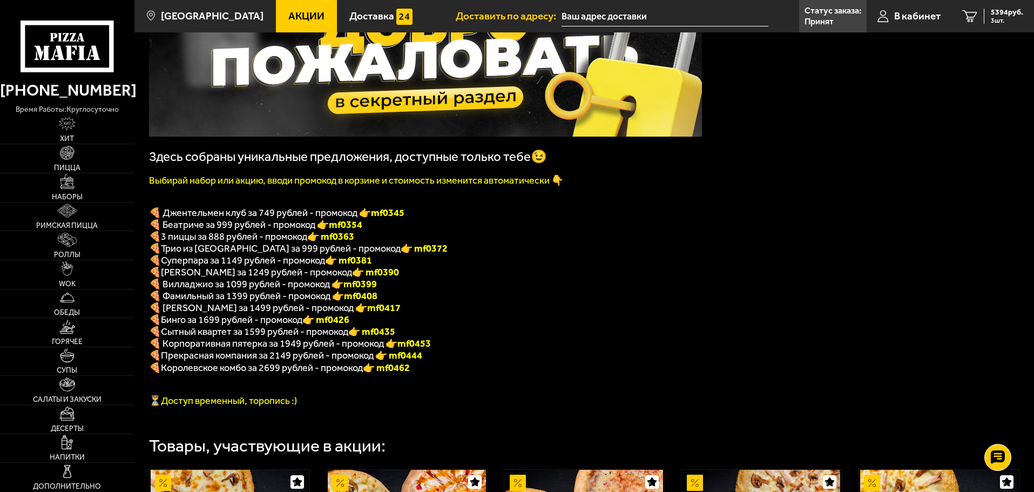
scroll to position [162, 0]
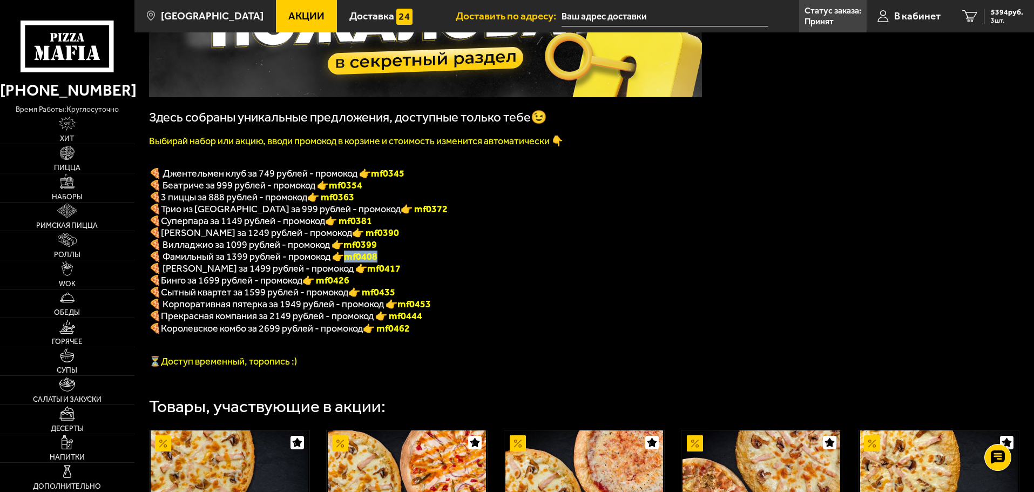
drag, startPoint x: 350, startPoint y: 263, endPoint x: 394, endPoint y: 267, distance: 43.4
click at [394, 262] on p "🍕 Фамильный за 1399 рублей - промокод 👉 mf0408" at bounding box center [425, 257] width 553 height 12
copy b "mf0408"
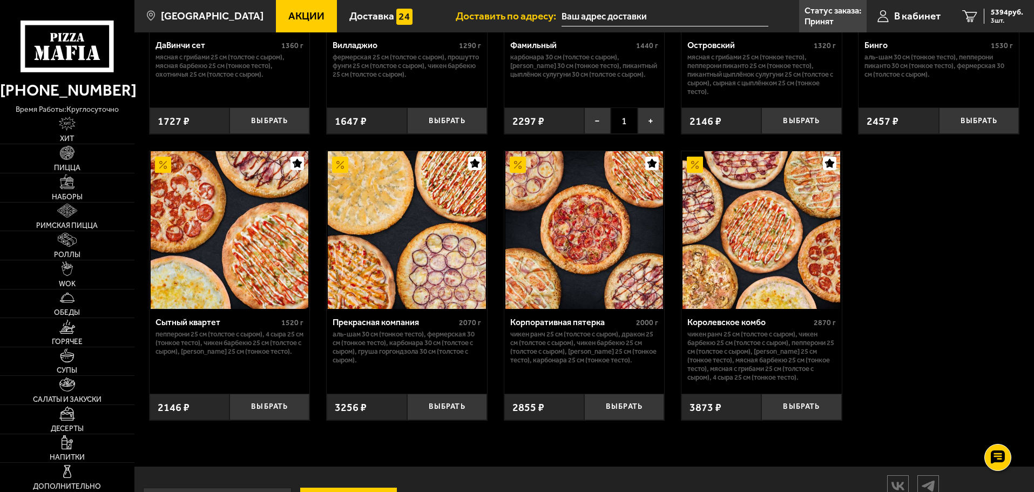
scroll to position [831, 0]
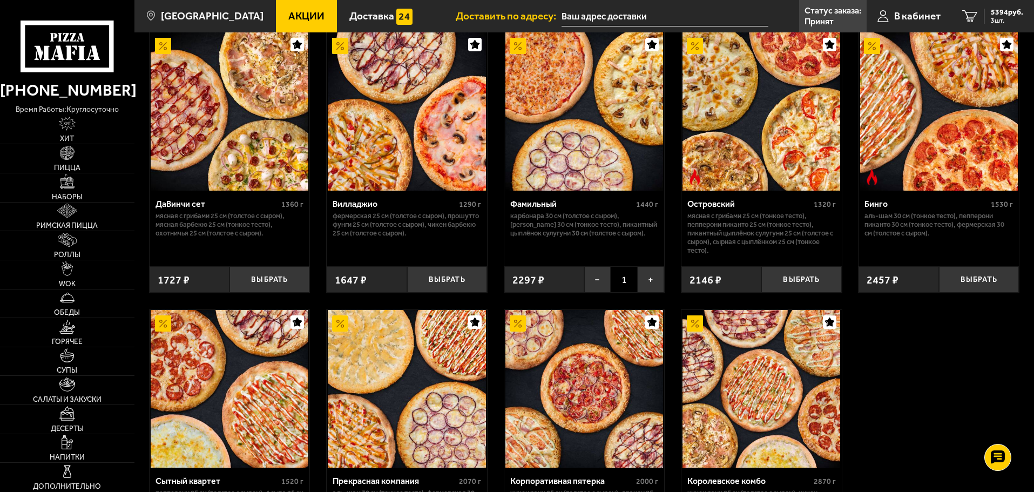
click at [533, 286] on span "2297 ₽" at bounding box center [528, 279] width 32 height 13
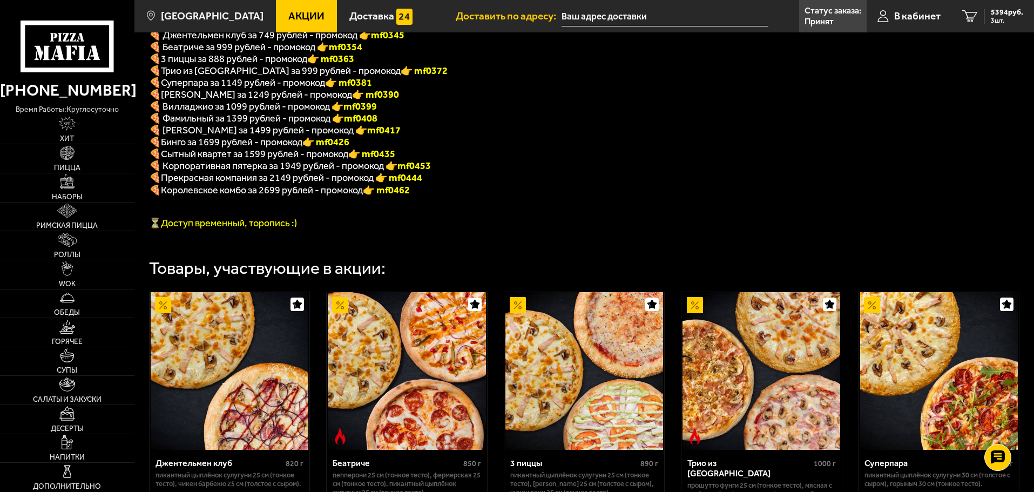
scroll to position [183, 0]
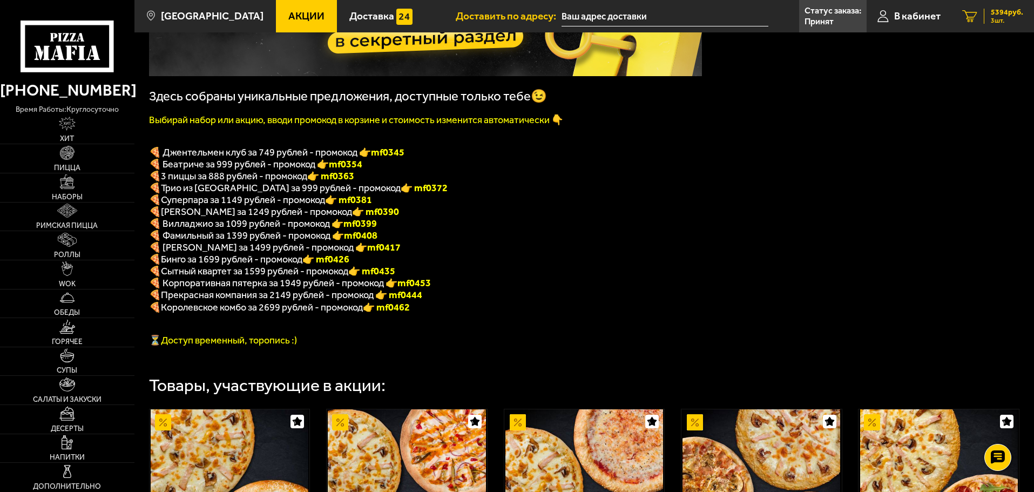
click at [982, 19] on link "3 5394 руб. 3 шт." at bounding box center [992, 16] width 83 height 32
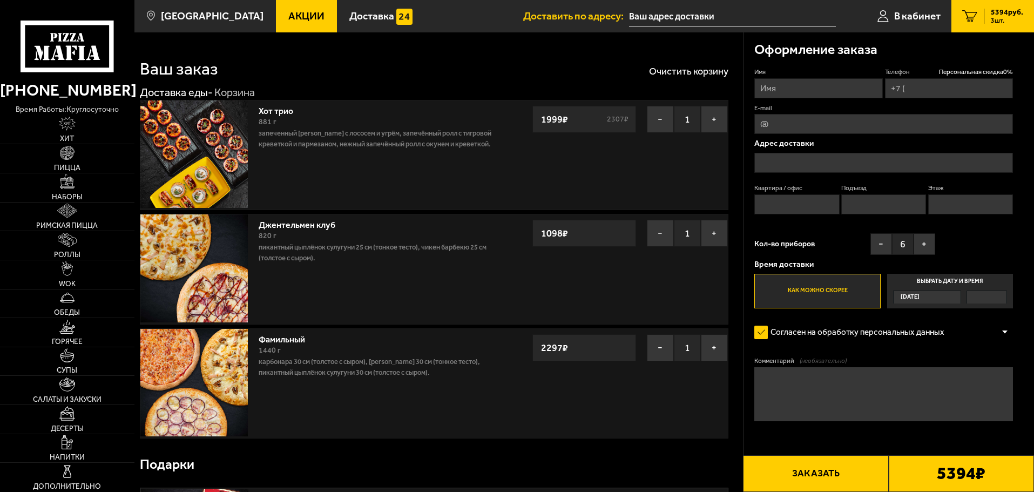
type input "[PHONE_NUMBER]"
type input "[STREET_ADDRESS]"
type input "305"
type input "1"
type input "3"
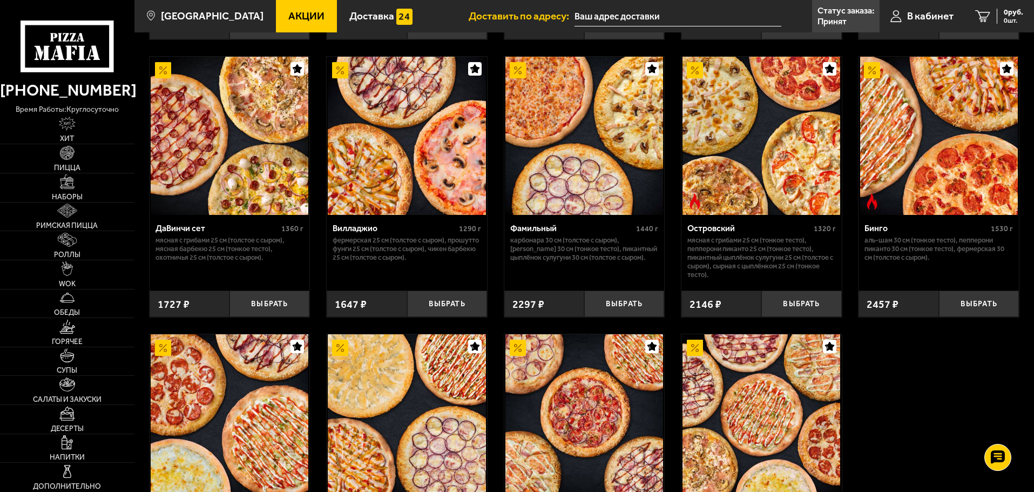
scroll to position [810, 0]
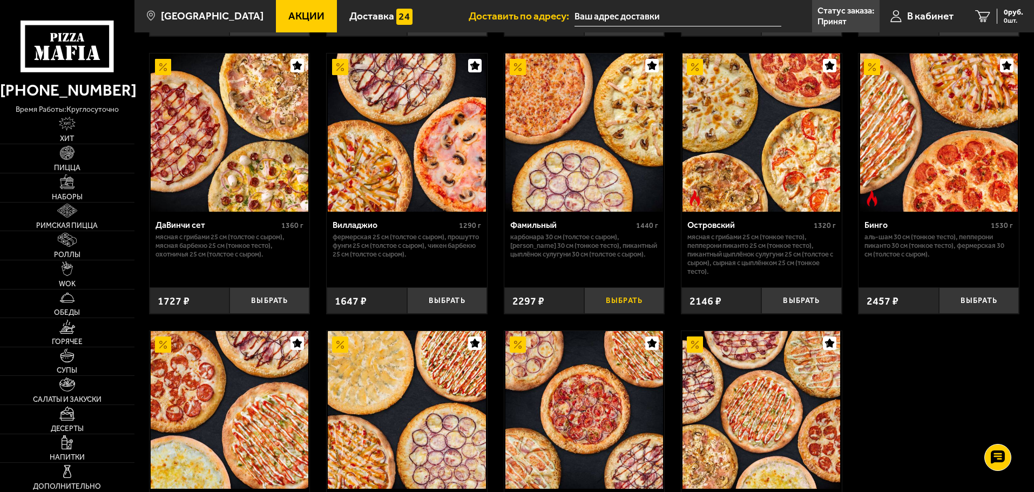
click at [621, 314] on button "Выбрать" at bounding box center [624, 300] width 80 height 26
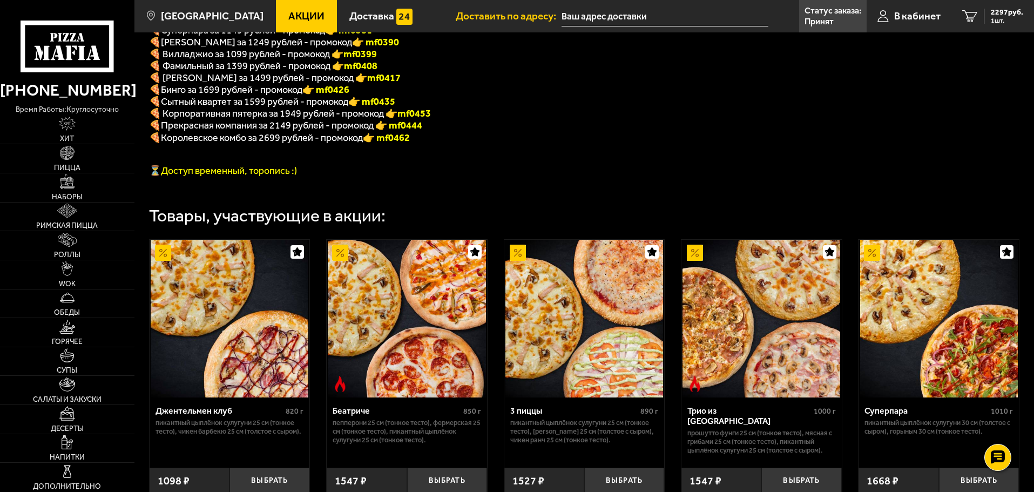
scroll to position [162, 0]
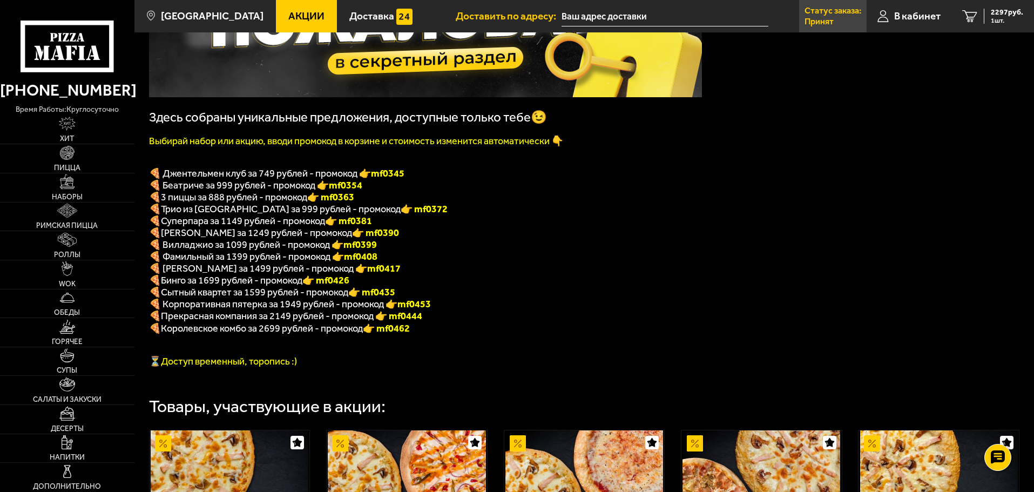
click at [830, 20] on p "Принят" at bounding box center [819, 21] width 29 height 9
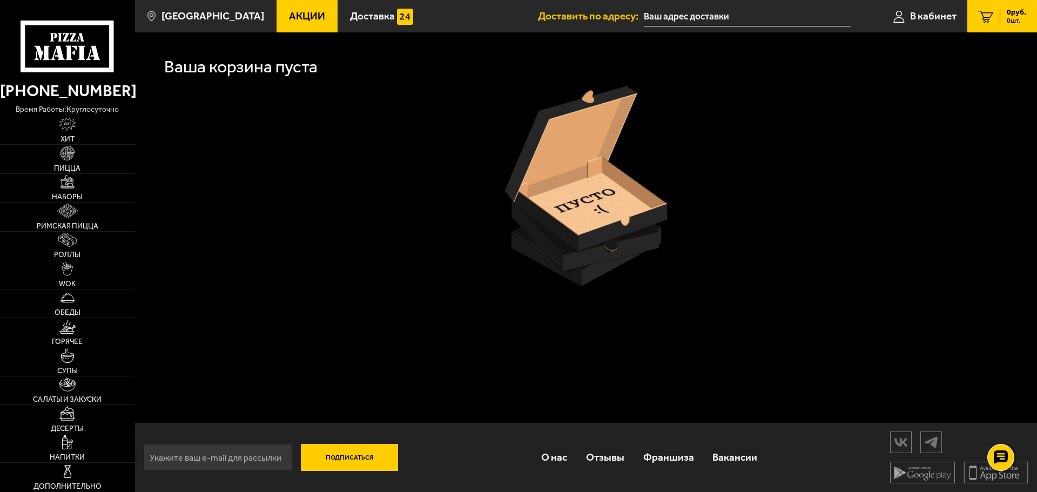
click at [1006, 17] on span "0 шт." at bounding box center [1015, 20] width 19 height 6
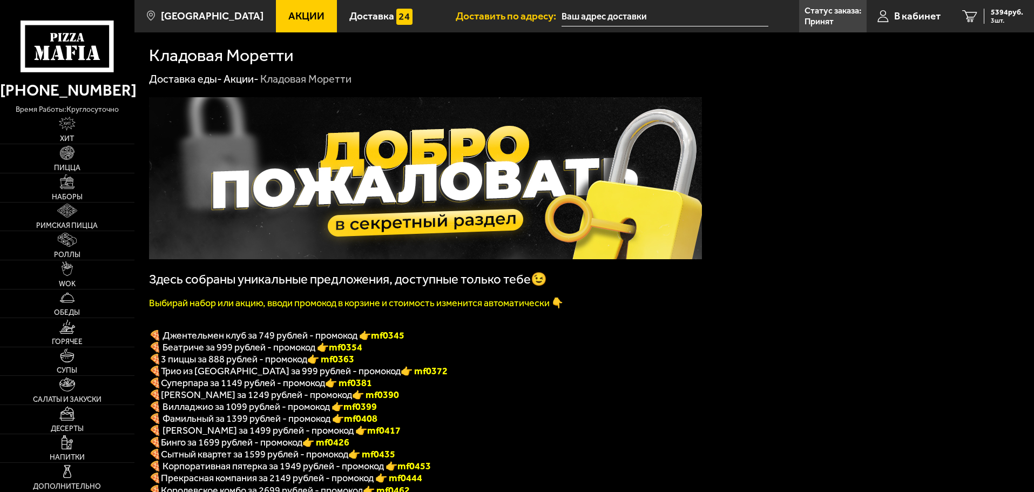
scroll to position [162, 0]
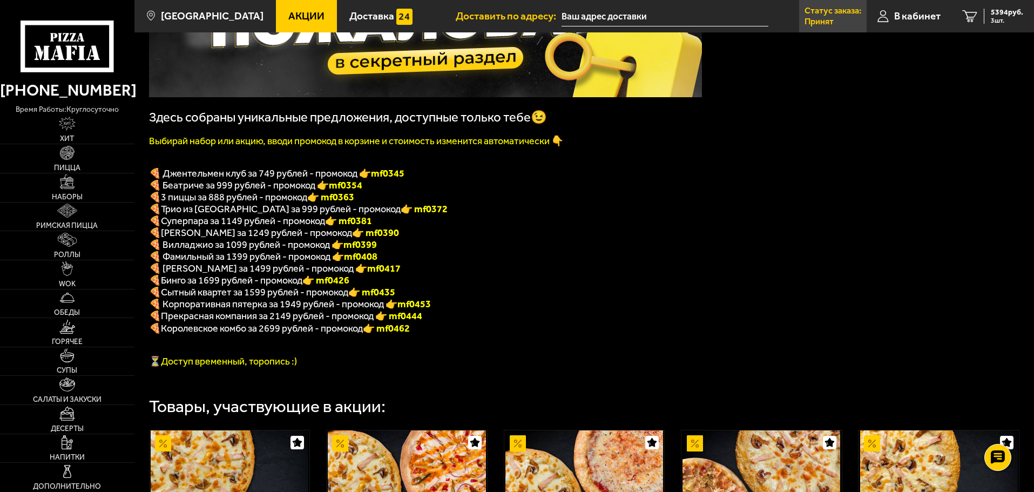
click at [820, 19] on p "Принят" at bounding box center [819, 21] width 29 height 9
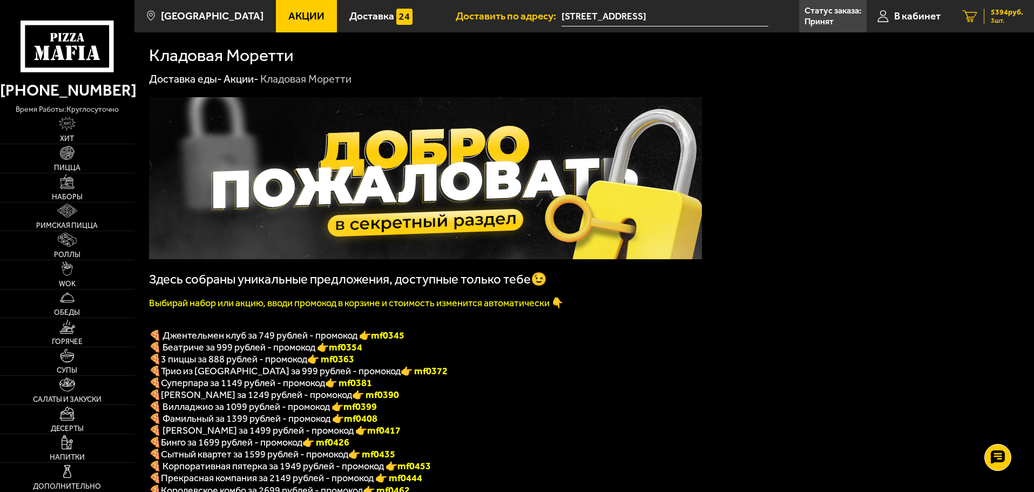
click at [1002, 17] on span "3 шт." at bounding box center [1007, 20] width 32 height 6
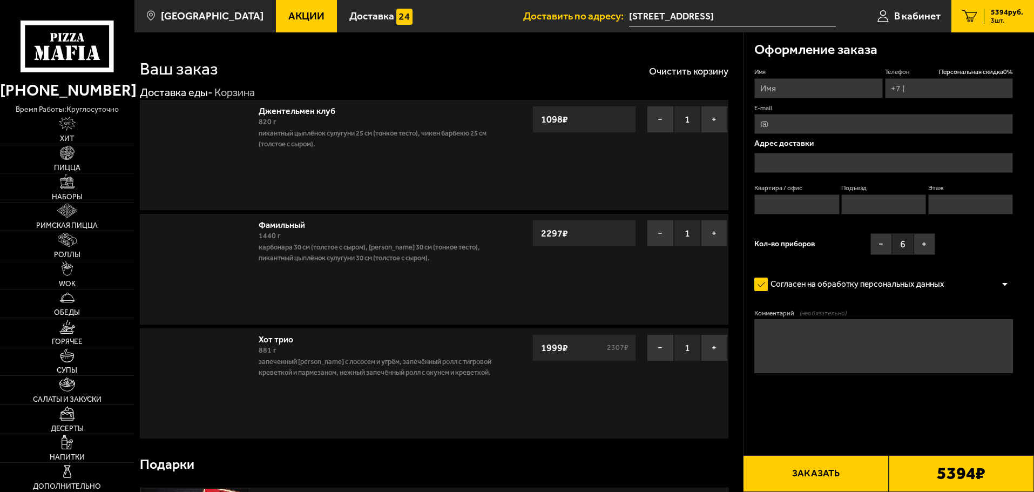
type input "[PHONE_NUMBER]"
type input "[STREET_ADDRESS]"
type input "305"
type input "1"
type input "3"
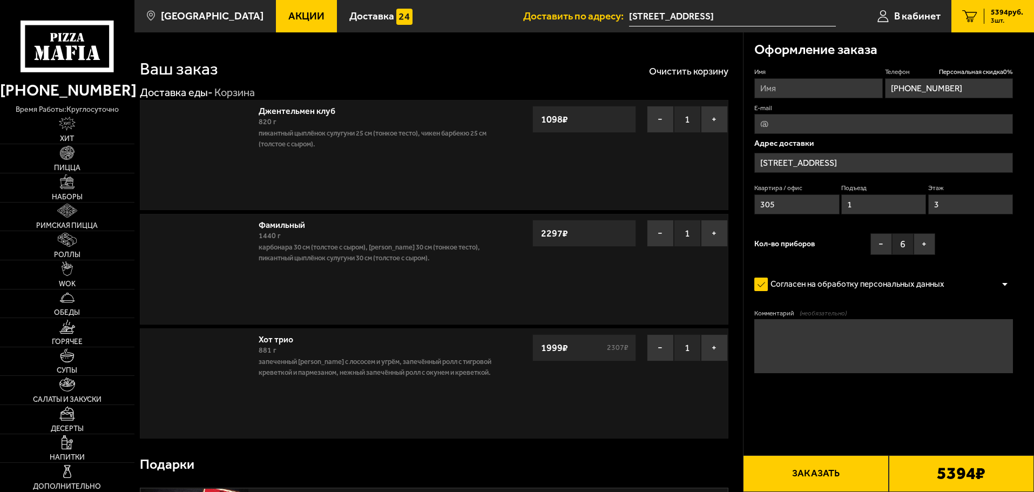
type input "[STREET_ADDRESS]"
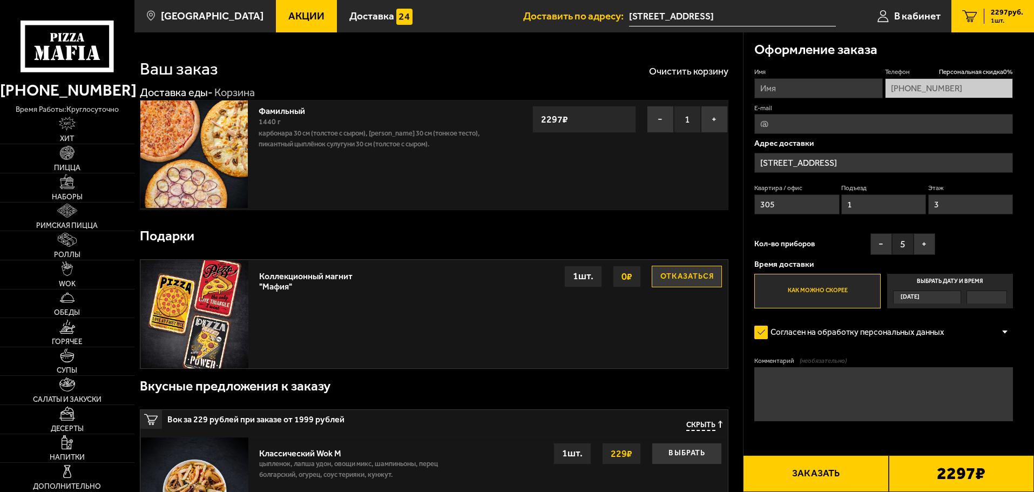
click at [806, 95] on input "Имя" at bounding box center [818, 88] width 128 height 20
type input "[PERSON_NAME]"
click at [456, 240] on div "Подарки" at bounding box center [434, 236] width 589 height 35
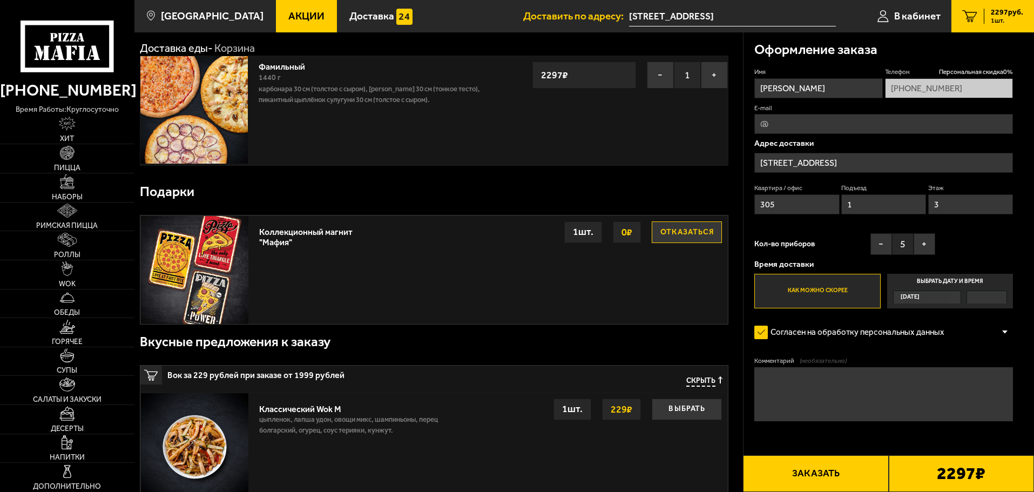
scroll to position [216, 0]
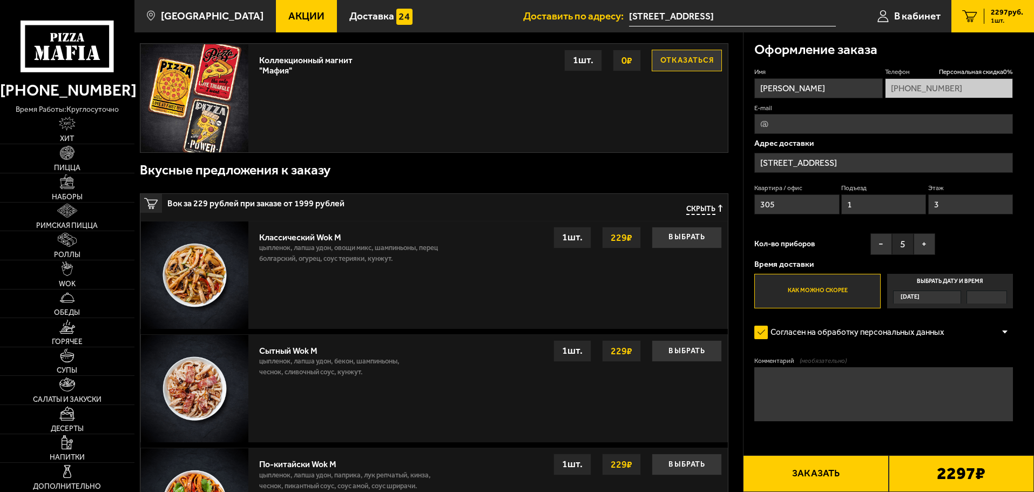
click at [962, 279] on label "Выбрать дату и время Сегодня" at bounding box center [950, 291] width 126 height 35
click at [0, 0] on input "Выбрать дату и время Сегодня" at bounding box center [0, 0] width 0 height 0
click at [944, 295] on div "Сегодня" at bounding box center [922, 297] width 57 height 12
click at [0, 0] on input "Выбрать дату и время Сегодня" at bounding box center [0, 0] width 0 height 0
click at [952, 281] on label "Выбрать дату и время Сегодня" at bounding box center [950, 291] width 126 height 35
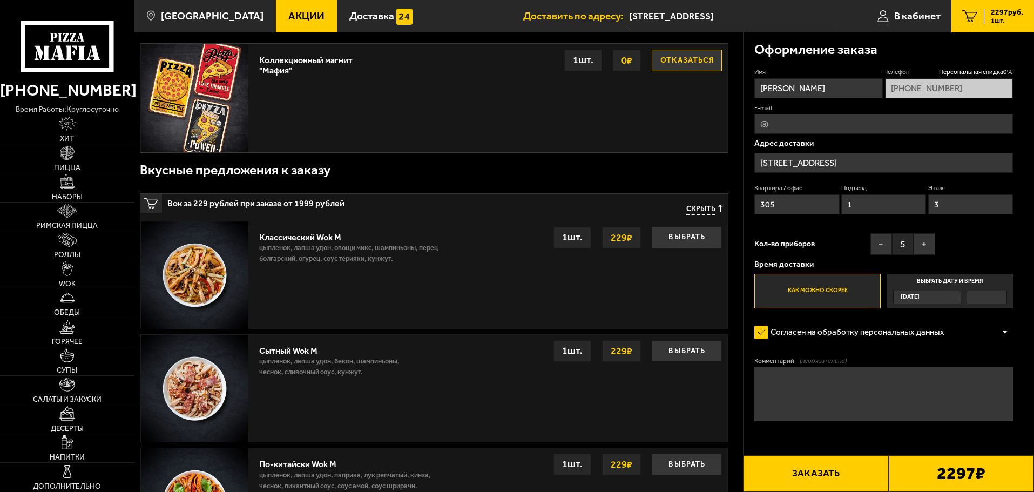
click at [0, 0] on input "Выбрать дату и время Сегодня" at bounding box center [0, 0] width 0 height 0
click at [961, 281] on label "Выбрать дату и время Сегодня" at bounding box center [950, 291] width 126 height 35
click at [0, 0] on input "Выбрать дату и время Сегодня" at bounding box center [0, 0] width 0 height 0
click at [962, 281] on label "Выбрать дату и время Сегодня" at bounding box center [950, 291] width 126 height 35
click at [0, 0] on input "Выбрать дату и время Сегодня" at bounding box center [0, 0] width 0 height 0
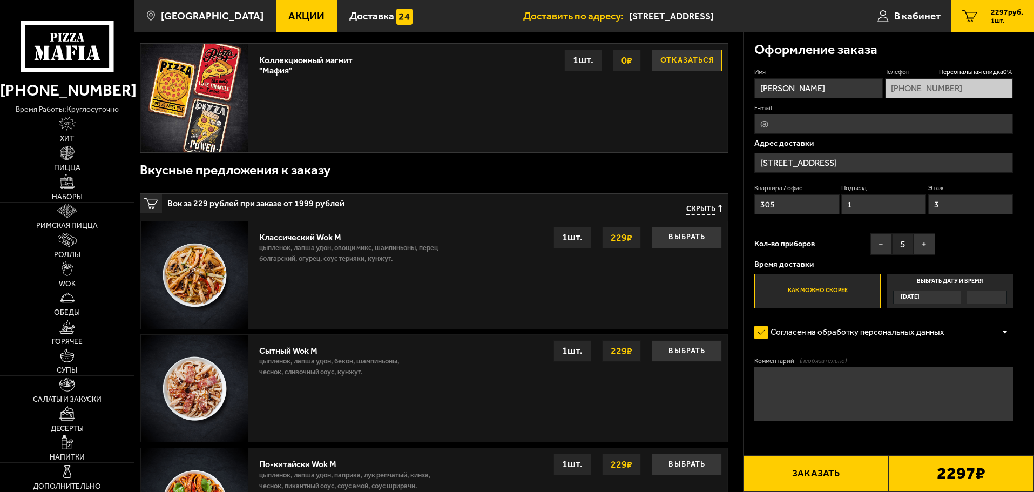
click at [962, 281] on label "Выбрать дату и время Сегодня" at bounding box center [950, 291] width 126 height 35
click at [0, 0] on input "Выбрать дату и время Сегодня" at bounding box center [0, 0] width 0 height 0
click at [962, 281] on label "Выбрать дату и время Сегодня" at bounding box center [950, 291] width 126 height 35
click at [0, 0] on input "Выбрать дату и время Сегодня" at bounding box center [0, 0] width 0 height 0
click at [962, 281] on label "Выбрать дату и время Сегодня" at bounding box center [950, 291] width 126 height 35
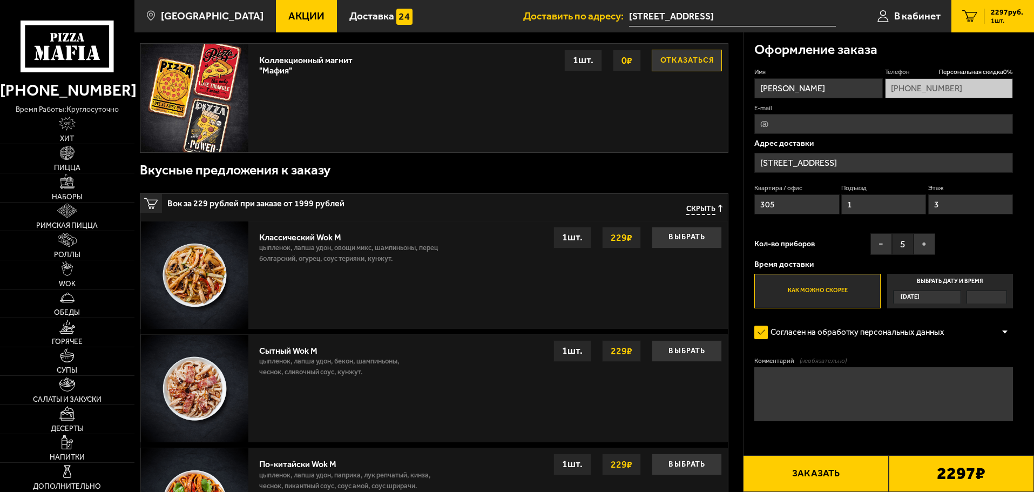
click at [0, 0] on input "Выбрать дату и время Сегодня" at bounding box center [0, 0] width 0 height 0
click at [962, 281] on label "Выбрать дату и время Сегодня" at bounding box center [950, 291] width 126 height 35
click at [0, 0] on input "Выбрать дату и время Сегодня" at bounding box center [0, 0] width 0 height 0
click at [962, 281] on label "Выбрать дату и время Сегодня" at bounding box center [950, 291] width 126 height 35
click at [0, 0] on input "Выбрать дату и время Сегодня" at bounding box center [0, 0] width 0 height 0
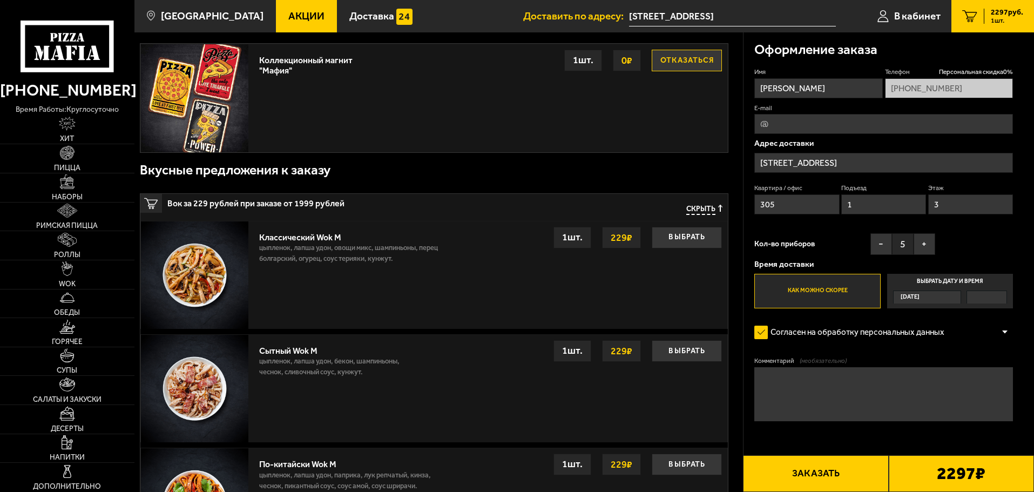
click at [962, 281] on label "Выбрать дату и время Сегодня" at bounding box center [950, 291] width 126 height 35
click at [0, 0] on input "Выбрать дату и время Сегодня" at bounding box center [0, 0] width 0 height 0
click at [962, 281] on label "Выбрать дату и время Сегодня" at bounding box center [950, 291] width 126 height 35
click at [0, 0] on input "Выбрать дату и время Сегодня" at bounding box center [0, 0] width 0 height 0
click at [962, 281] on label "Выбрать дату и время Сегодня" at bounding box center [950, 291] width 126 height 35
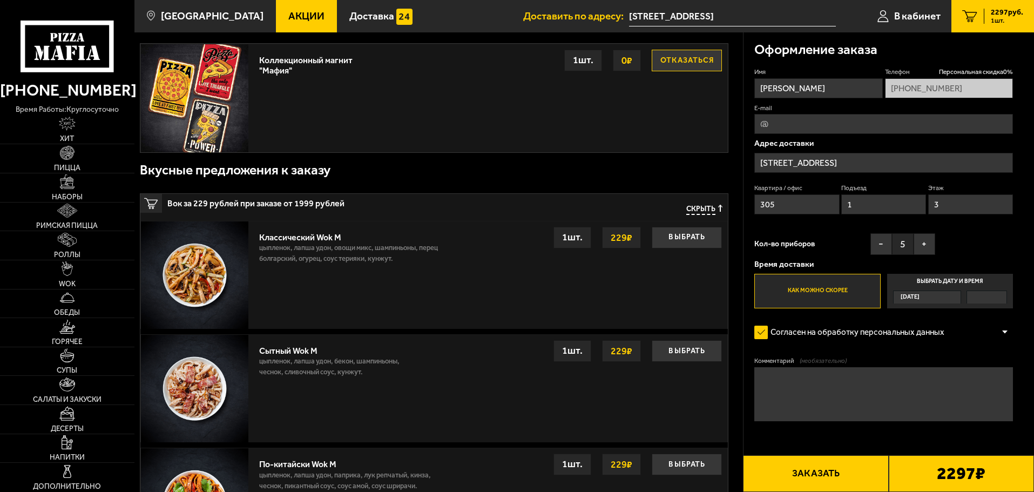
click at [0, 0] on input "Выбрать дату и время Сегодня" at bounding box center [0, 0] width 0 height 0
click at [962, 281] on label "Выбрать дату и время Сегодня" at bounding box center [950, 291] width 126 height 35
click at [0, 0] on input "Выбрать дату и время Сегодня" at bounding box center [0, 0] width 0 height 0
click at [951, 285] on label "Выбрать дату и время Сегодня" at bounding box center [950, 291] width 126 height 35
click at [0, 0] on input "Выбрать дату и время Сегодня" at bounding box center [0, 0] width 0 height 0
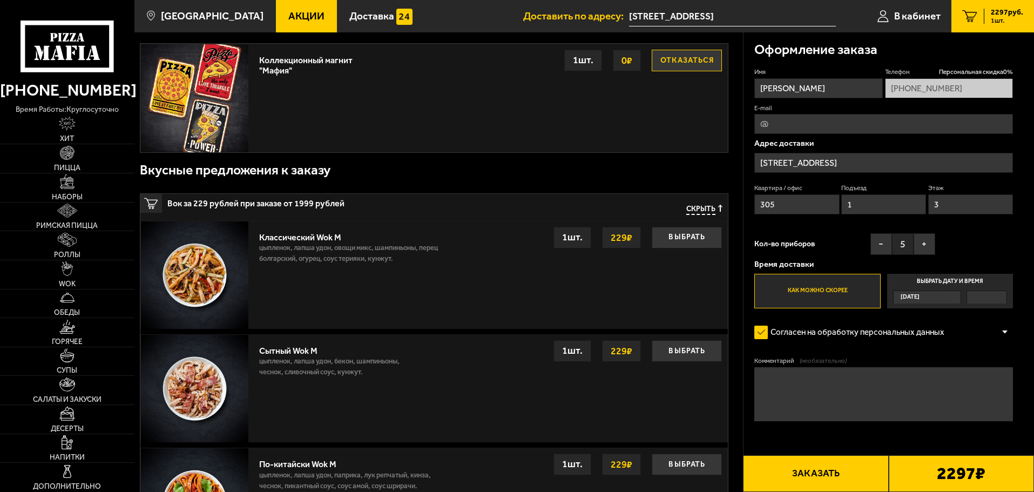
drag, startPoint x: 957, startPoint y: 302, endPoint x: 945, endPoint y: 297, distance: 13.0
click at [951, 301] on div "Сегодня" at bounding box center [927, 296] width 68 height 13
click at [0, 0] on input "Выбрать дату и время Сегодня" at bounding box center [0, 0] width 0 height 0
click at [945, 297] on div "Сегодня" at bounding box center [922, 297] width 57 height 12
click at [0, 0] on input "Выбрать дату и время Сегодня" at bounding box center [0, 0] width 0 height 0
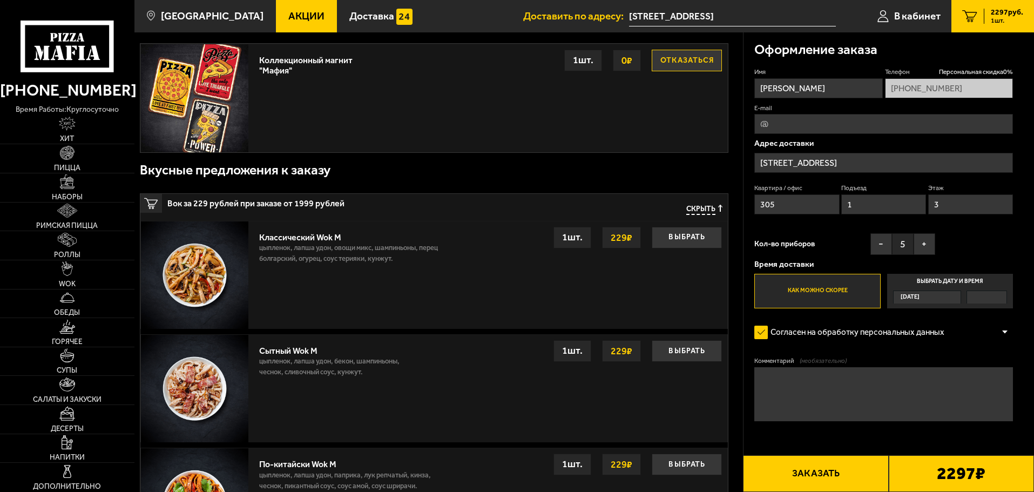
drag, startPoint x: 945, startPoint y: 297, endPoint x: 989, endPoint y: 290, distance: 44.3
click at [947, 297] on div "Сегодня" at bounding box center [922, 297] width 57 height 12
click at [0, 0] on input "Выбрать дату и время Сегодня" at bounding box center [0, 0] width 0 height 0
drag, startPoint x: 1009, startPoint y: 286, endPoint x: 982, endPoint y: 294, distance: 28.0
click at [1009, 286] on label "Выбрать дату и время Сегодня" at bounding box center [950, 291] width 126 height 35
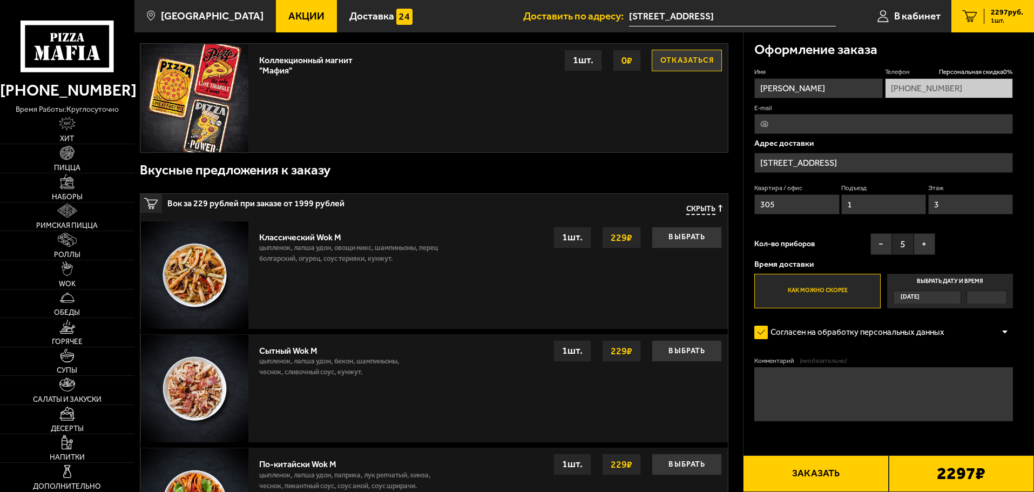
click at [0, 0] on input "Выбрать дату и время Сегодня" at bounding box center [0, 0] width 0 height 0
click at [967, 302] on div at bounding box center [987, 296] width 40 height 13
click at [0, 0] on input "Выбрать дату и время Сегодня" at bounding box center [0, 0] width 0 height 0
click at [971, 305] on label "Выбрать дату и время Сегодня" at bounding box center [950, 291] width 126 height 35
click at [0, 0] on input "Выбрать дату и время Сегодня" at bounding box center [0, 0] width 0 height 0
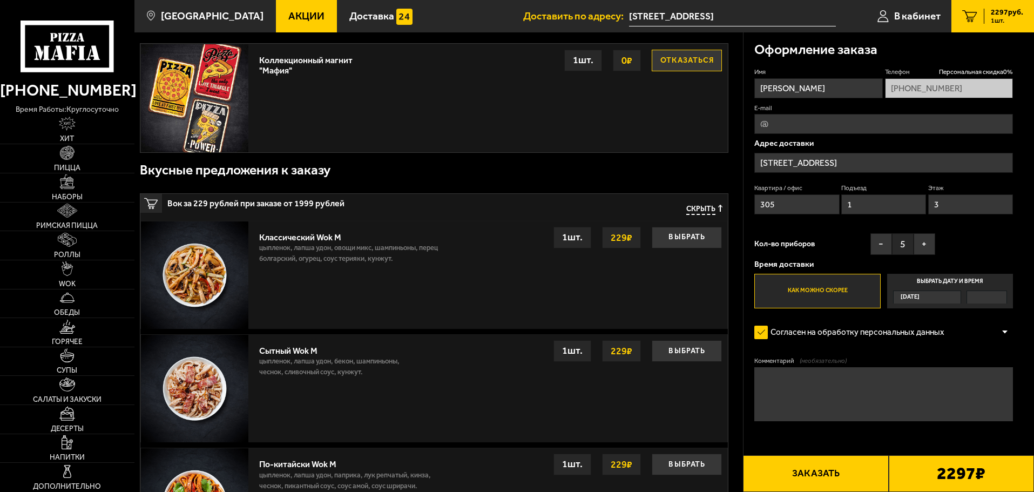
click at [973, 302] on div at bounding box center [986, 297] width 39 height 12
click at [0, 0] on input "Выбрать дату и время Сегодня" at bounding box center [0, 0] width 0 height 0
click at [975, 300] on div at bounding box center [986, 297] width 39 height 12
click at [0, 0] on input "Выбрать дату и время Сегодня" at bounding box center [0, 0] width 0 height 0
click at [975, 300] on div at bounding box center [986, 297] width 39 height 12
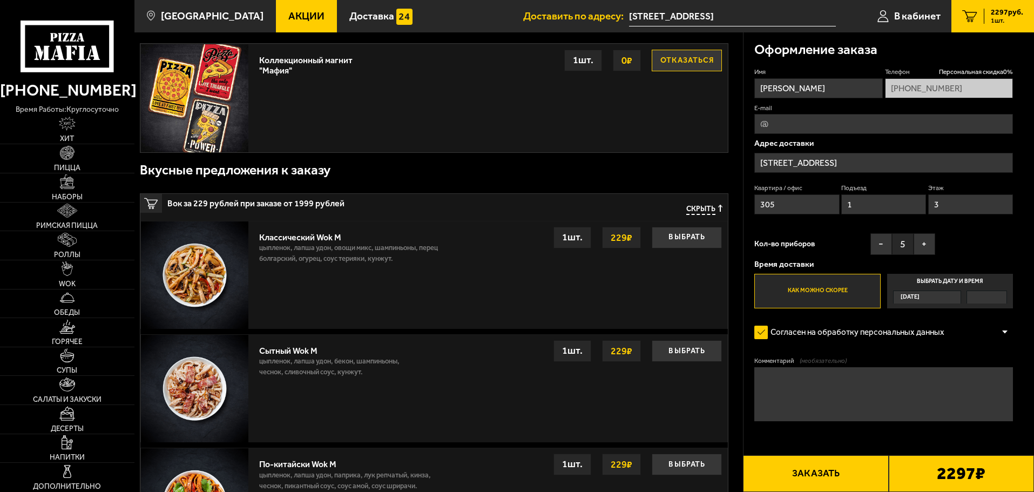
click at [0, 0] on input "Выбрать дату и время Сегодня" at bounding box center [0, 0] width 0 height 0
click at [975, 300] on div at bounding box center [986, 297] width 39 height 12
click at [0, 0] on input "Выбрать дату и время Сегодня" at bounding box center [0, 0] width 0 height 0
drag, startPoint x: 982, startPoint y: 299, endPoint x: 1004, endPoint y: 314, distance: 26.7
click at [997, 308] on label "Выбрать дату и время Сегодня" at bounding box center [950, 291] width 126 height 35
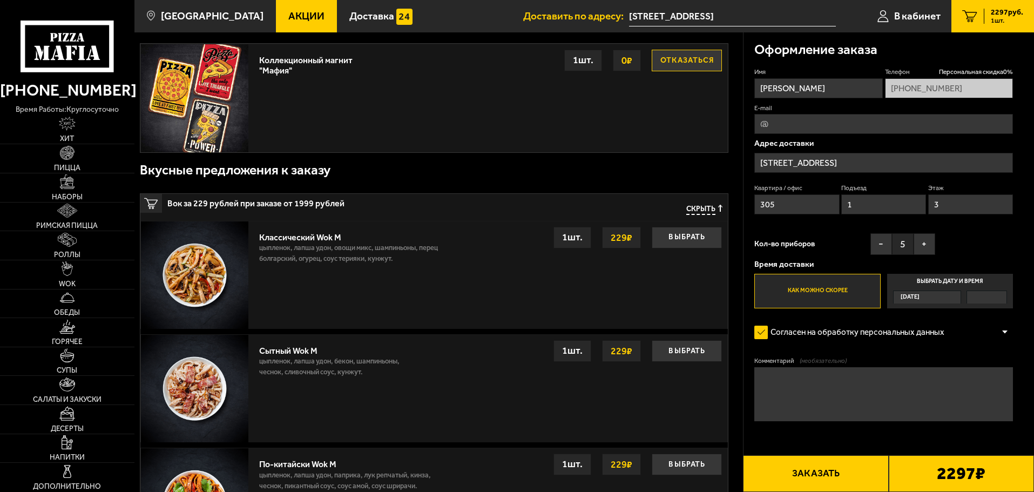
click at [0, 0] on input "Выбрать дату и время Сегодня" at bounding box center [0, 0] width 0 height 0
click at [833, 120] on input "E-mail" at bounding box center [883, 124] width 259 height 20
click at [792, 210] on input "305" at bounding box center [796, 204] width 85 height 20
click at [786, 119] on input "E-mail" at bounding box center [883, 124] width 259 height 20
type input "egorik18rus@yandex.ru"
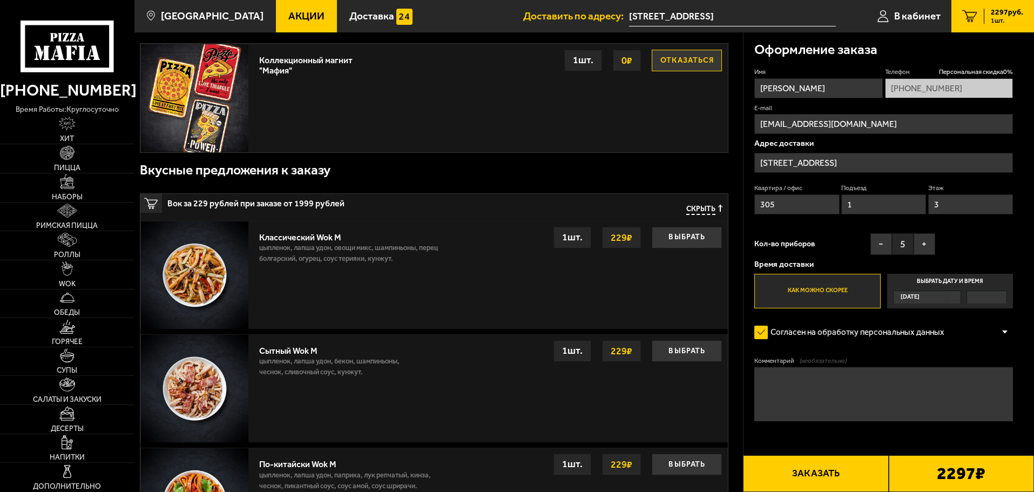
click at [901, 245] on span "5" at bounding box center [903, 244] width 22 height 22
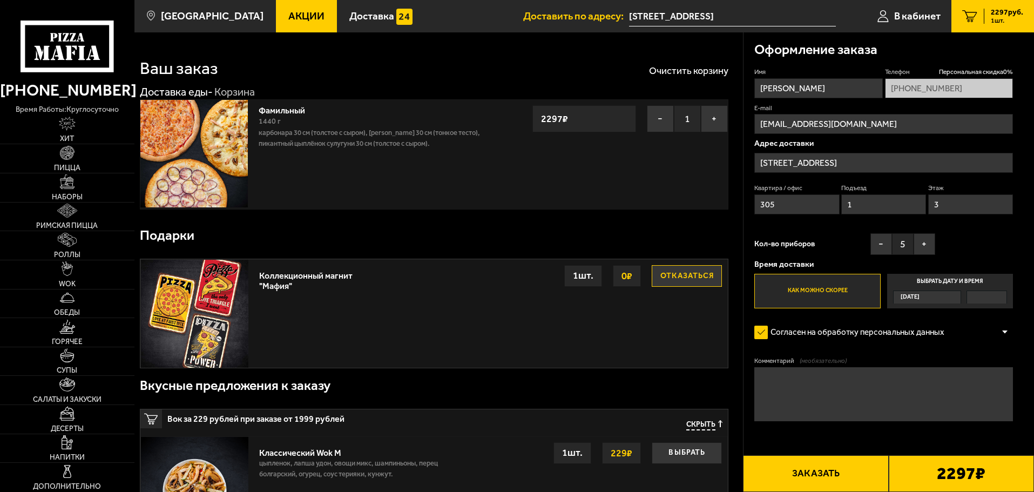
scroll to position [0, 0]
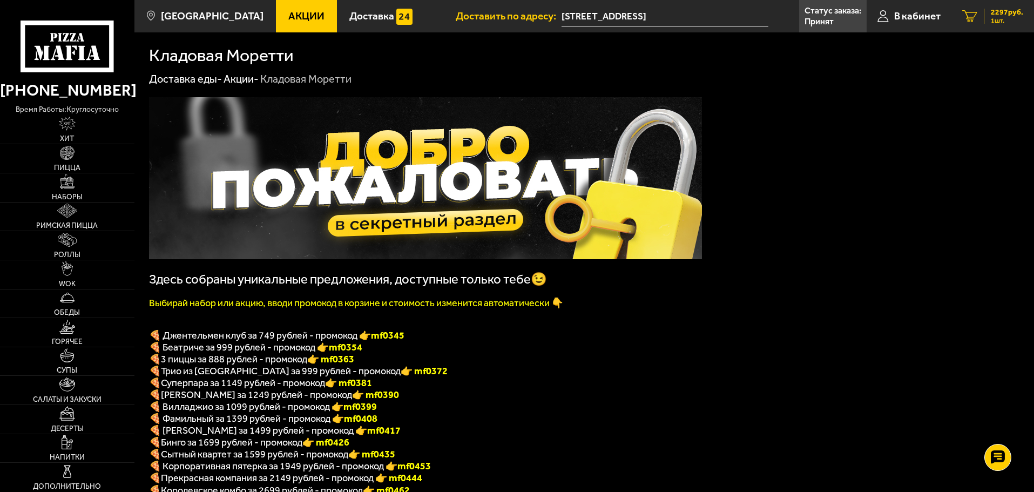
click at [998, 20] on span "1 шт." at bounding box center [1007, 20] width 32 height 6
click at [292, 79] on div "Кладовая Моретти" at bounding box center [305, 79] width 91 height 14
click at [291, 79] on div "Кладовая Моретти" at bounding box center [305, 79] width 91 height 14
click at [362, 80] on div "Доставка еды - Акции - Кладовая Моретти" at bounding box center [584, 79] width 870 height 14
click at [439, 214] on img at bounding box center [425, 178] width 553 height 162
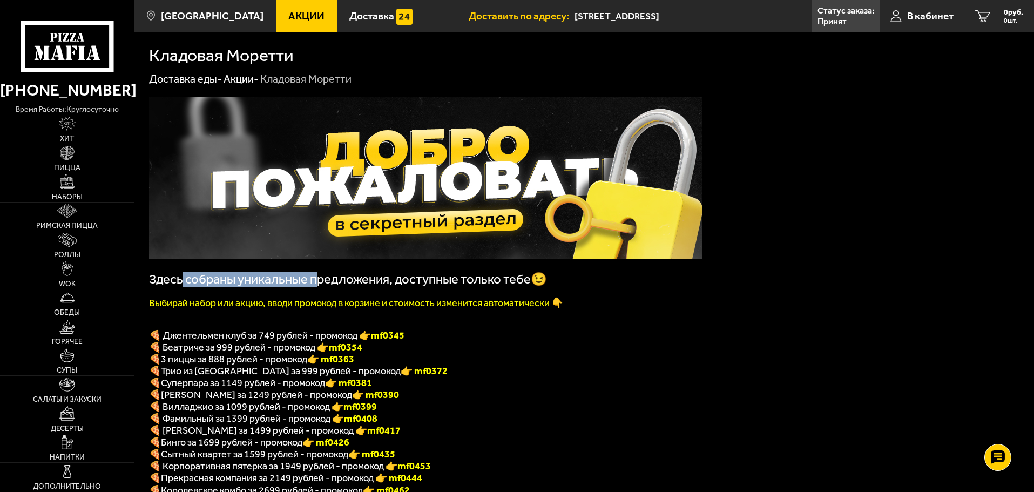
drag, startPoint x: 181, startPoint y: 289, endPoint x: 337, endPoint y: 283, distance: 156.7
click at [322, 283] on span "Здесь собраны уникальные предложения, доступные только тебе😉" at bounding box center [348, 279] width 398 height 15
click at [391, 286] on span "Здесь собраны уникальные предложения, доступные только тебе😉" at bounding box center [348, 279] width 398 height 15
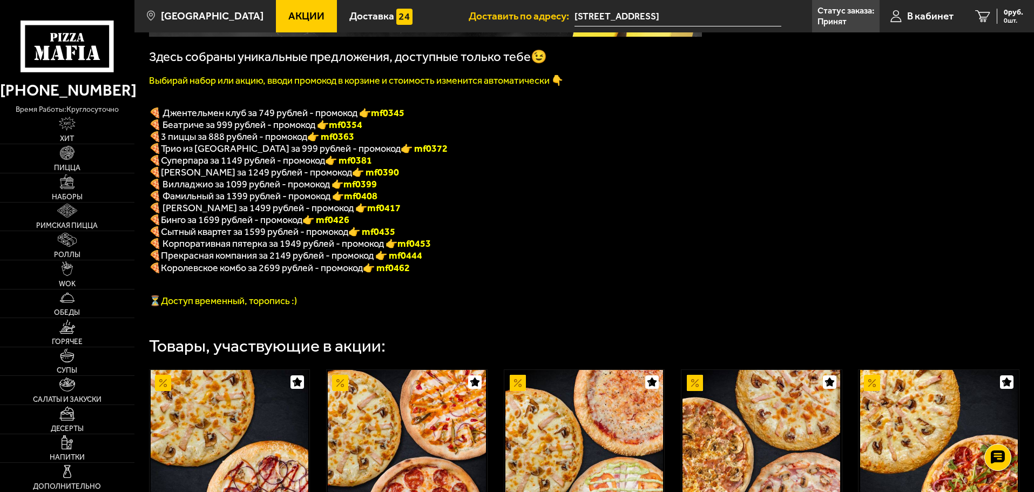
scroll to position [216, 0]
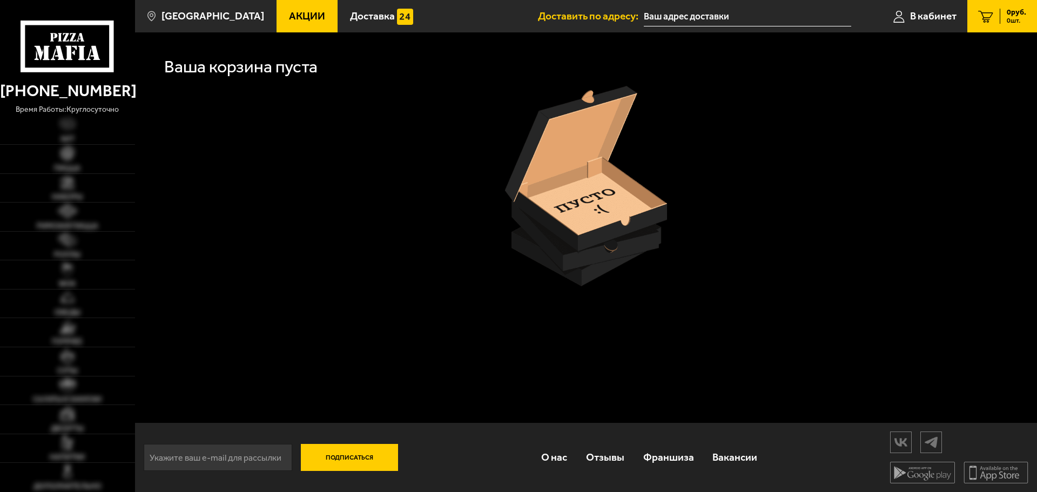
click at [1030, 18] on link "0 руб. 0 шт." at bounding box center [1002, 16] width 70 height 32
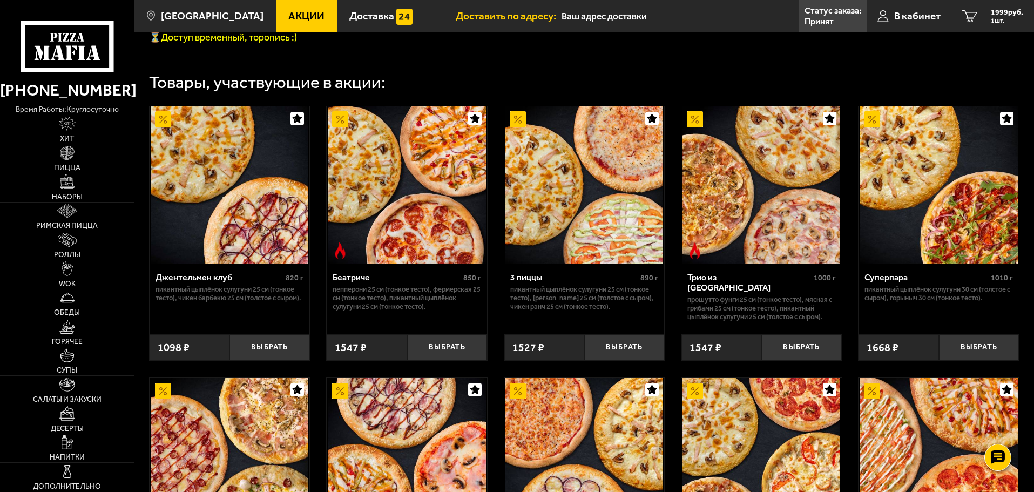
scroll to position [432, 0]
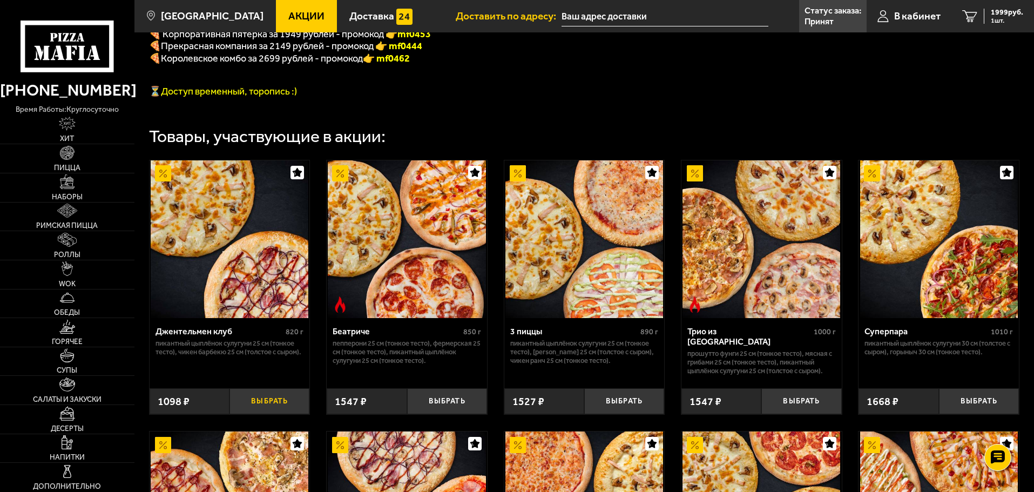
click at [261, 415] on button "Выбрать" at bounding box center [269, 401] width 80 height 26
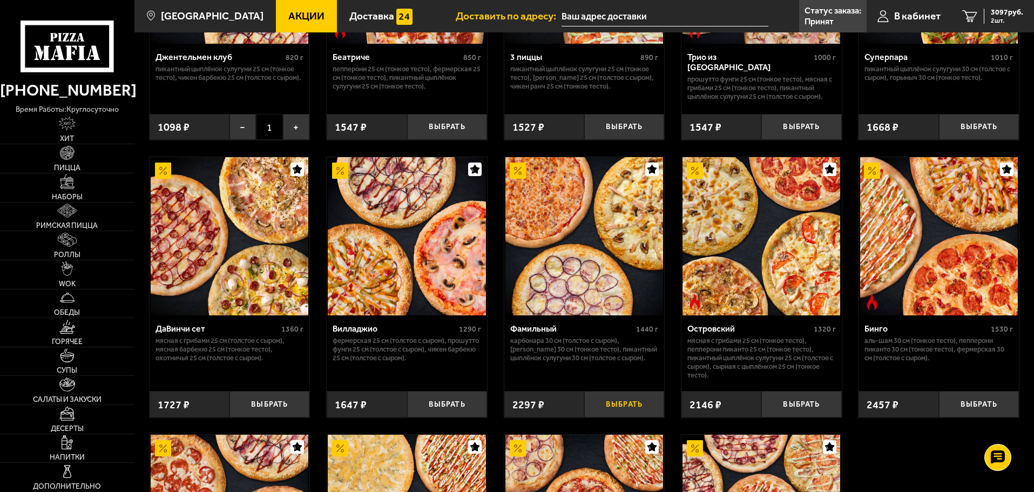
scroll to position [756, 0]
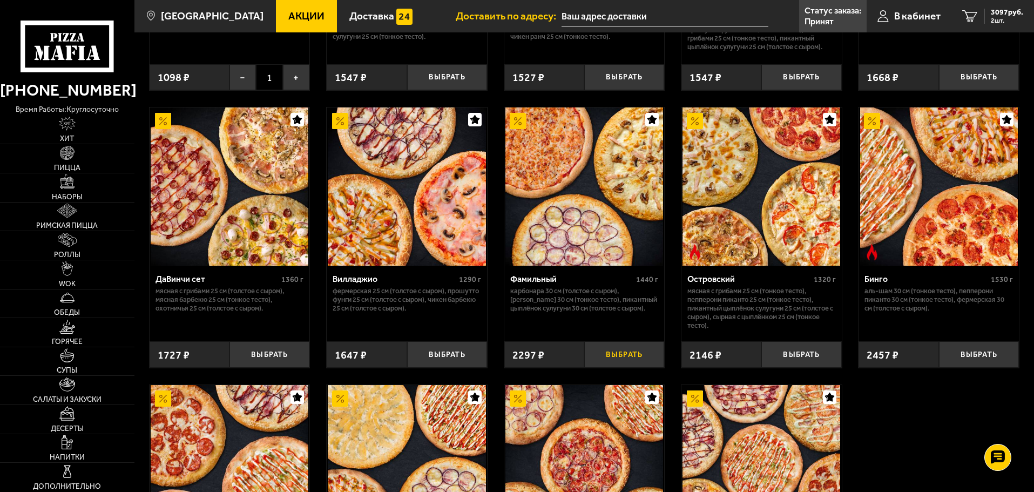
click at [627, 367] on button "Выбрать" at bounding box center [624, 354] width 80 height 26
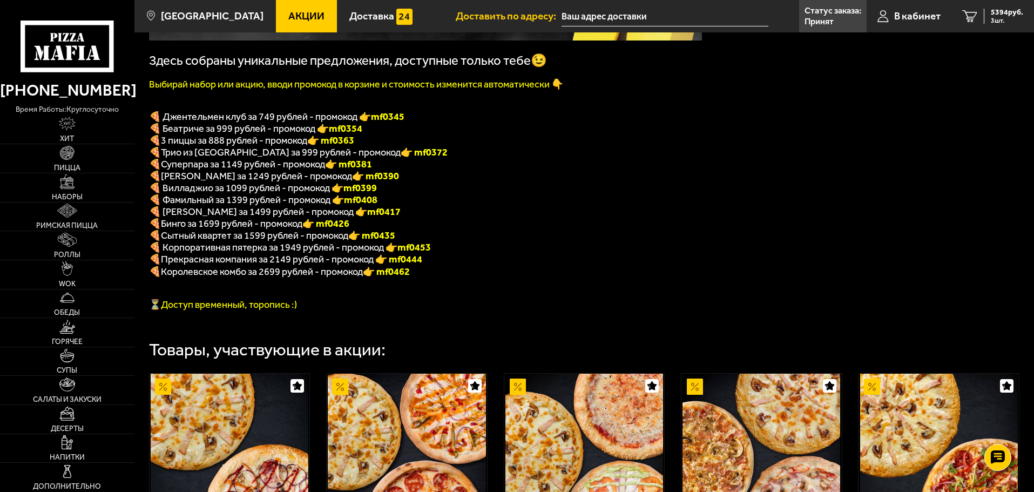
scroll to position [216, 0]
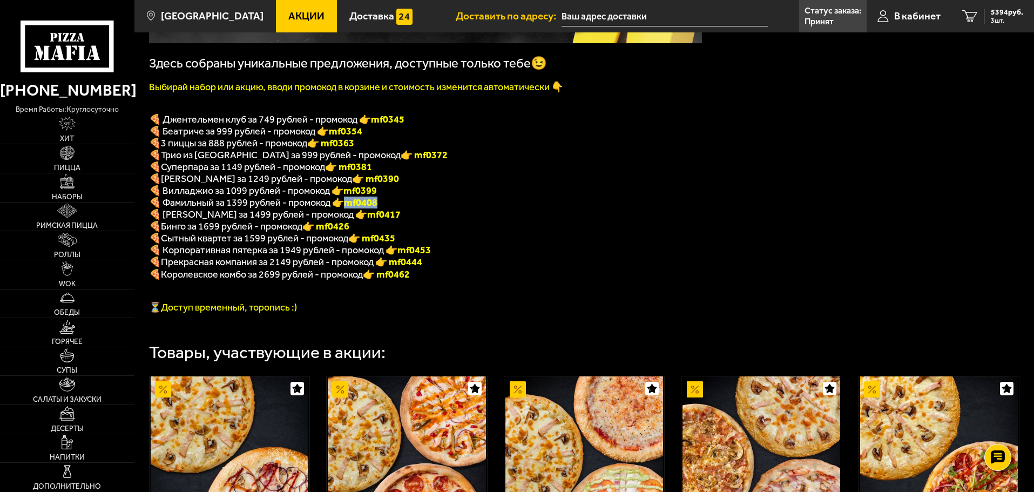
drag, startPoint x: 355, startPoint y: 210, endPoint x: 411, endPoint y: 210, distance: 56.7
click at [411, 208] on p "🍕 Фамильный за 1399 рублей - промокод 👉 mf0408" at bounding box center [425, 203] width 553 height 12
copy b "mf0408"
click at [998, 13] on span "5394 руб." at bounding box center [1007, 13] width 32 height 8
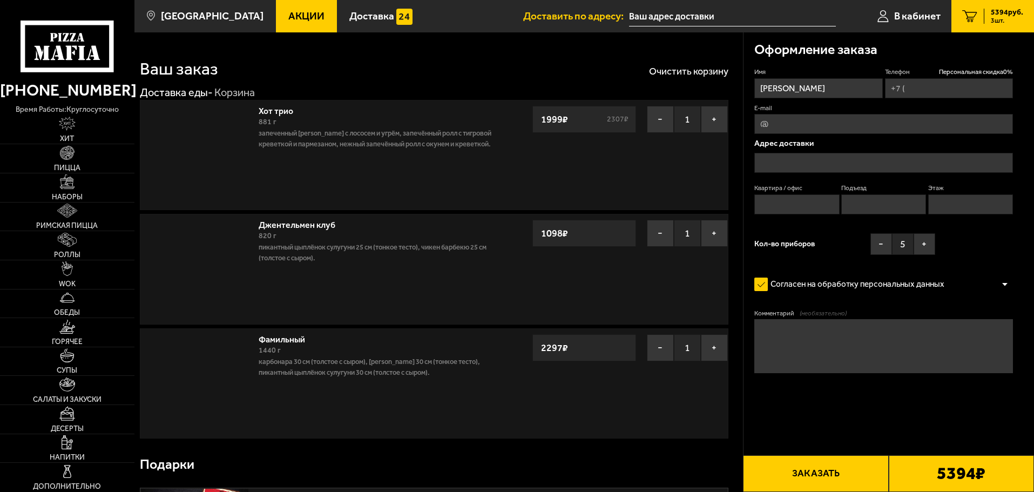
type input "[PHONE_NUMBER]"
type input "[STREET_ADDRESS]"
type input "305"
type input "1"
type input "3"
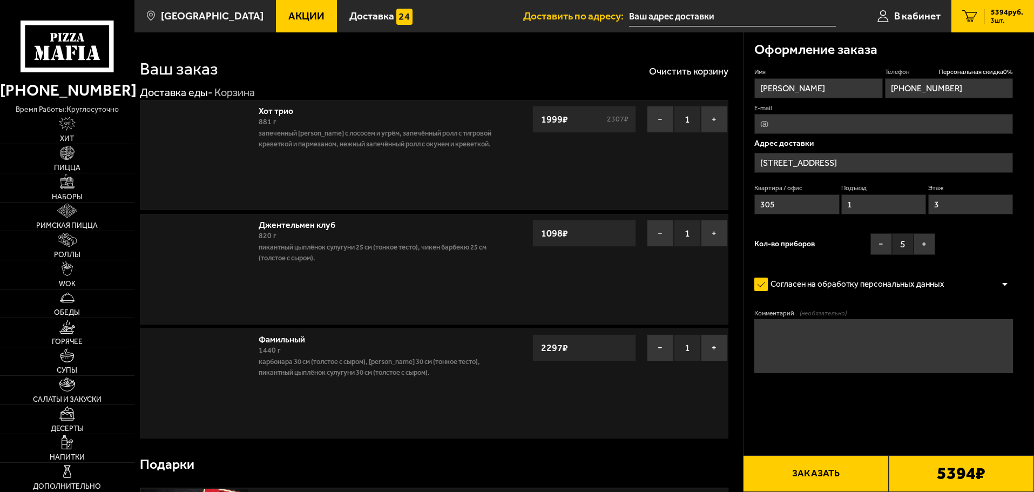
type input "[STREET_ADDRESS]"
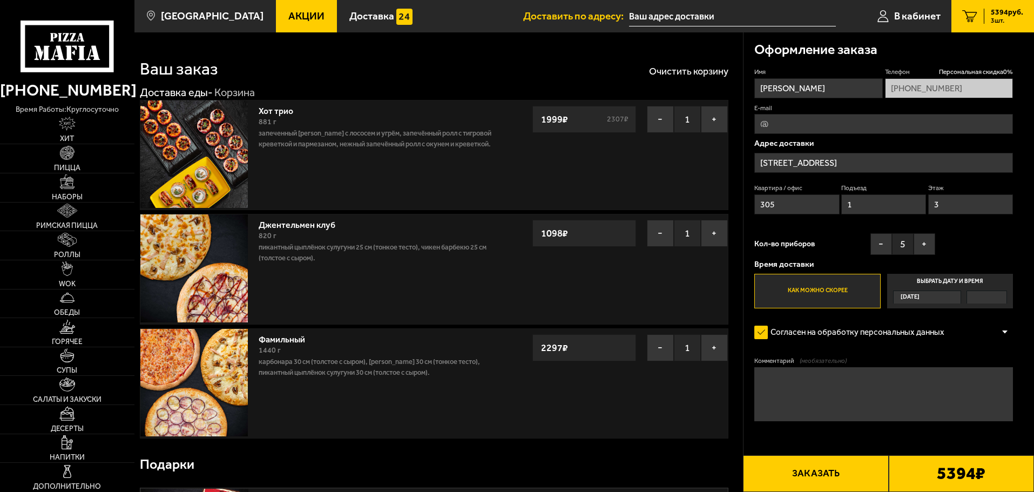
click at [930, 290] on div "[DATE]" at bounding box center [927, 296] width 68 height 13
click at [0, 0] on input "Выбрать дату и время [DATE]" at bounding box center [0, 0] width 0 height 0
click at [964, 293] on div "[DATE]" at bounding box center [950, 296] width 114 height 13
click at [0, 0] on input "Выбрать дату и время [DATE]" at bounding box center [0, 0] width 0 height 0
click at [974, 294] on div at bounding box center [986, 297] width 39 height 12
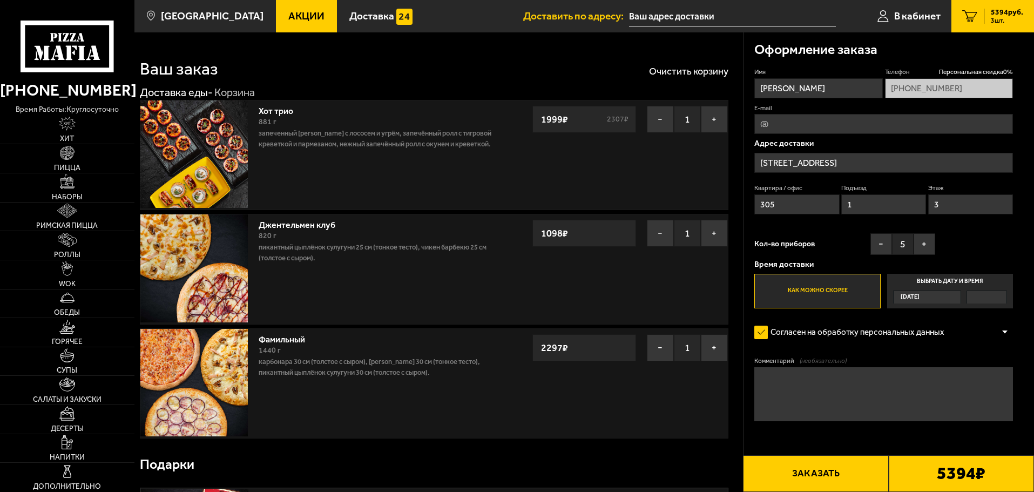
click at [0, 0] on input "Выбрать дату и время Сегодня" at bounding box center [0, 0] width 0 height 0
click at [974, 294] on div at bounding box center [986, 297] width 39 height 12
click at [0, 0] on input "Выбрать дату и время Сегодня" at bounding box center [0, 0] width 0 height 0
click at [978, 297] on div at bounding box center [986, 297] width 39 height 12
click at [0, 0] on input "Выбрать дату и время Сегодня" at bounding box center [0, 0] width 0 height 0
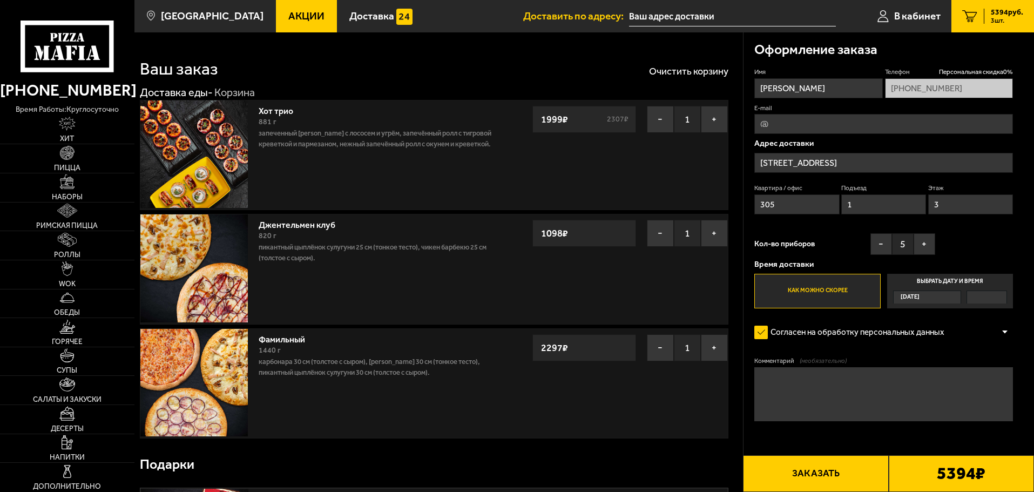
click at [978, 297] on div at bounding box center [986, 297] width 39 height 12
click at [0, 0] on input "Выбрать дату и время Сегодня" at bounding box center [0, 0] width 0 height 0
click at [947, 293] on div "Сегодня" at bounding box center [922, 297] width 57 height 12
click at [0, 0] on input "Выбрать дату и время Сегодня" at bounding box center [0, 0] width 0 height 0
click at [937, 290] on div "Сегодня" at bounding box center [927, 296] width 68 height 13
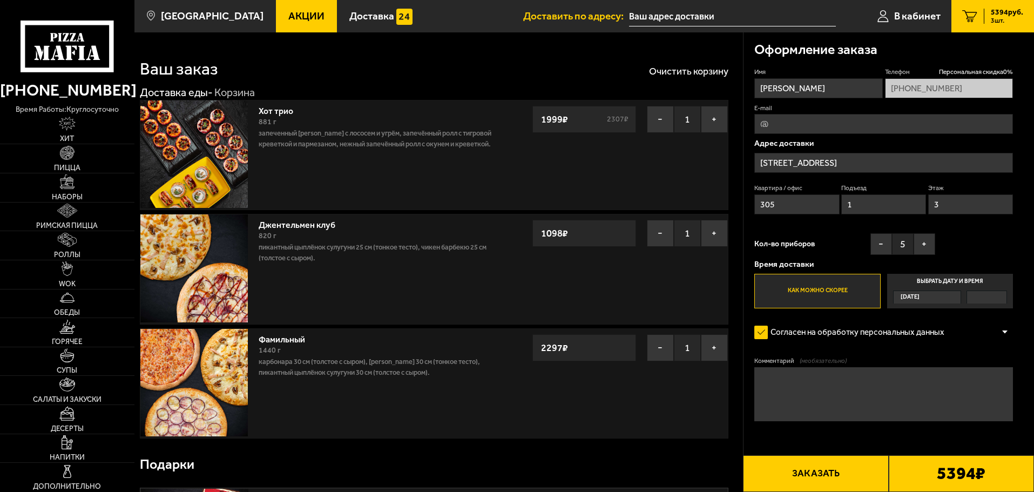
click at [0, 0] on input "Выбрать дату и время Сегодня" at bounding box center [0, 0] width 0 height 0
click at [937, 290] on div "Сегодня" at bounding box center [927, 296] width 68 height 13
click at [0, 0] on input "Выбрать дату и время Сегодня" at bounding box center [0, 0] width 0 height 0
click at [937, 290] on div "Сегодня" at bounding box center [927, 296] width 68 height 13
click at [0, 0] on input "Выбрать дату и время Сегодня" at bounding box center [0, 0] width 0 height 0
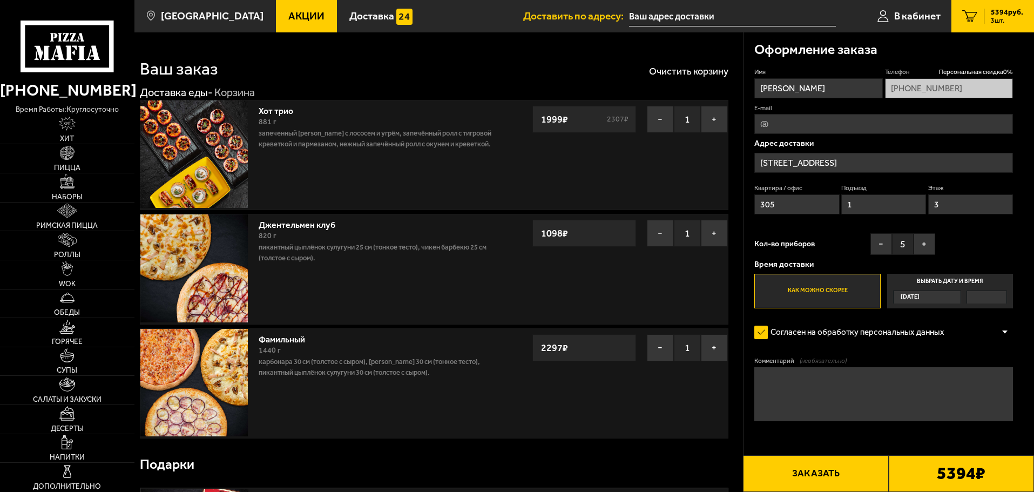
click at [938, 293] on div "Сегодня" at bounding box center [927, 296] width 68 height 13
click at [0, 0] on input "Выбрать дату и время Сегодня" at bounding box center [0, 0] width 0 height 0
click at [947, 299] on div "Сегодня" at bounding box center [922, 297] width 57 height 12
click at [0, 0] on input "Выбрать дату и время Сегодня" at bounding box center [0, 0] width 0 height 0
click at [760, 395] on textarea "Комментарий (необязательно)" at bounding box center [883, 394] width 259 height 54
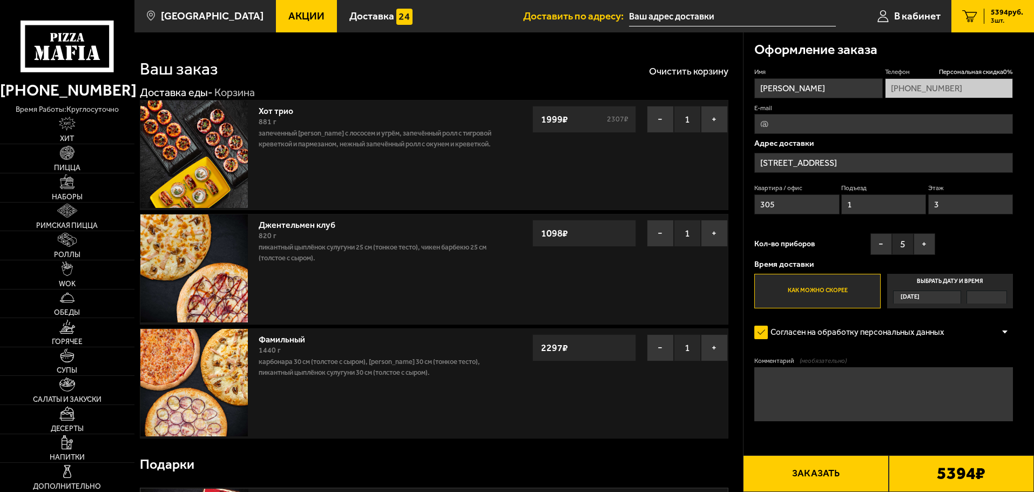
click at [963, 476] on b "5394 ₽" at bounding box center [961, 473] width 49 height 17
click at [849, 471] on button "Заказать" at bounding box center [815, 473] width 145 height 37
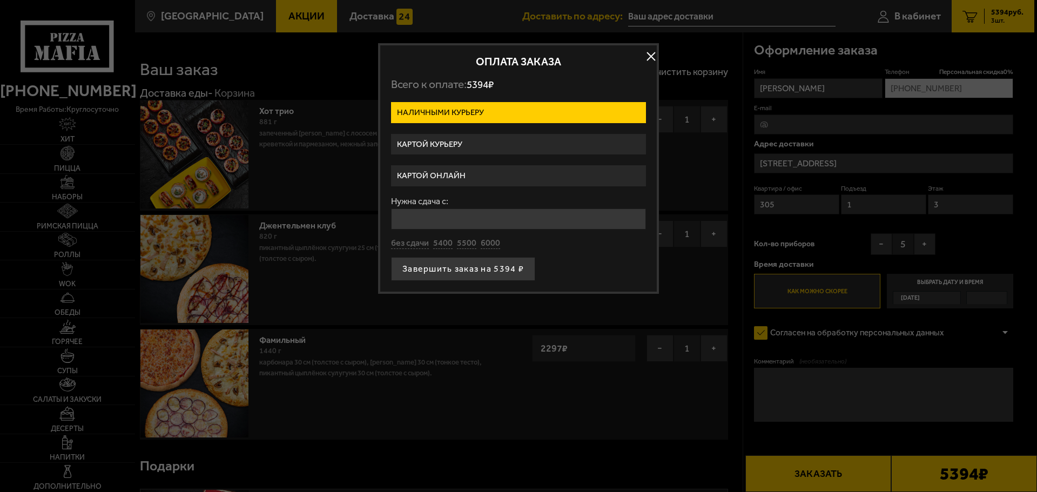
click at [471, 222] on input "Нужна сдача с:" at bounding box center [518, 218] width 255 height 21
click at [463, 144] on label "Картой курьеру" at bounding box center [518, 144] width 255 height 21
click at [0, 0] on input "Картой курьеру" at bounding box center [0, 0] width 0 height 0
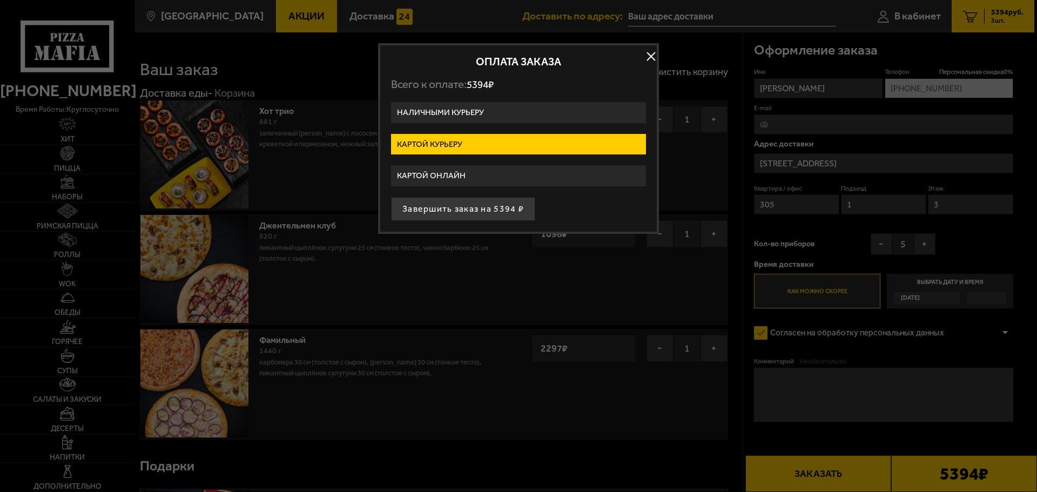
click at [461, 174] on label "Картой онлайн" at bounding box center [518, 175] width 255 height 21
click at [0, 0] on input "Картой онлайн" at bounding box center [0, 0] width 0 height 0
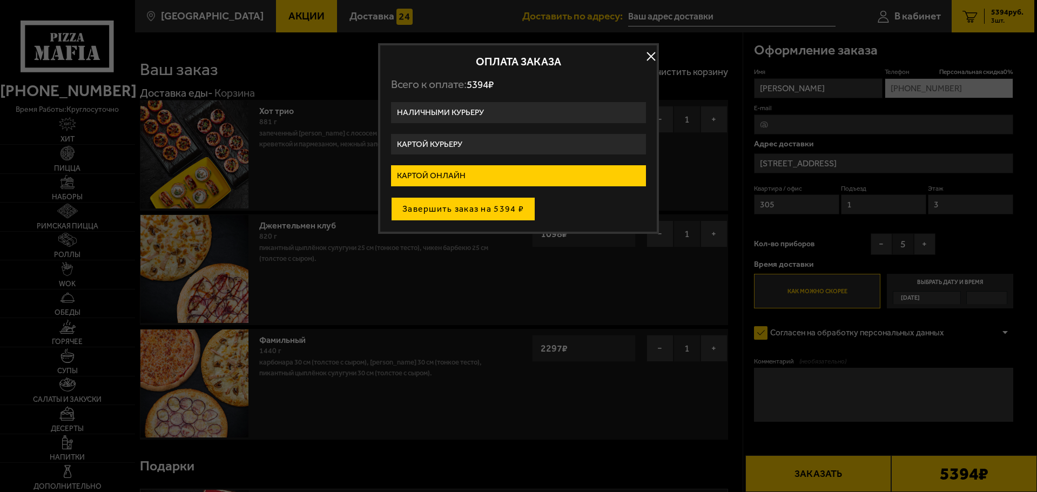
click at [519, 208] on button "Завершить заказ на 5394 ₽" at bounding box center [463, 209] width 144 height 24
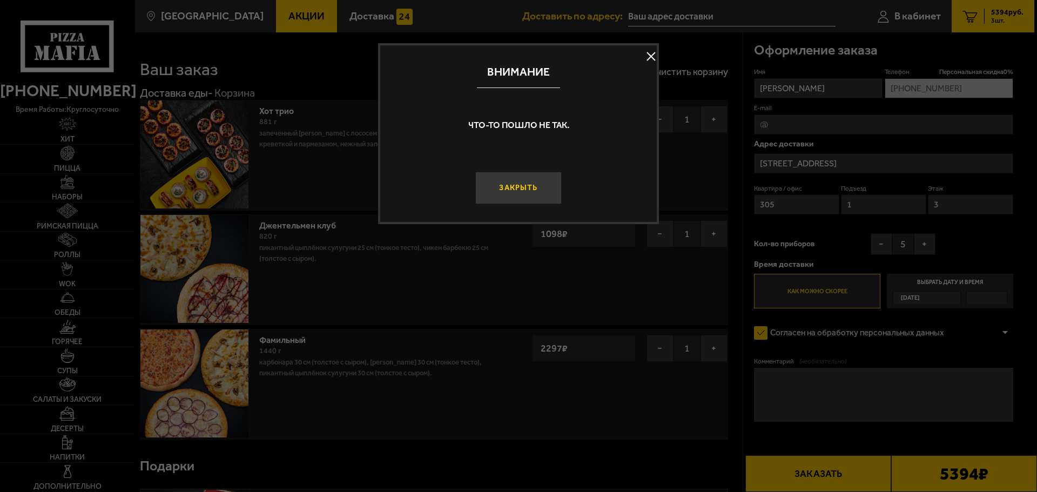
click at [519, 194] on button "Закрыть" at bounding box center [518, 188] width 86 height 32
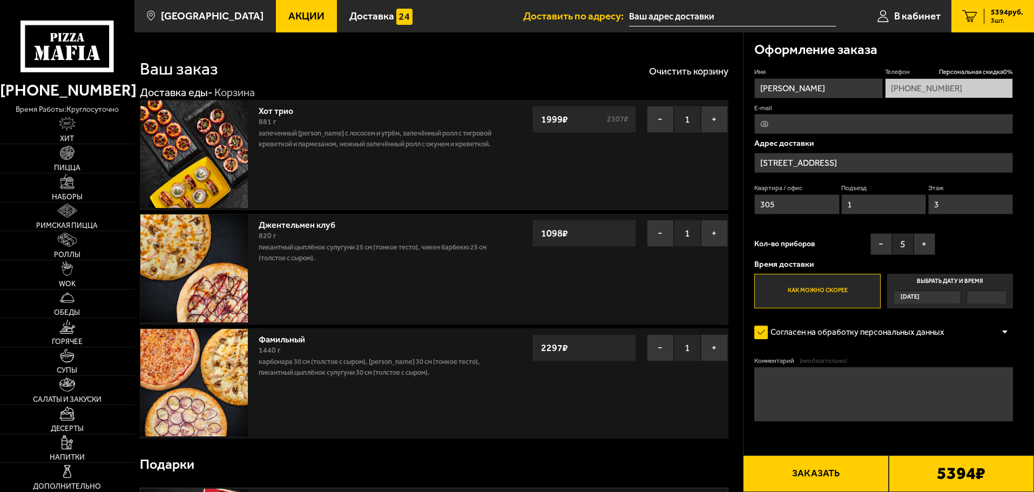
click at [827, 473] on button "Заказать" at bounding box center [815, 473] width 145 height 37
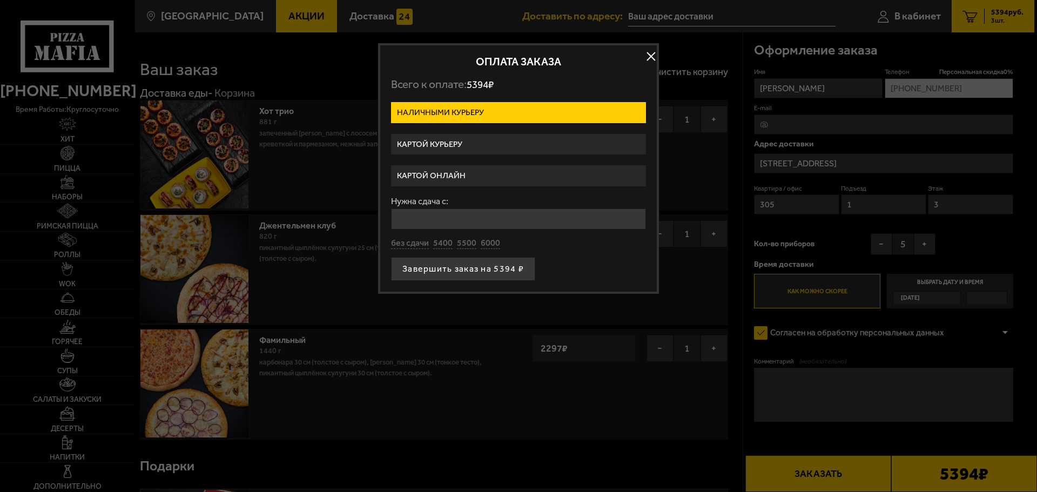
click at [459, 179] on label "Картой онлайн" at bounding box center [518, 175] width 255 height 21
click at [0, 0] on input "Картой онлайн" at bounding box center [0, 0] width 0 height 0
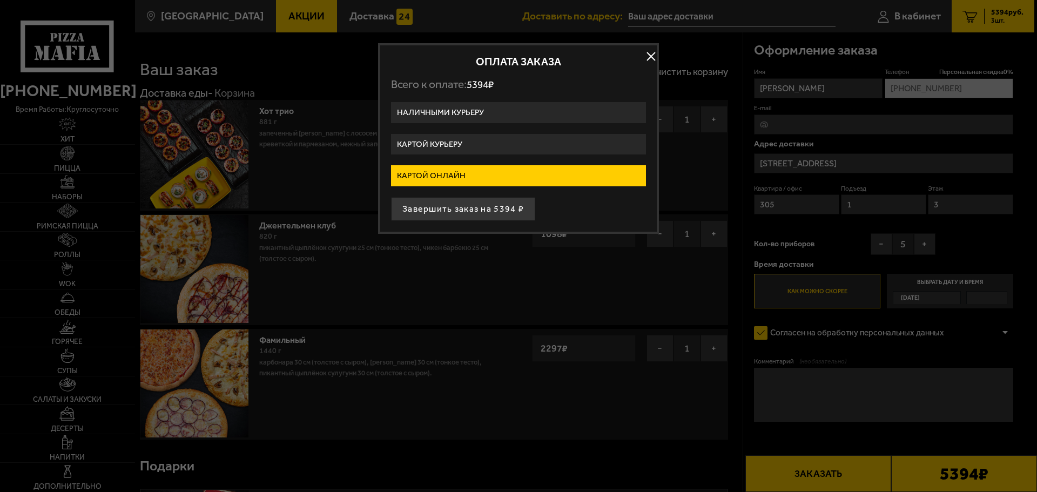
click at [644, 62] on button "button" at bounding box center [651, 57] width 16 height 16
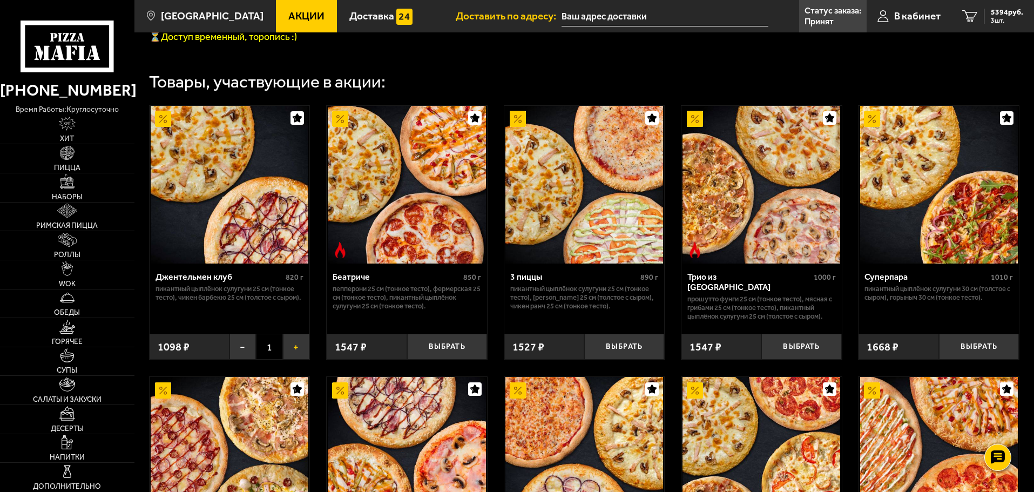
scroll to position [486, 0]
click at [1028, 13] on link "3 5394 руб. 3 шт." at bounding box center [992, 16] width 83 height 32
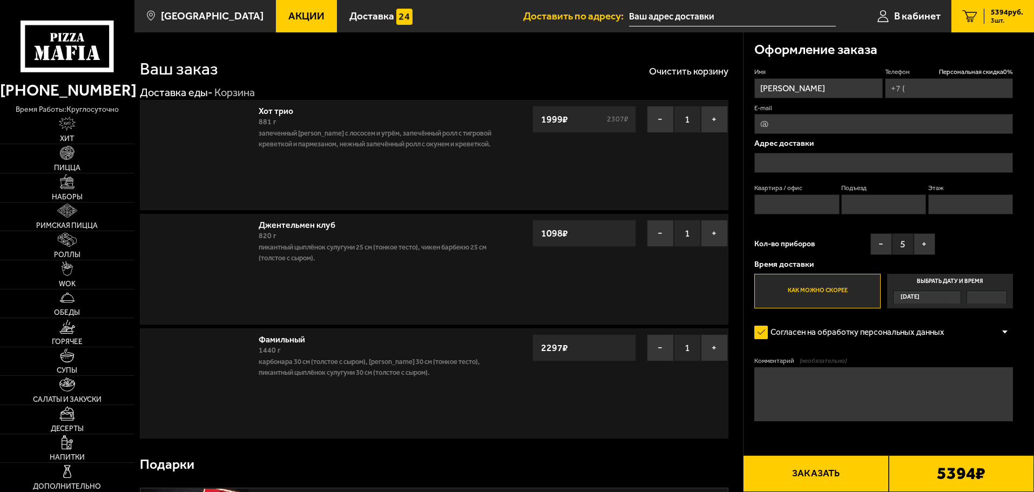
type input "+7 (905) 234-35-78"
type input "[STREET_ADDRESS]"
type input "305"
type input "1"
type input "3"
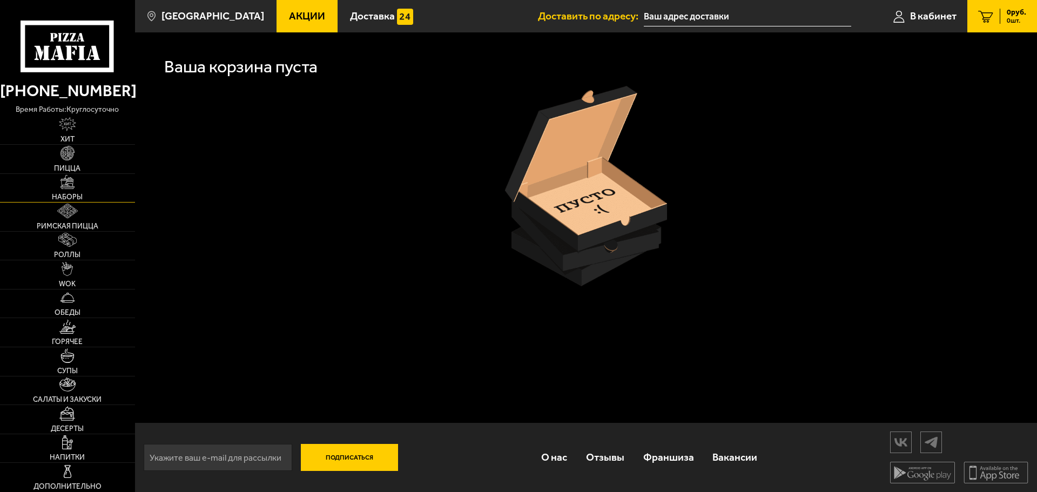
click at [67, 180] on img at bounding box center [67, 182] width 14 height 14
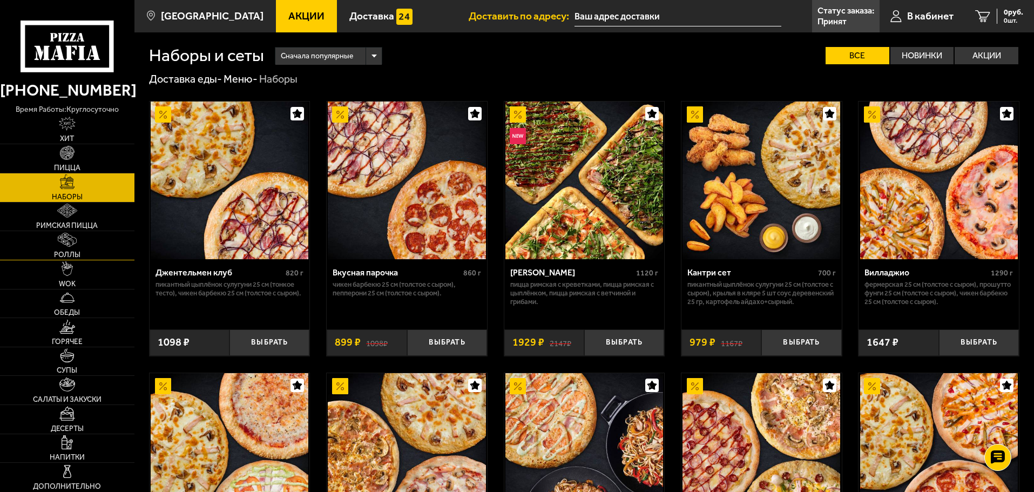
click at [66, 245] on img at bounding box center [67, 240] width 18 height 14
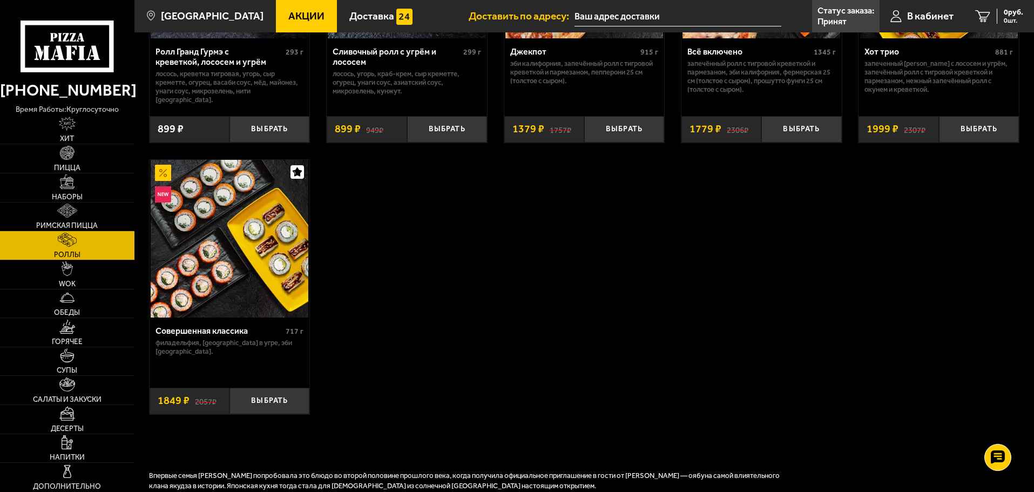
scroll to position [594, 0]
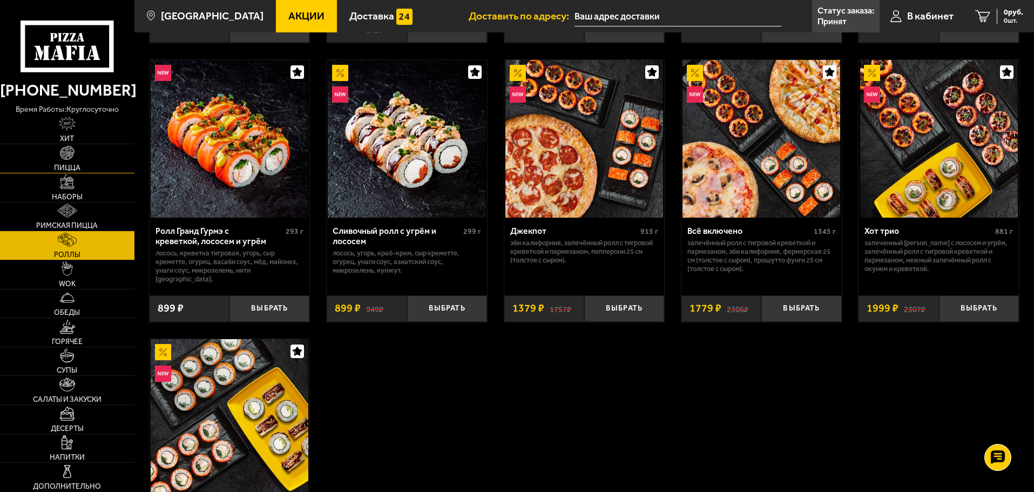
click at [67, 157] on img at bounding box center [67, 153] width 14 height 14
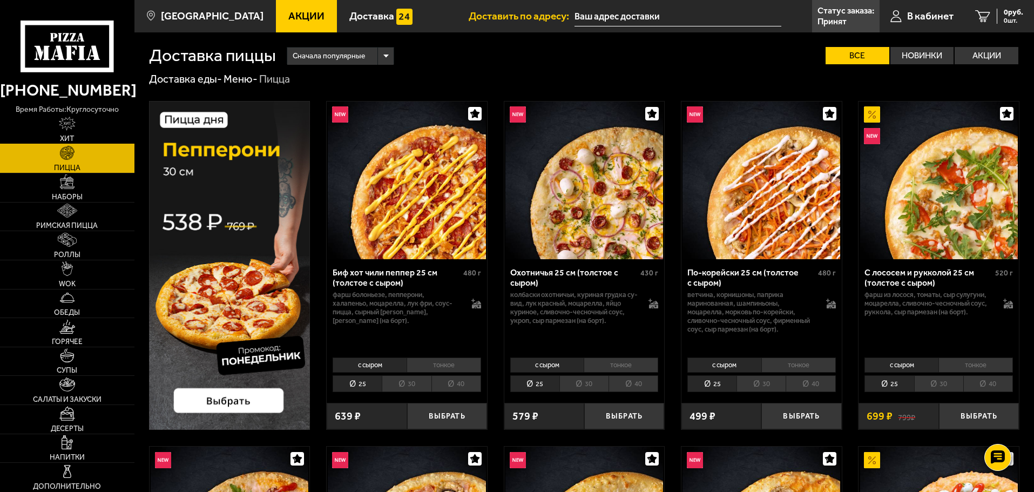
click at [69, 124] on img at bounding box center [67, 124] width 17 height 14
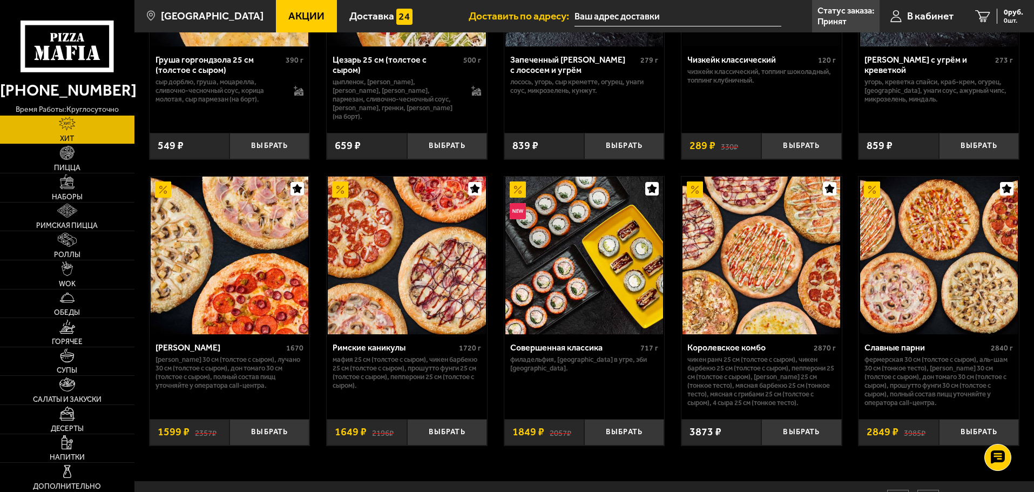
scroll to position [563, 0]
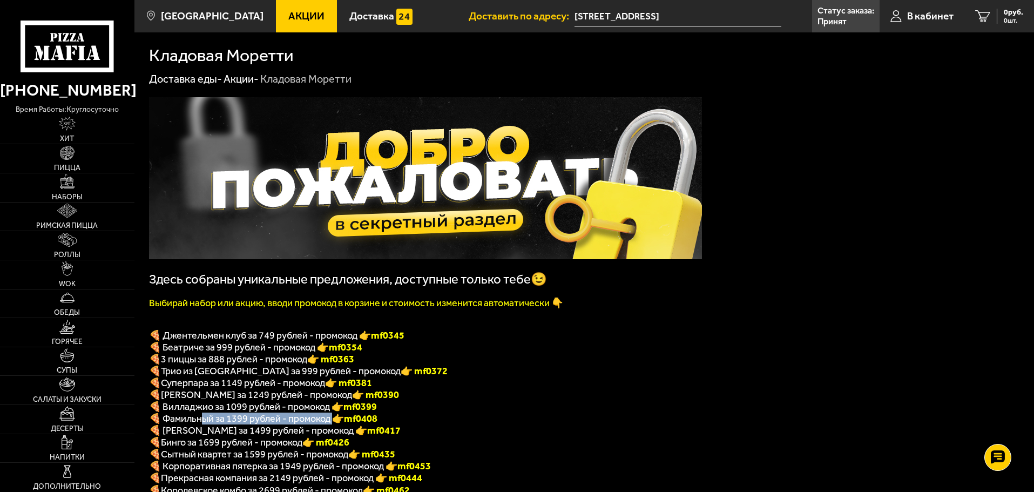
drag, startPoint x: 250, startPoint y: 426, endPoint x: 337, endPoint y: 427, distance: 86.9
click at [337, 424] on span "🍕 Фамильный за 1399 рублей - промокод 👉 mf0408" at bounding box center [263, 419] width 228 height 12
click at [310, 424] on span "🍕 Фамильный за 1399 рублей - промокод 👉 mf0408" at bounding box center [263, 419] width 228 height 12
drag, startPoint x: 218, startPoint y: 431, endPoint x: 275, endPoint y: 429, distance: 57.8
click at [275, 424] on span "🍕 Фамильный за 1399 рублей - промокод 👉 mf0408" at bounding box center [263, 419] width 228 height 12
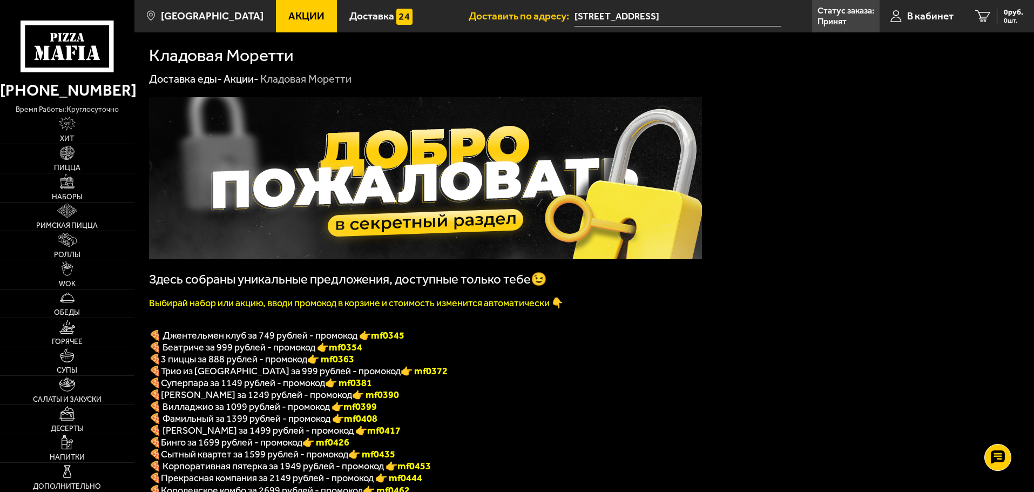
click at [326, 424] on span "🍕 Фамильный за 1399 рублей - промокод 👉 mf0408" at bounding box center [263, 419] width 228 height 12
drag, startPoint x: 354, startPoint y: 426, endPoint x: 386, endPoint y: 427, distance: 32.4
click at [384, 424] on p "🍕 Фамильный за 1399 рублей - промокод 👉 mf0408" at bounding box center [425, 419] width 553 height 12
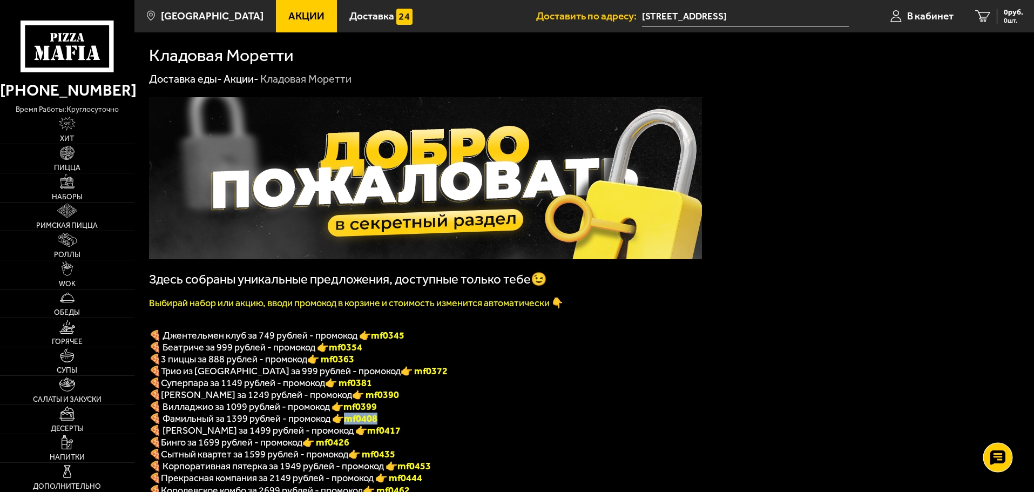
click at [990, 462] on use at bounding box center [998, 457] width 16 height 15
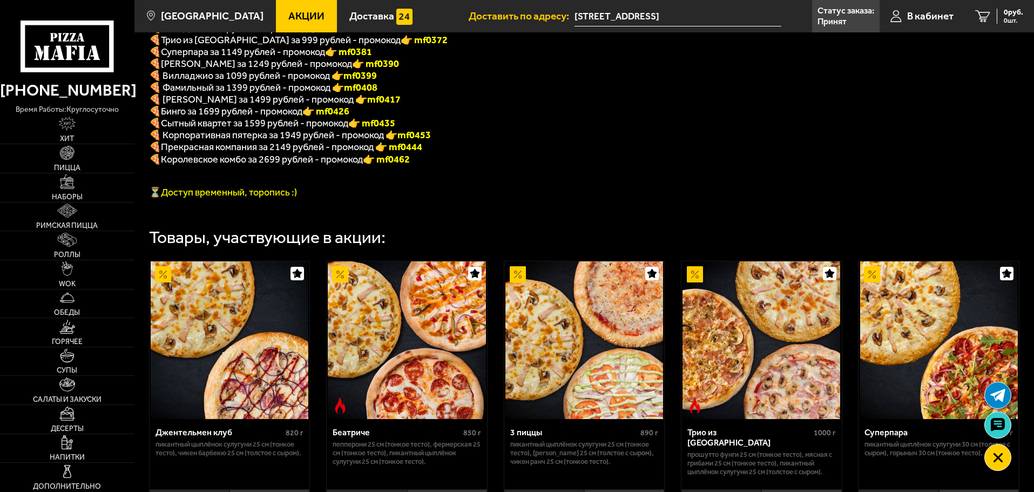
scroll to position [486, 0]
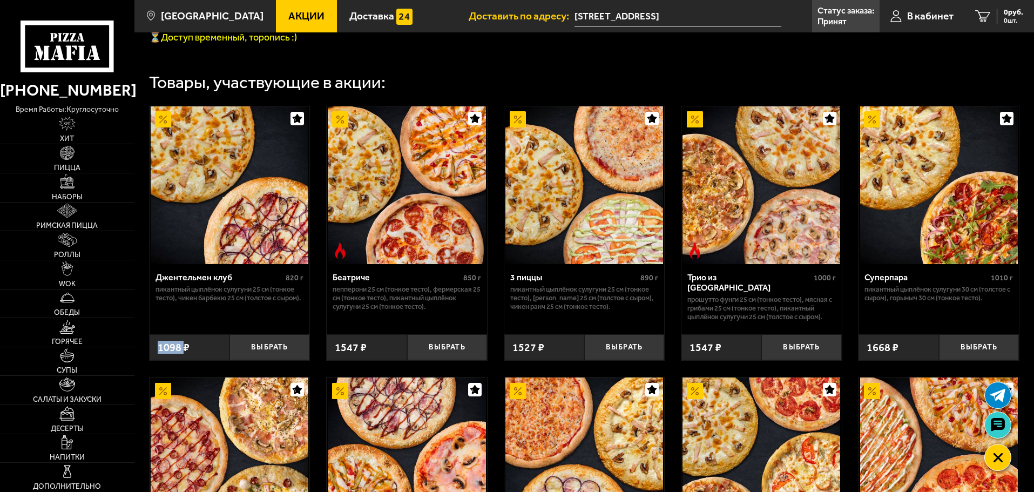
drag, startPoint x: 156, startPoint y: 357, endPoint x: 186, endPoint y: 357, distance: 29.7
click at [186, 357] on div "1098 ₽" at bounding box center [190, 347] width 80 height 26
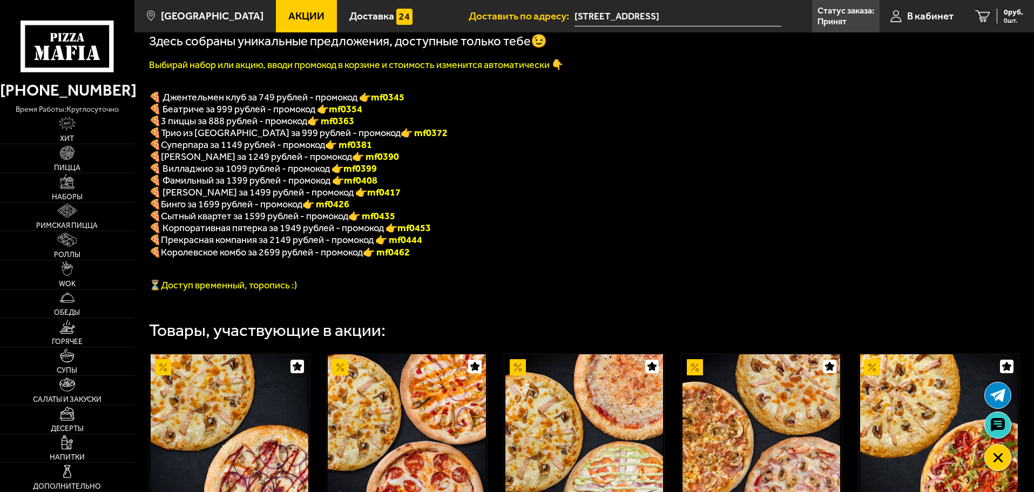
scroll to position [216, 0]
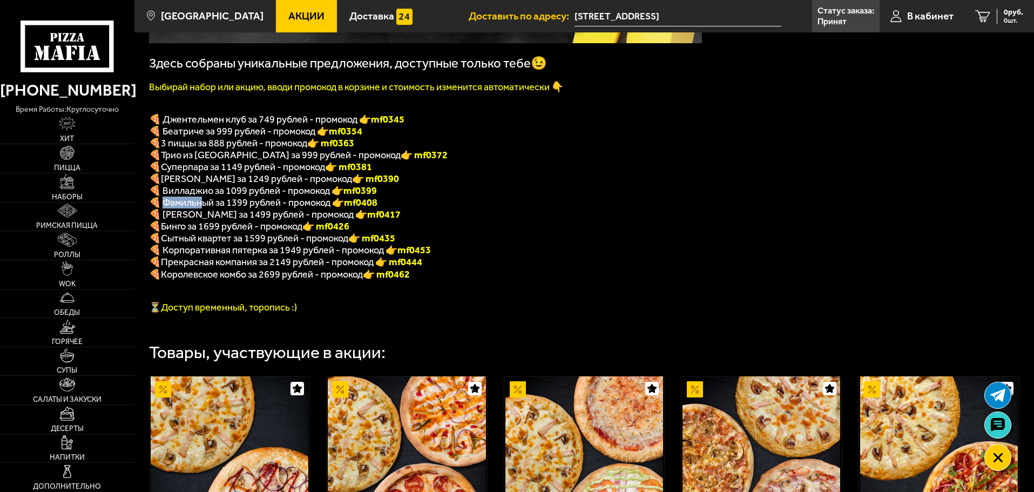
drag, startPoint x: 167, startPoint y: 211, endPoint x: 239, endPoint y: 210, distance: 71.8
click at [221, 208] on span "🍕 Фамильный за 1399 рублей - промокод 👉 mf0408" at bounding box center [263, 203] width 228 height 12
drag, startPoint x: 230, startPoint y: 211, endPoint x: 253, endPoint y: 210, distance: 22.7
click at [253, 208] on span "🍕 Фамильный за 1399 рублей - промокод 👉 mf0408" at bounding box center [263, 203] width 228 height 12
click at [256, 208] on span "🍕 Фамильный за 1399 рублей - промокод 👉 mf0408" at bounding box center [263, 203] width 228 height 12
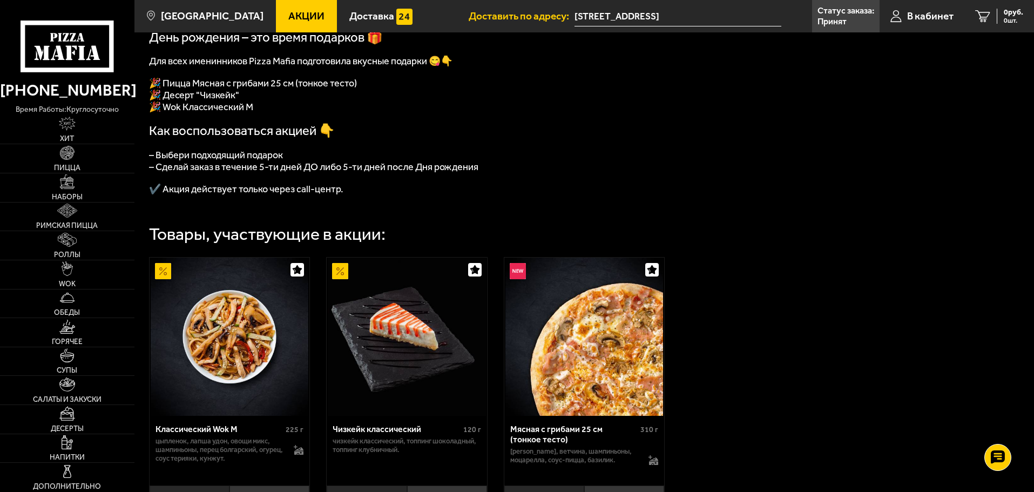
scroll to position [270, 0]
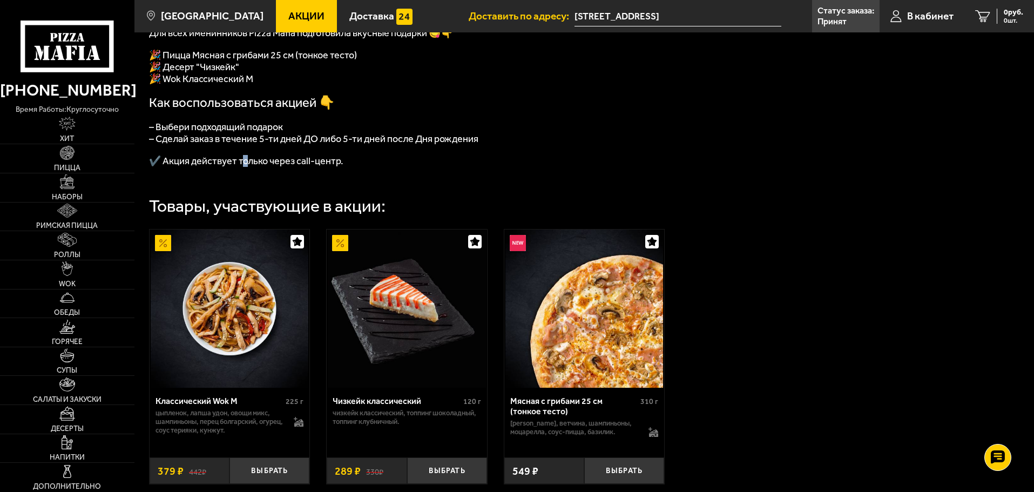
drag, startPoint x: 243, startPoint y: 171, endPoint x: 264, endPoint y: 171, distance: 21.1
click at [260, 167] on span "✔️ Акция действует только через call-центр." at bounding box center [246, 161] width 194 height 12
click at [300, 167] on span "✔️ Акция действует только через call-центр." at bounding box center [246, 161] width 194 height 12
drag, startPoint x: 155, startPoint y: 173, endPoint x: 238, endPoint y: 174, distance: 83.2
click at [189, 167] on span "✔️ Акция действует только через call-центр." at bounding box center [246, 161] width 194 height 12
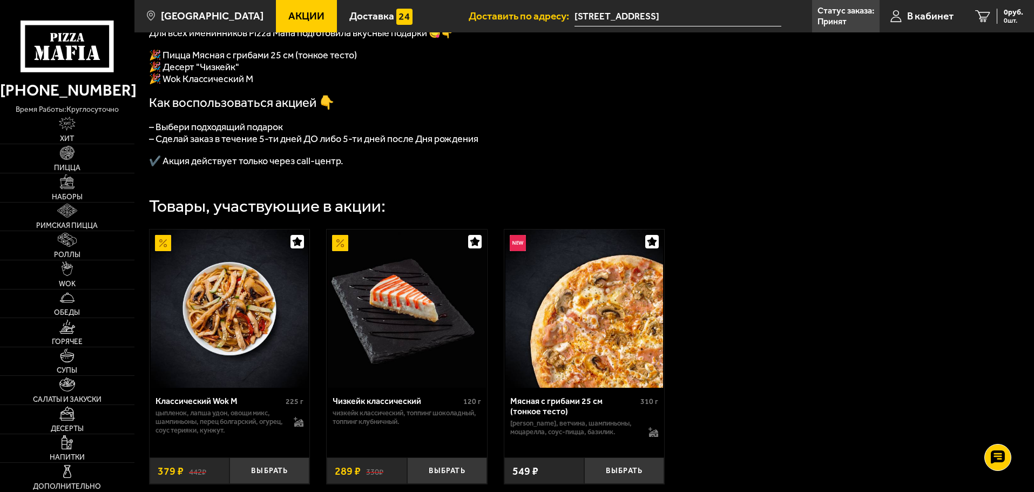
click at [270, 167] on span "✔️ Акция действует только через call-центр." at bounding box center [246, 161] width 194 height 12
drag, startPoint x: 184, startPoint y: 213, endPoint x: 317, endPoint y: 213, distance: 133.4
click at [298, 213] on div "Товары, участвующие в акции:" at bounding box center [267, 206] width 237 height 17
click at [328, 213] on div "Товары, участвующие в акции:" at bounding box center [267, 206] width 237 height 17
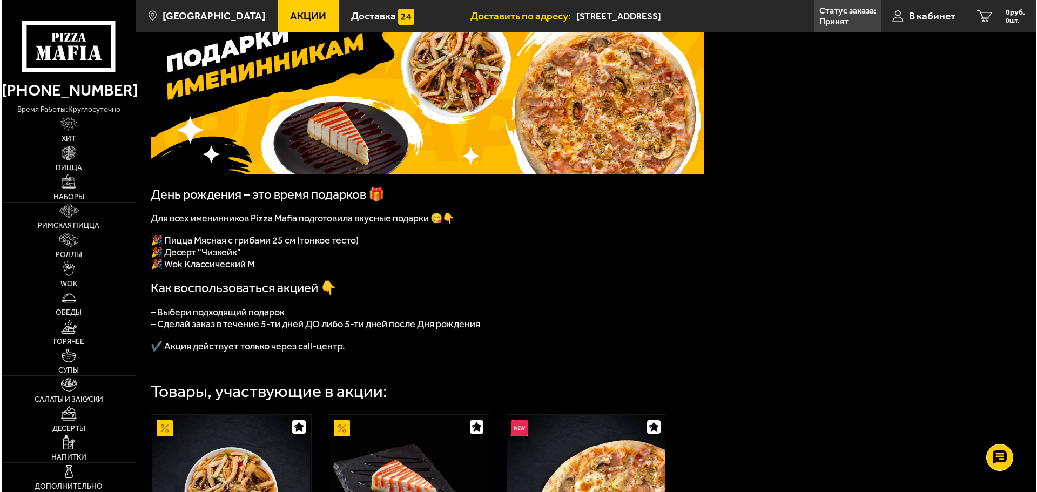
scroll to position [11, 0]
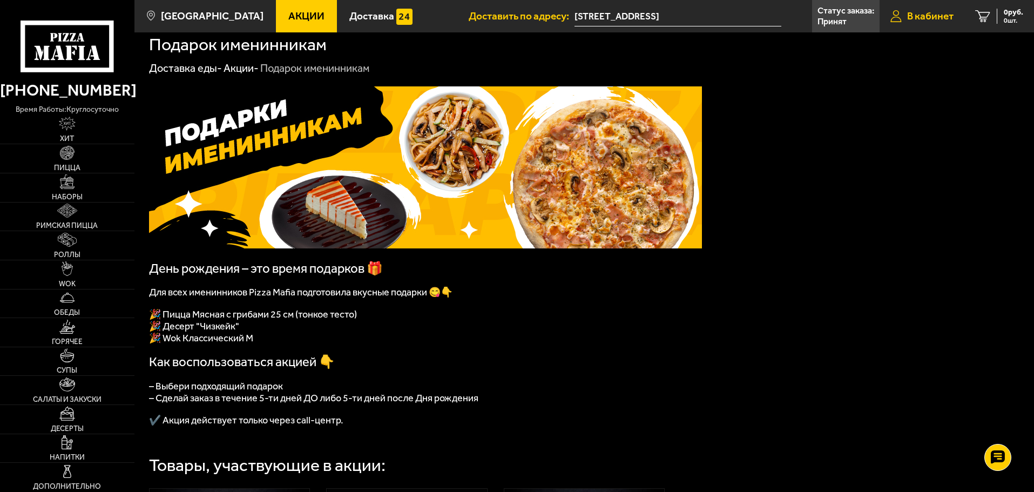
click at [920, 14] on span "В кабинет" at bounding box center [930, 16] width 46 height 10
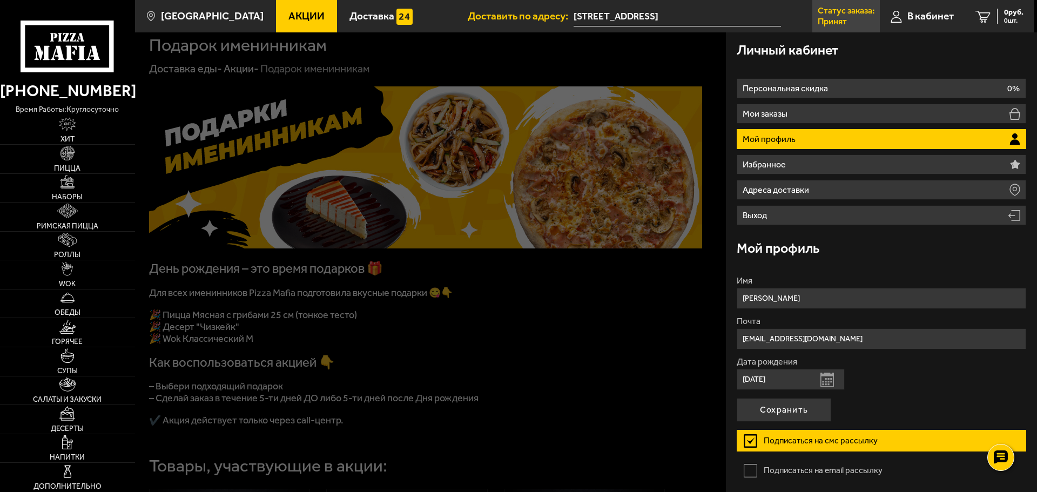
click at [837, 19] on p "Принят" at bounding box center [832, 21] width 29 height 9
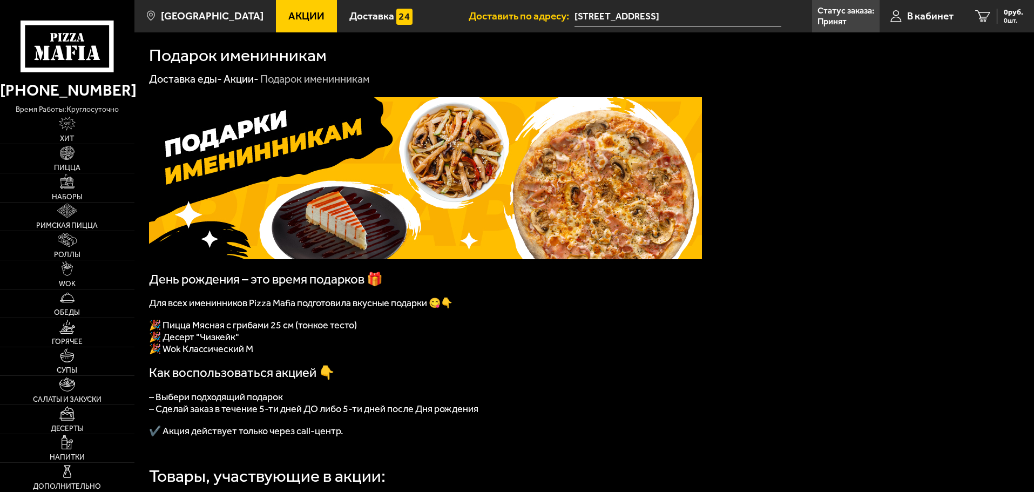
scroll to position [11, 0]
